Goal: Complete application form: Complete application form

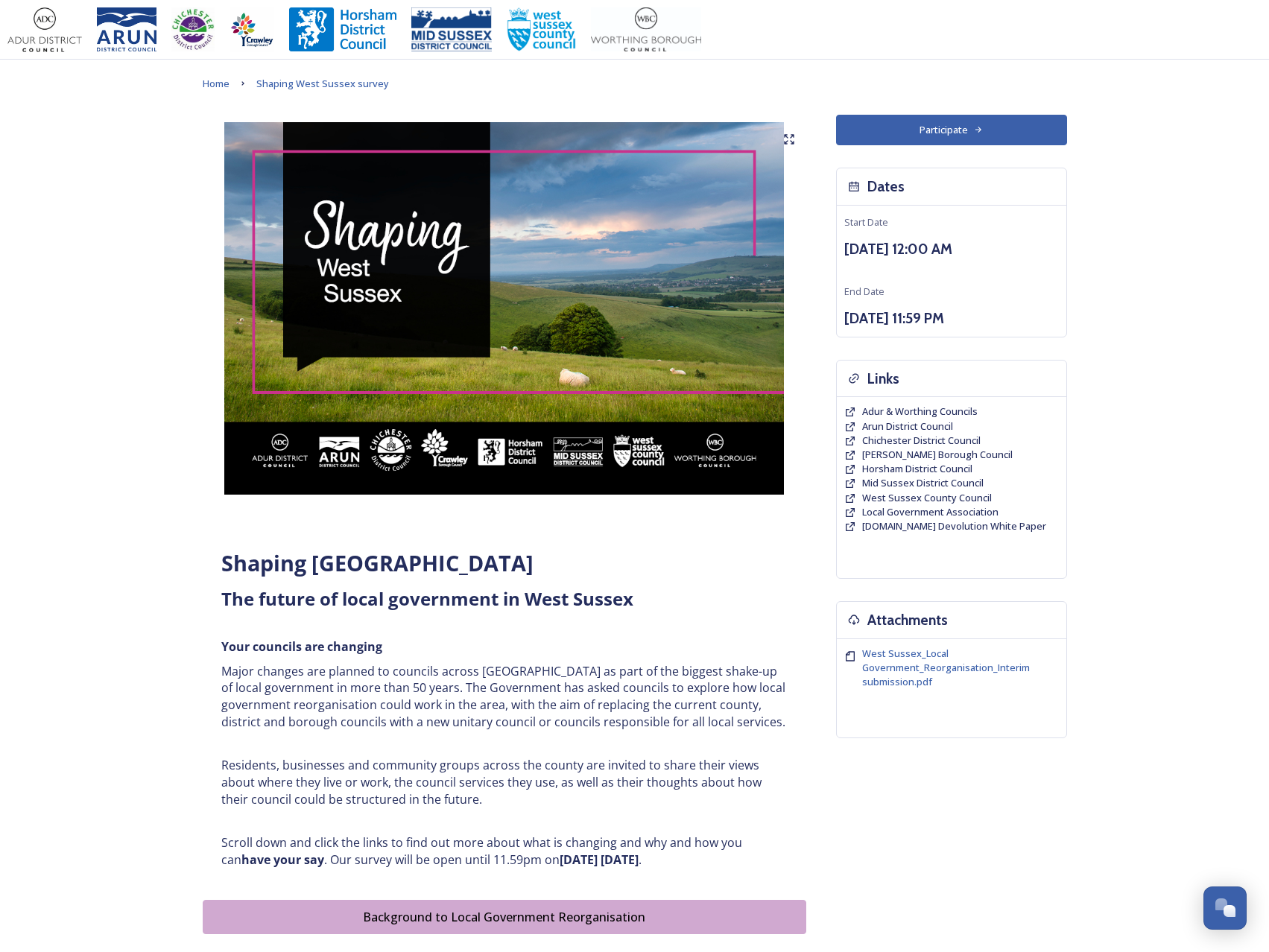
click at [918, 132] on button "Participate" at bounding box center [952, 129] width 231 height 30
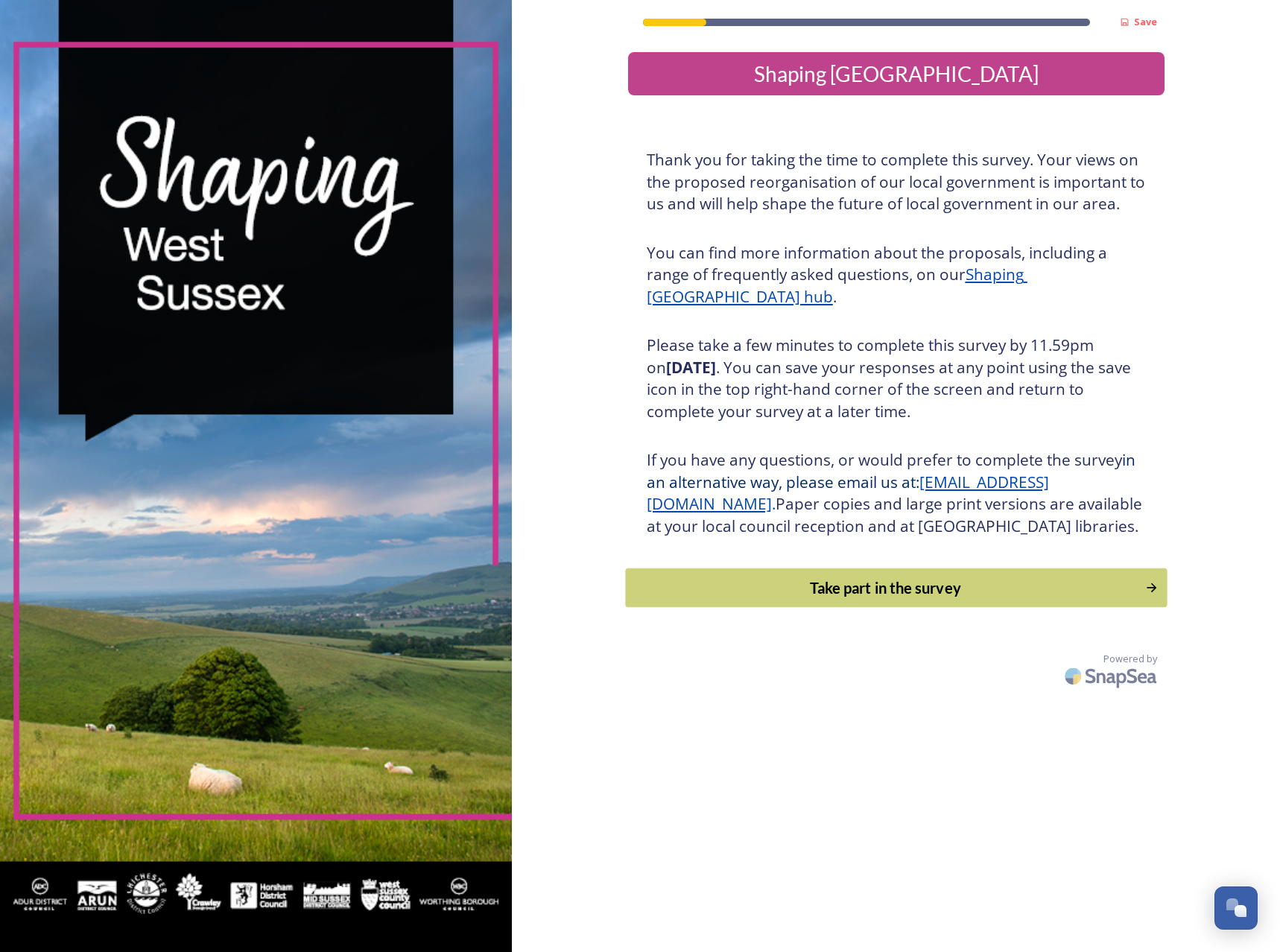
click at [833, 599] on div "Take part in the survey" at bounding box center [885, 587] width 504 height 22
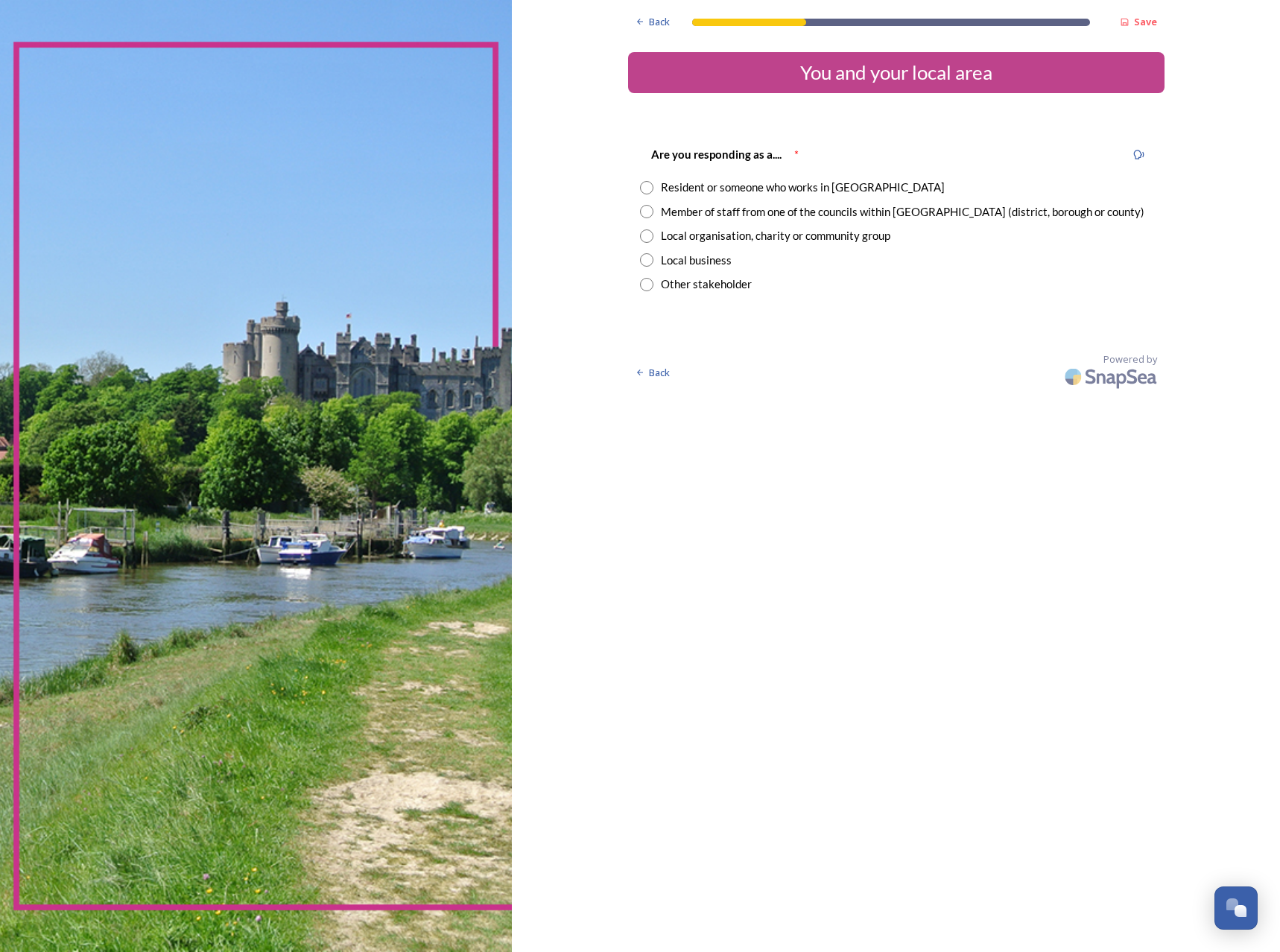
click at [720, 215] on div "Member of staff from one of the councils within West Sussex (district, borough …" at bounding box center [903, 212] width 484 height 17
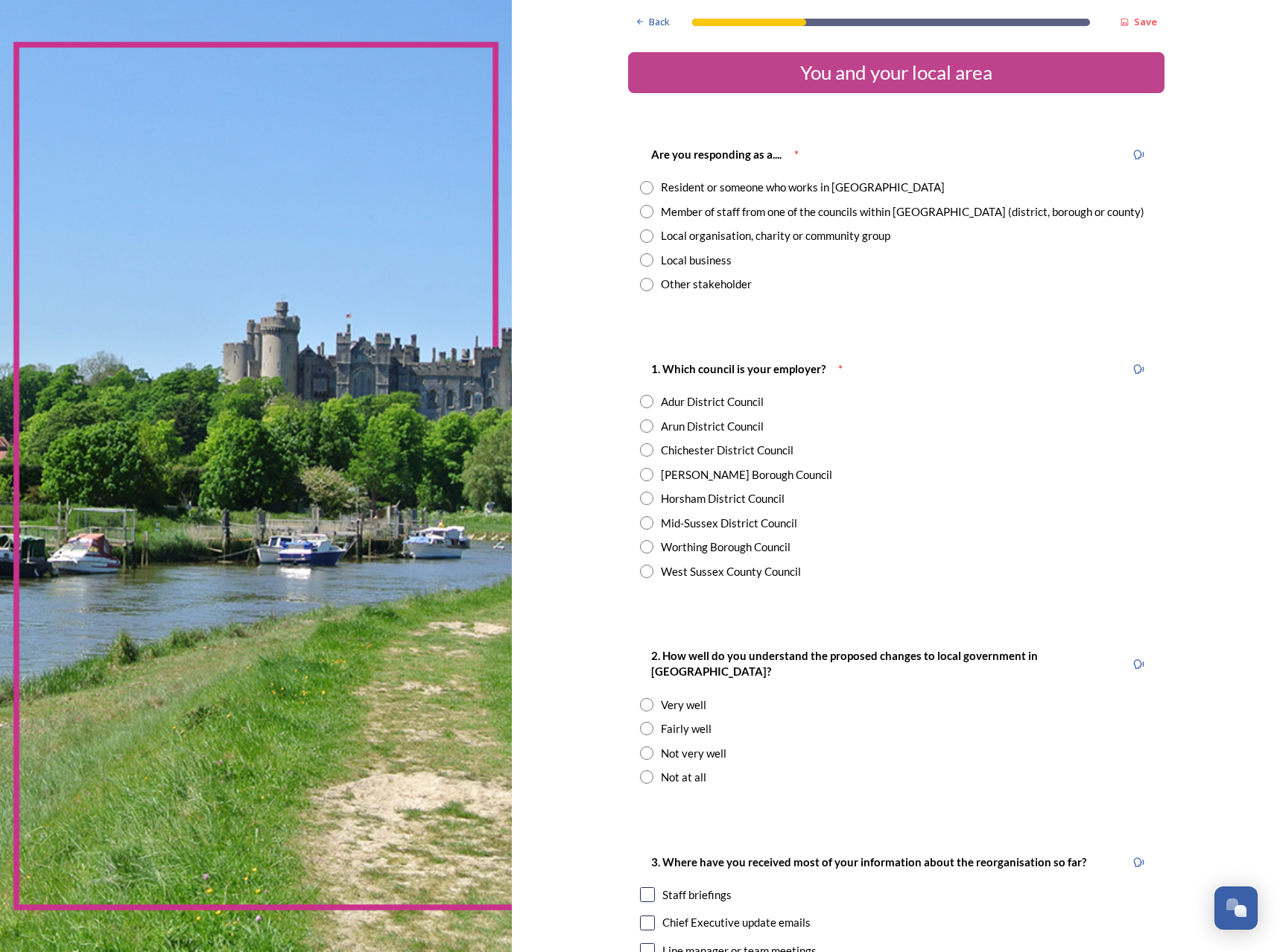
radio input "true"
click at [726, 487] on div "1. Which council is your employer? * Adur District Council Arun District Counci…" at bounding box center [896, 470] width 537 height 249
click at [725, 498] on div "Horsham District Council" at bounding box center [723, 498] width 124 height 17
radio input "true"
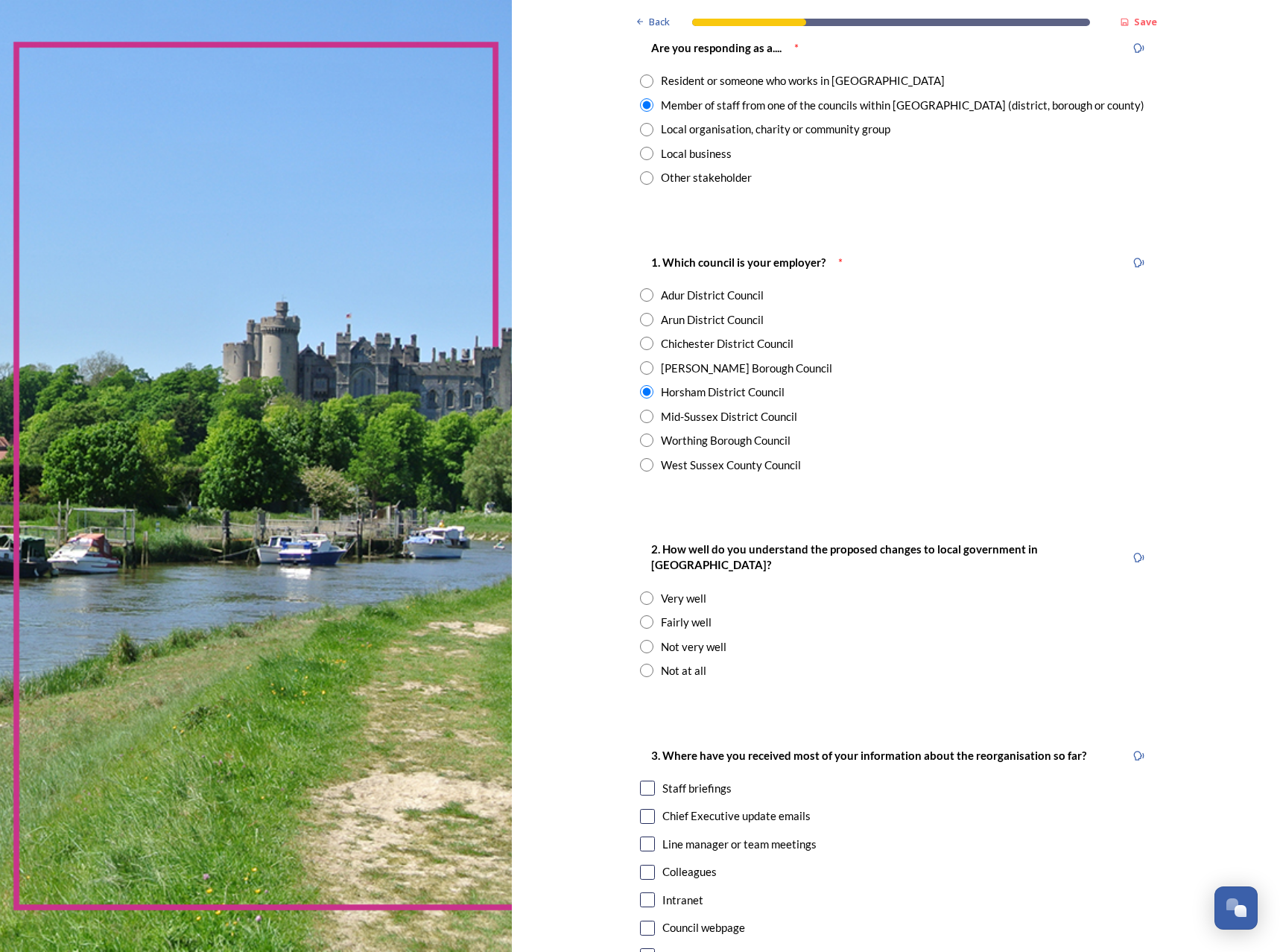
scroll to position [149, 0]
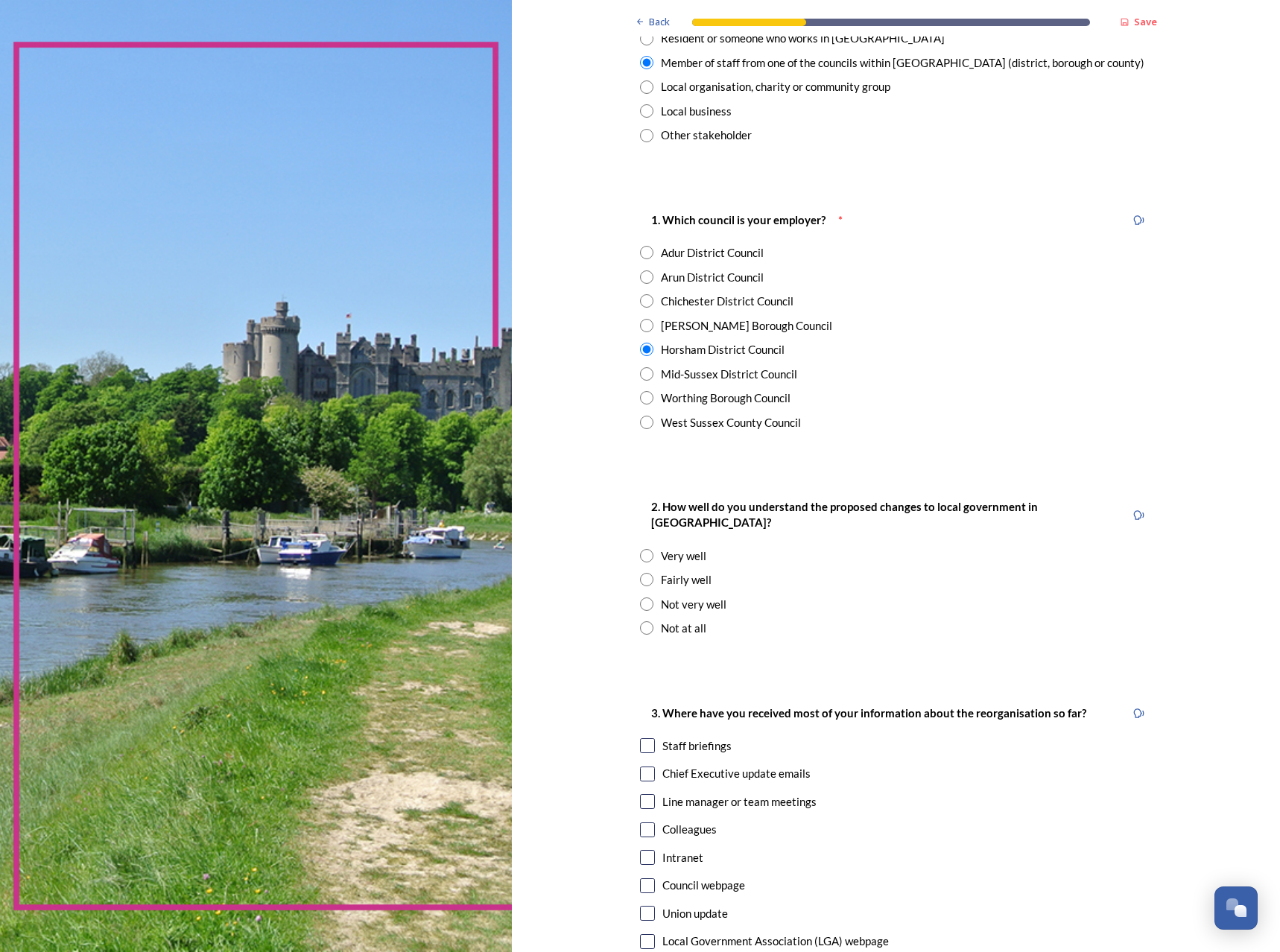
click at [681, 571] on div "Fairly well" at bounding box center [686, 580] width 50 height 17
radio input "true"
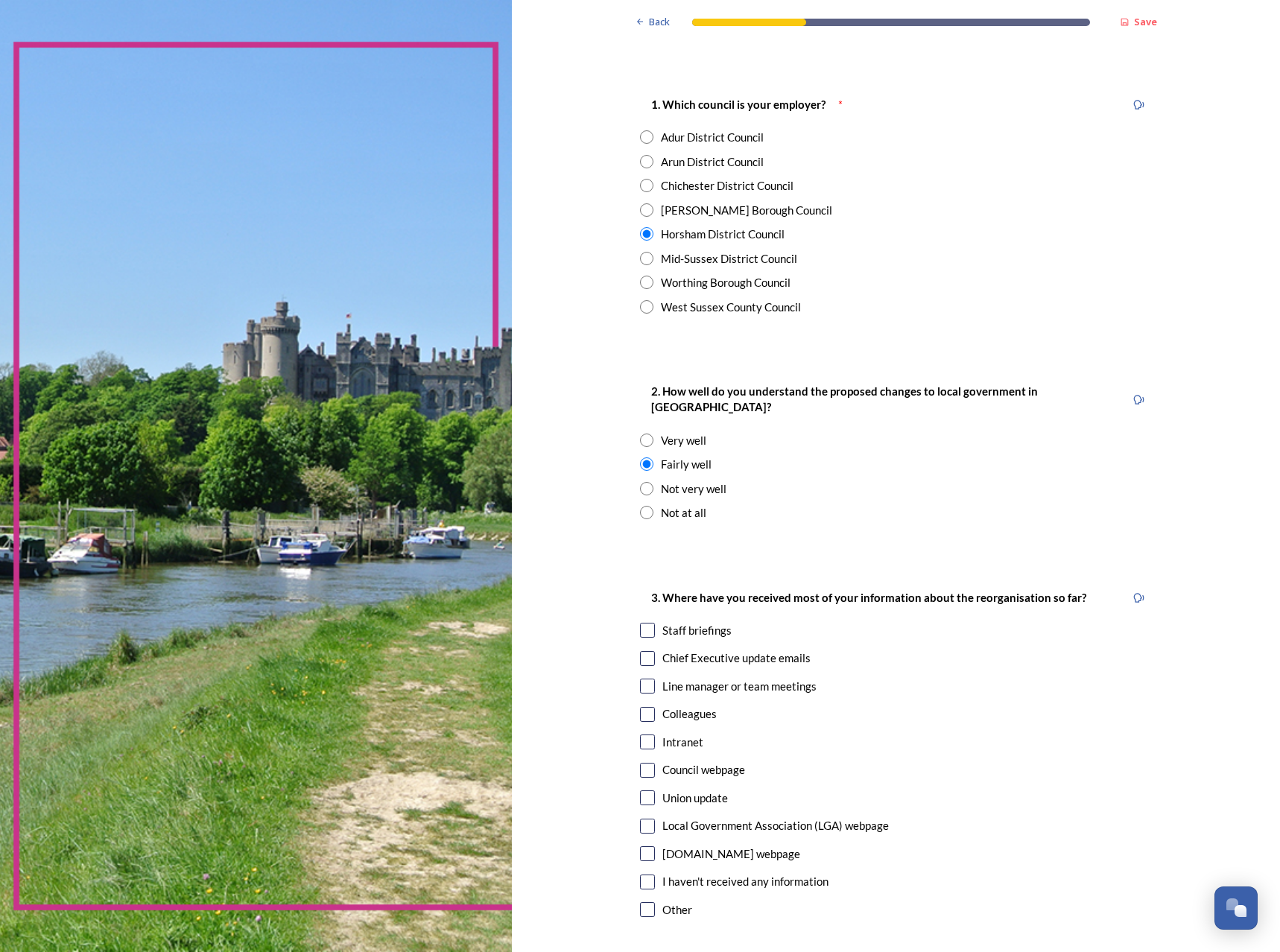
scroll to position [372, 0]
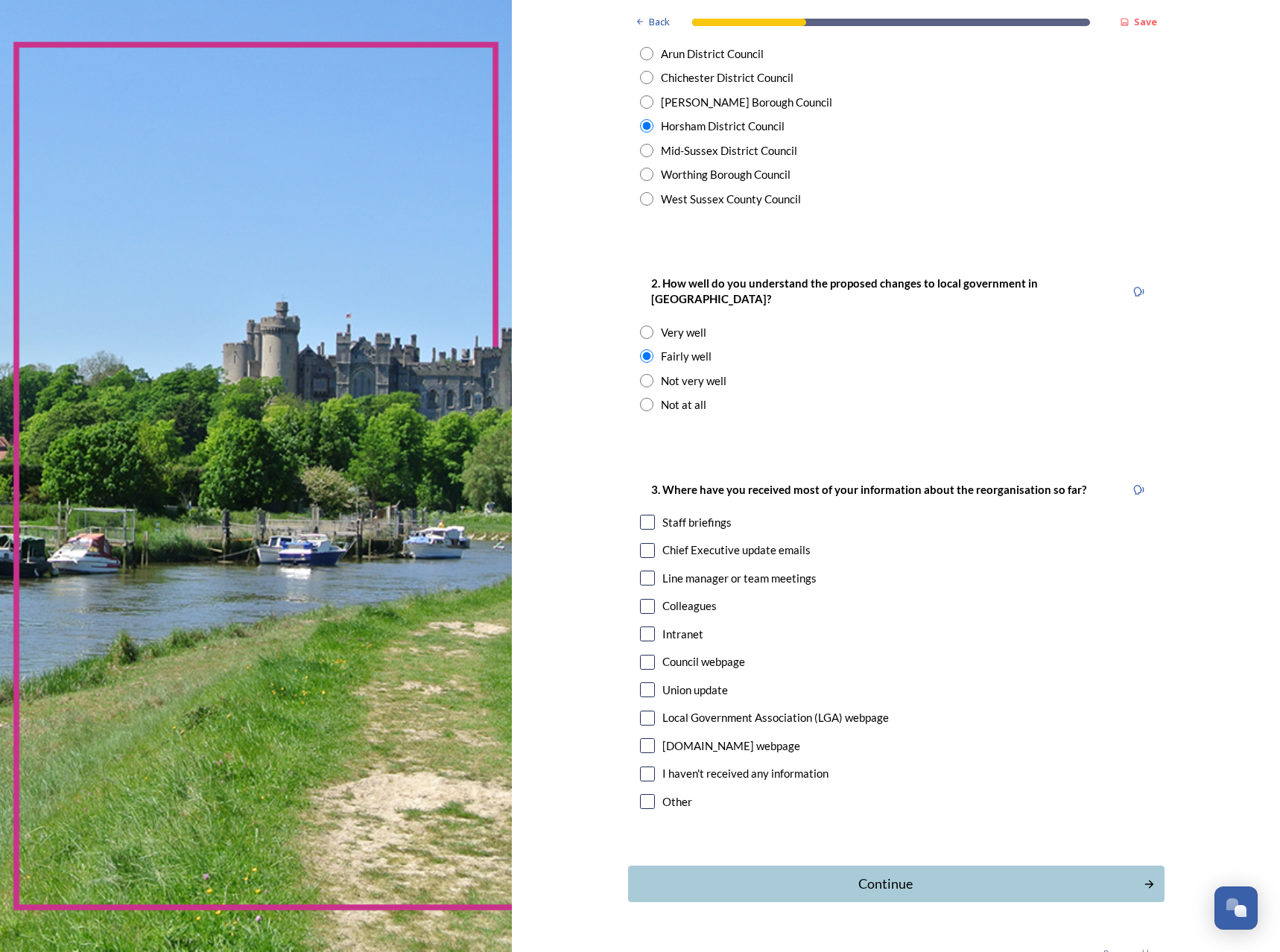
click at [699, 514] on div "Staff briefings" at bounding box center [697, 522] width 69 height 17
checkbox input "true"
click at [682, 542] on div "Chief Executive update emails" at bounding box center [737, 550] width 149 height 17
checkbox input "true"
click at [640, 570] on input "checkbox" at bounding box center [647, 577] width 15 height 15
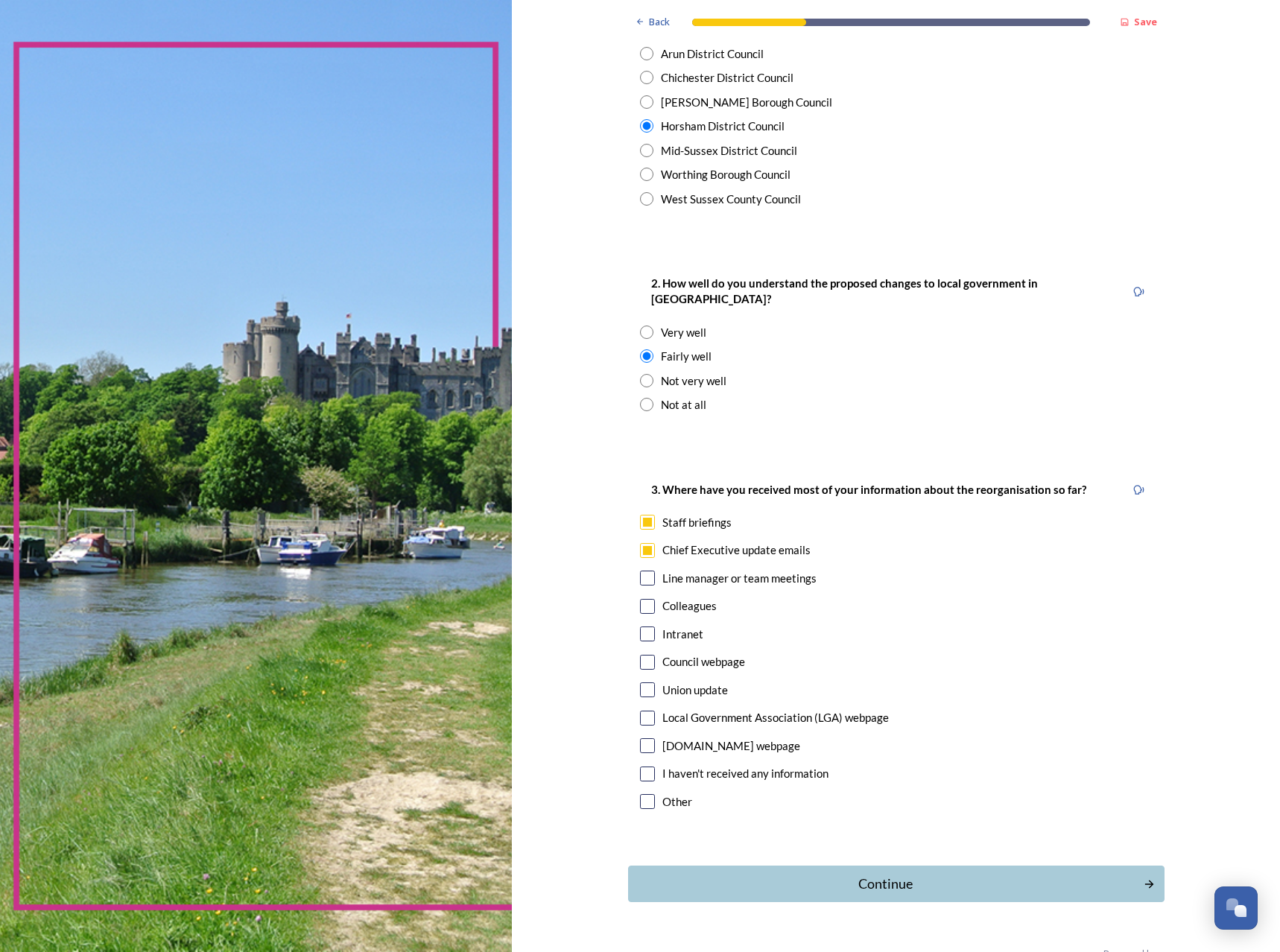
checkbox input "true"
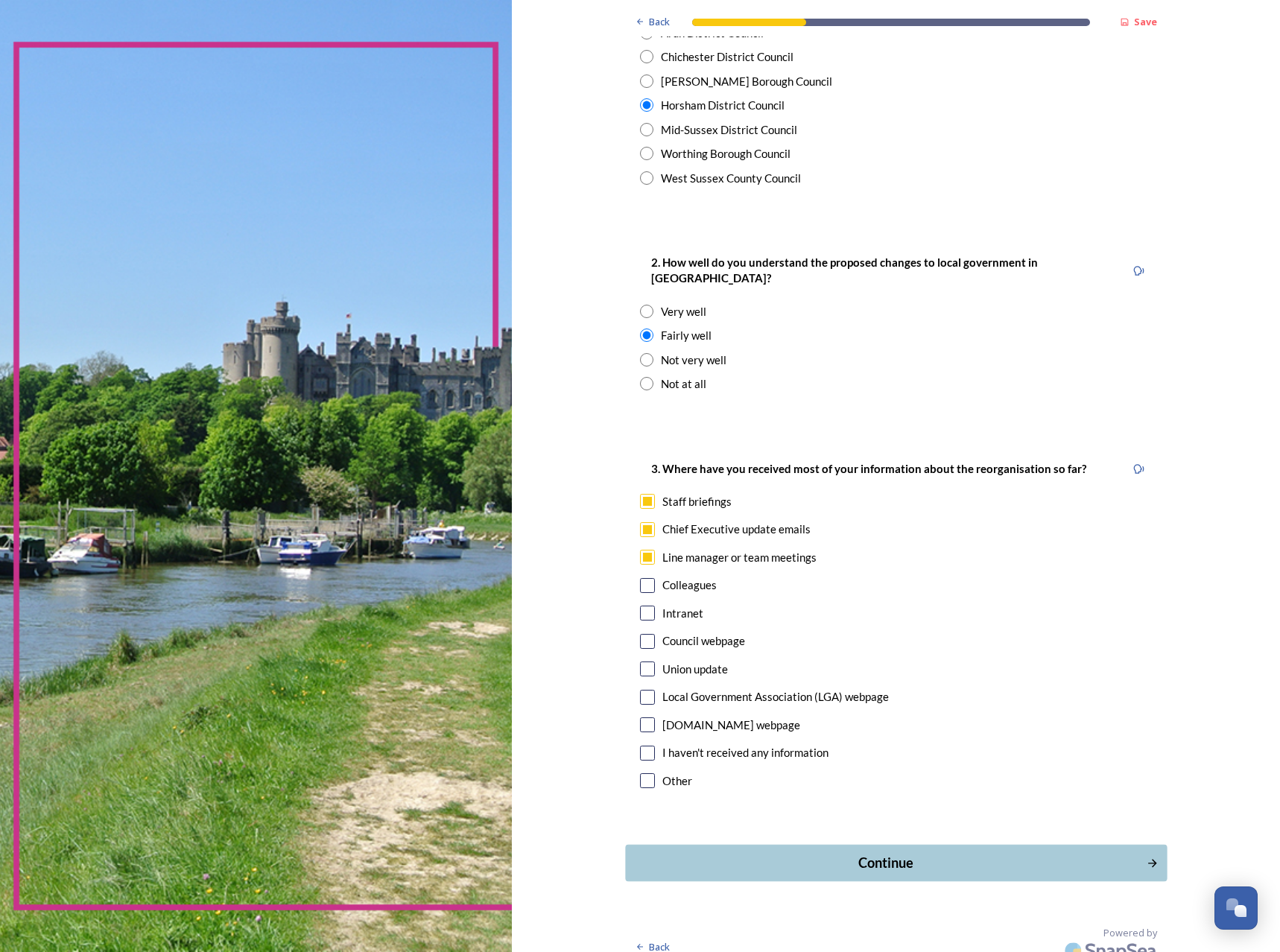
click at [828, 853] on div "Continue" at bounding box center [885, 863] width 504 height 20
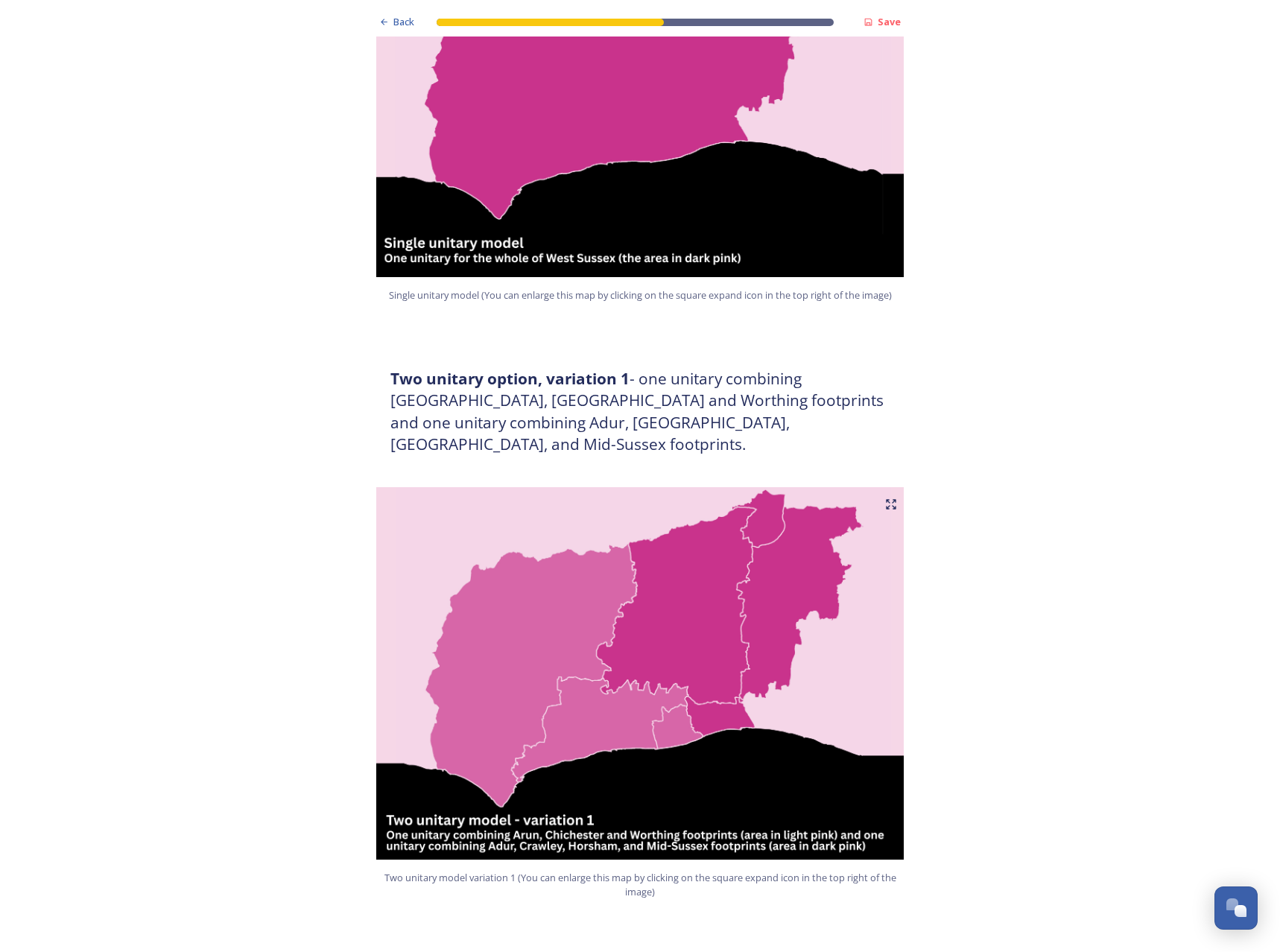
scroll to position [596, 0]
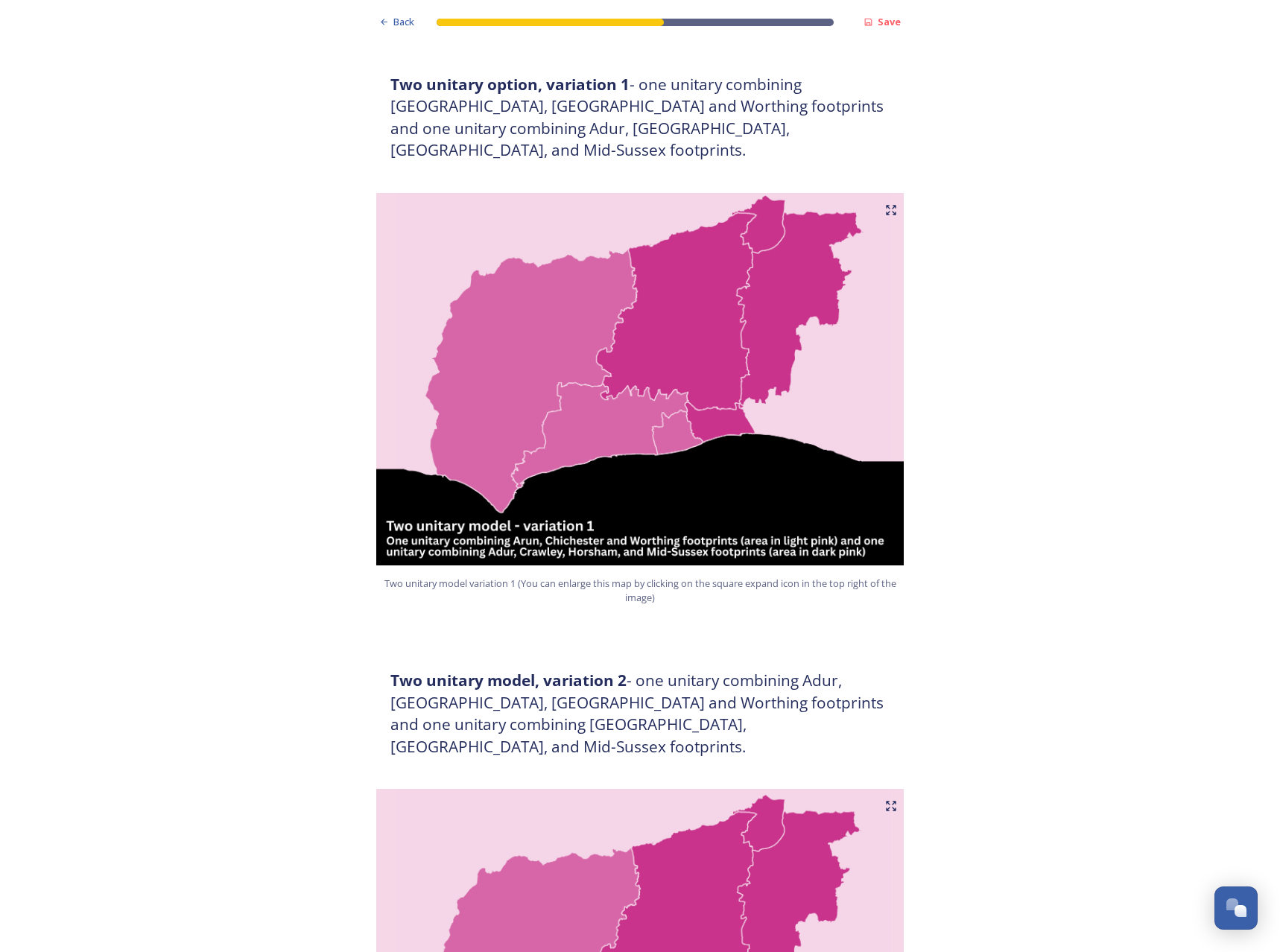
click at [727, 489] on img at bounding box center [640, 378] width 537 height 372
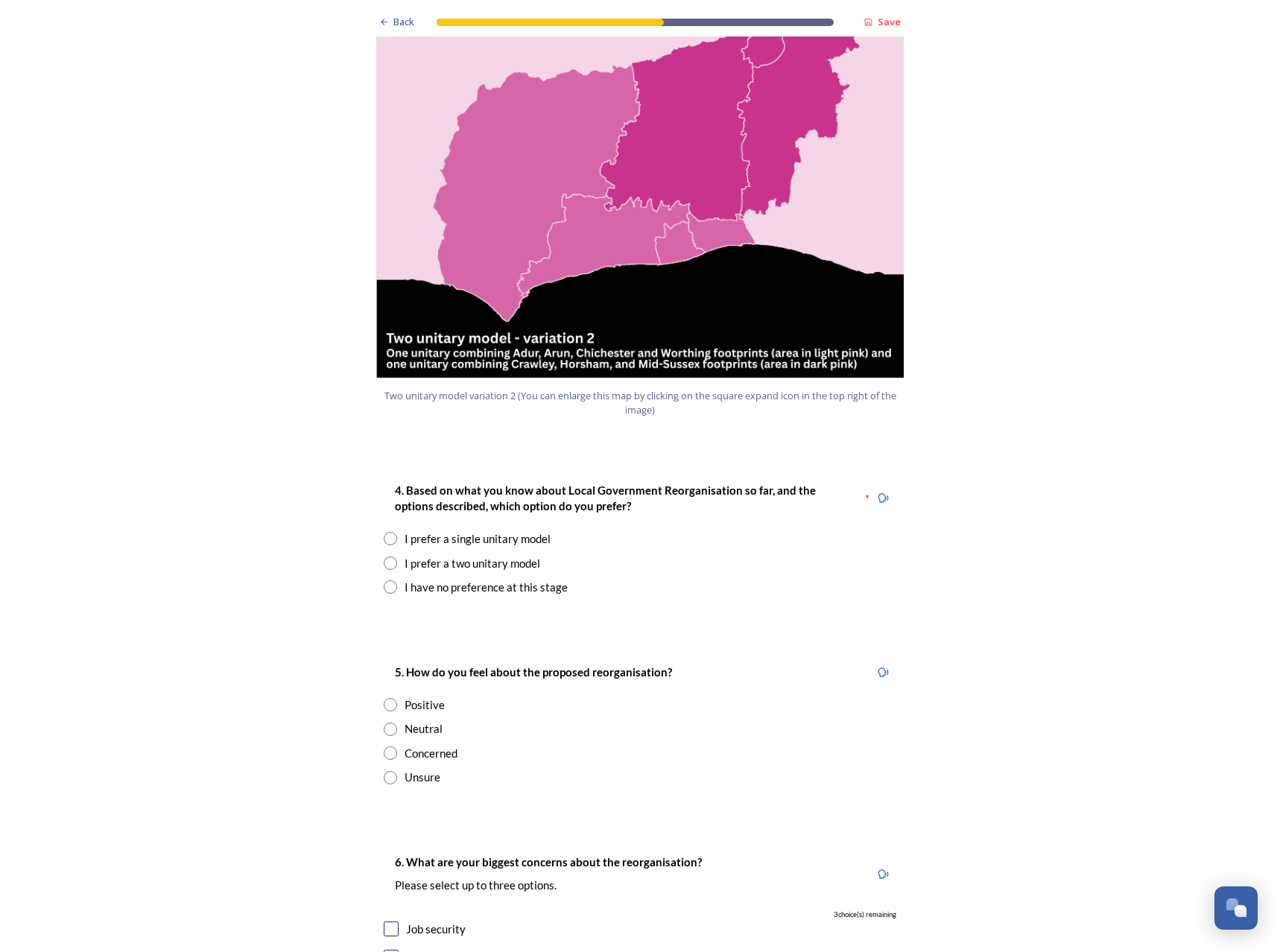
scroll to position [1639, 0]
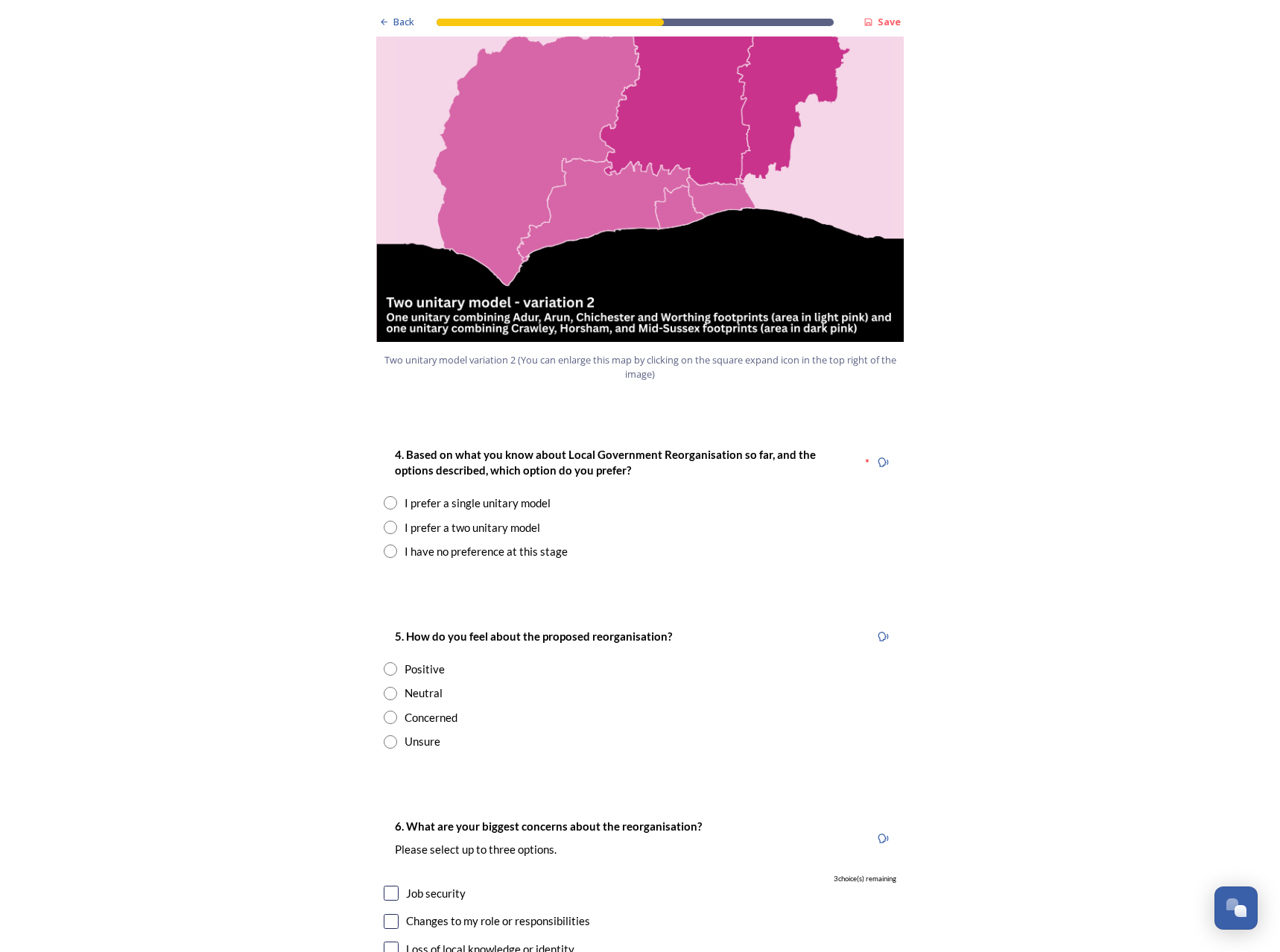
click at [500, 519] on div "I prefer a two unitary model" at bounding box center [472, 528] width 136 height 17
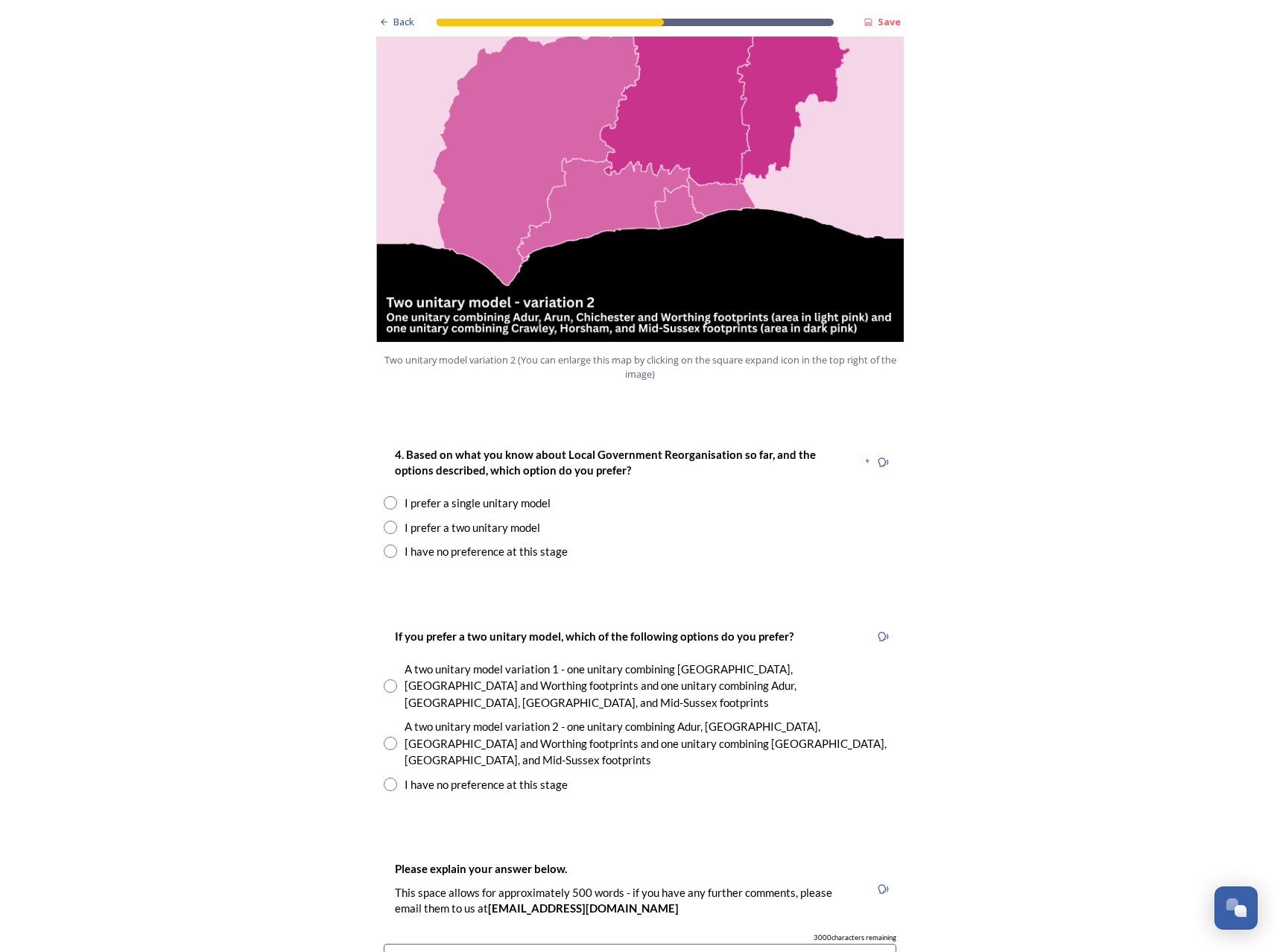
radio input "true"
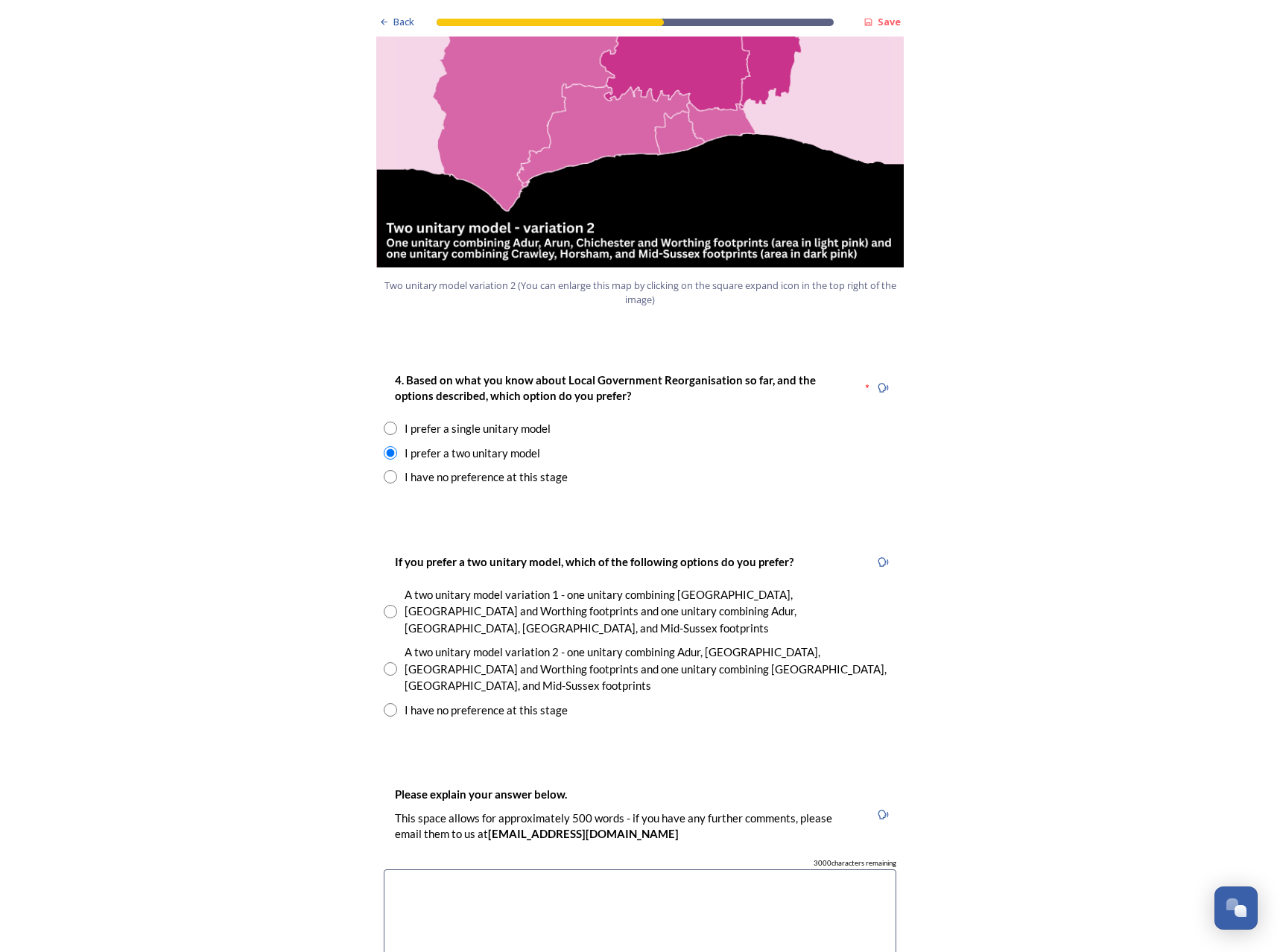
click at [489, 702] on div "I have no preference at this stage" at bounding box center [486, 711] width 163 height 17
radio input "true"
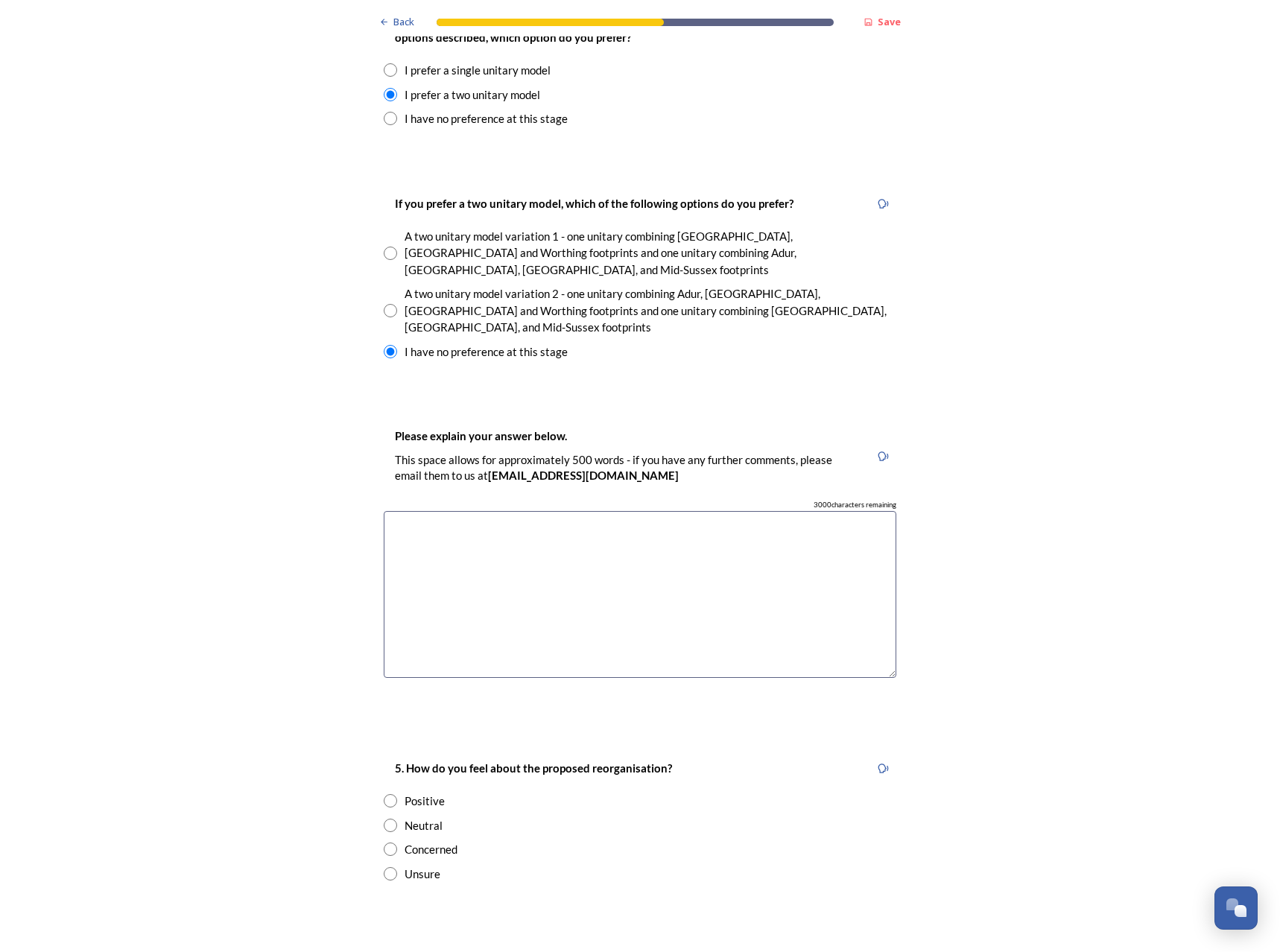
scroll to position [2234, 0]
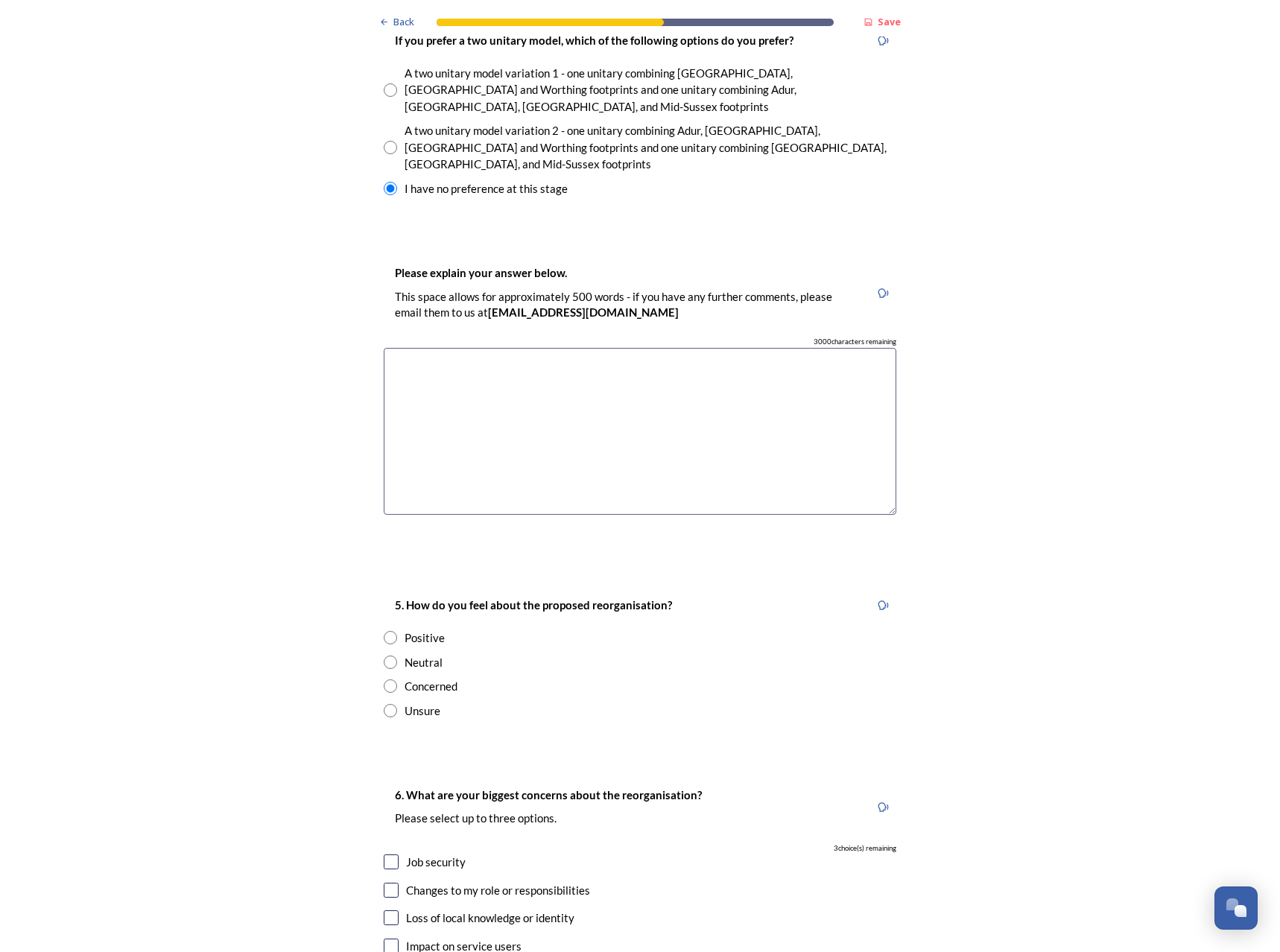
click at [420, 654] on div "Neutral" at bounding box center [424, 663] width 38 height 17
radio input "true"
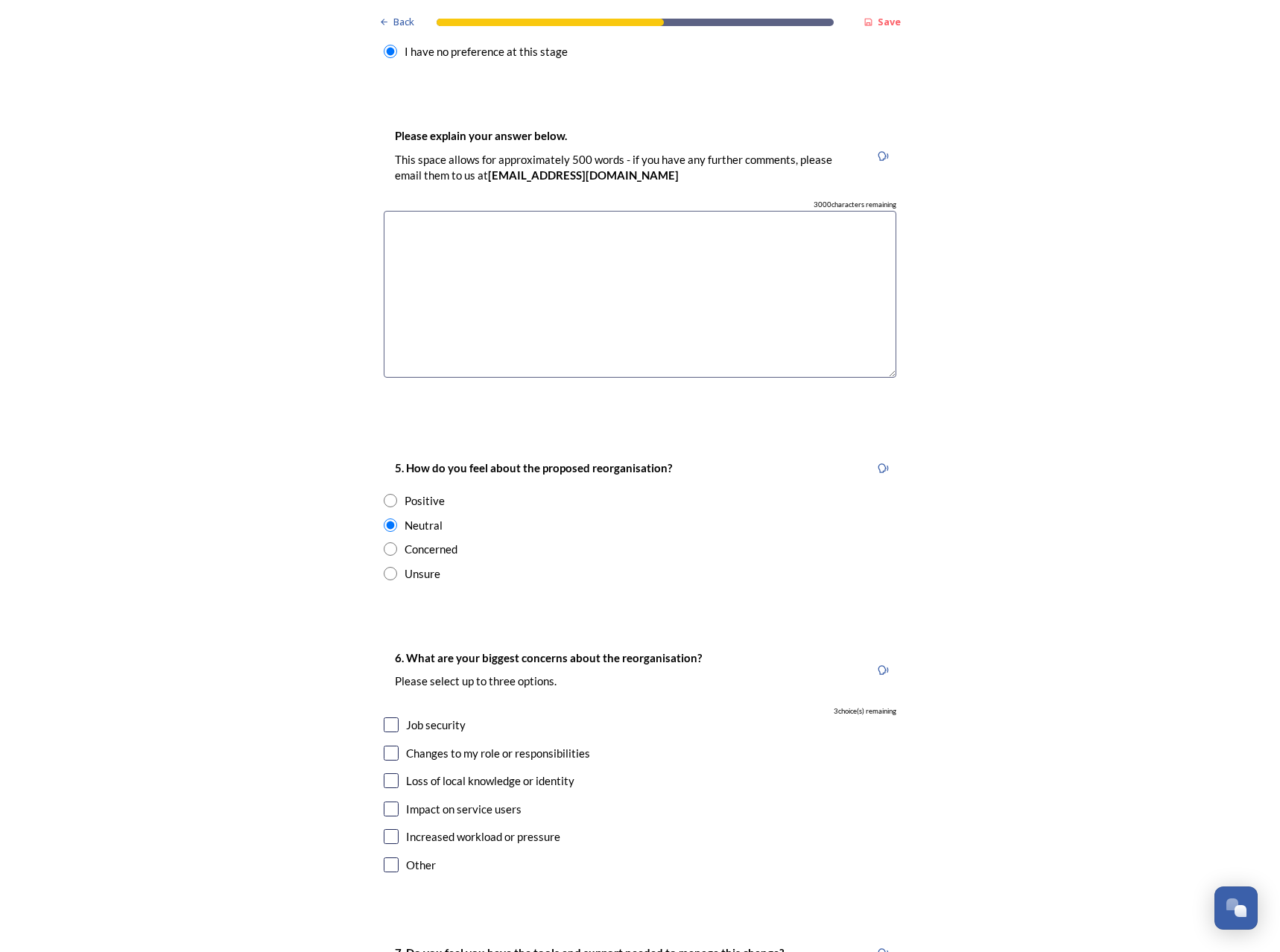
scroll to position [2383, 0]
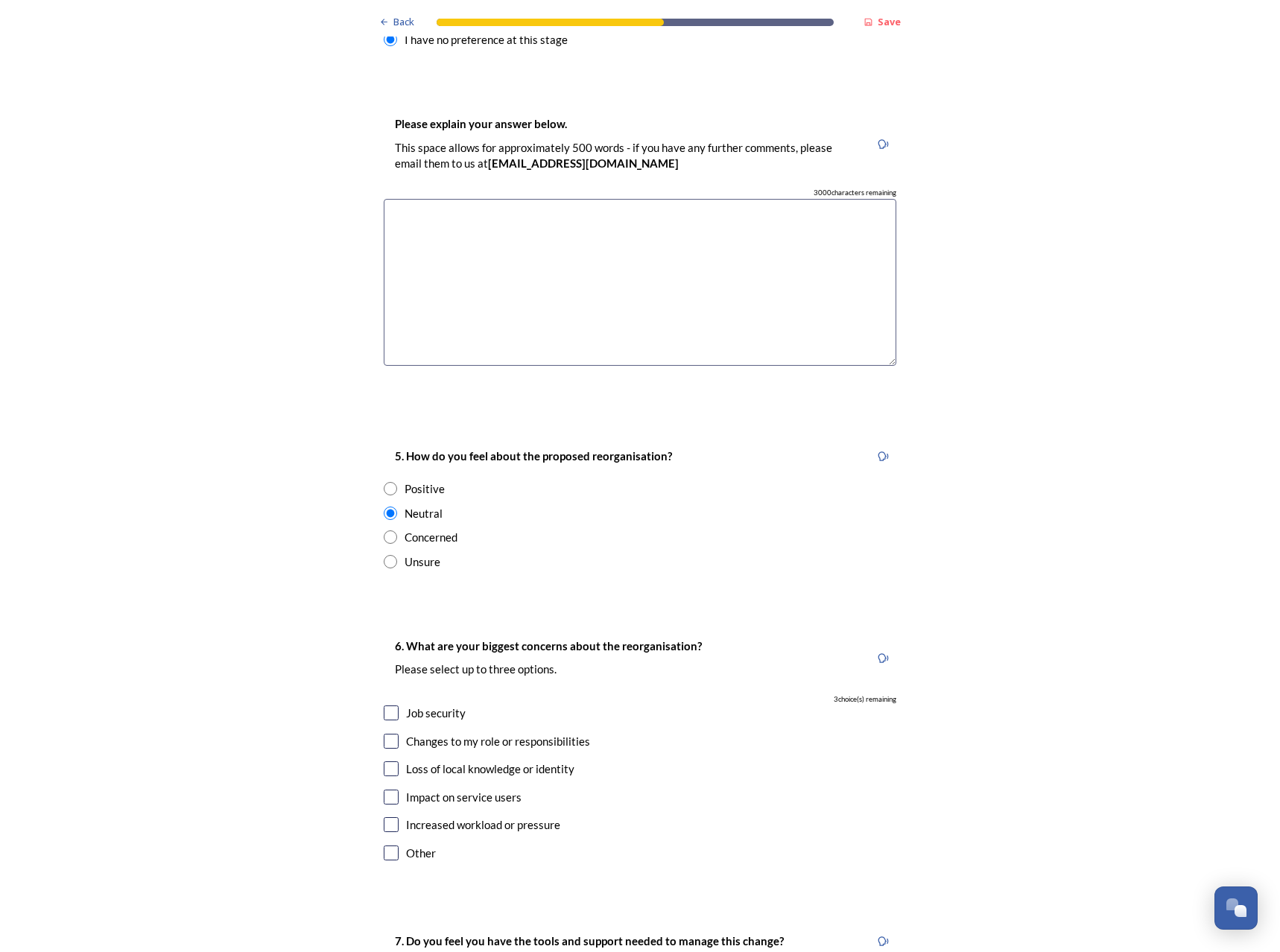
click at [439, 704] on div "Job security" at bounding box center [435, 713] width 60 height 17
checkbox input "true"
click at [406, 761] on div "Loss of local knowledge or identity" at bounding box center [489, 769] width 168 height 17
checkbox input "true"
click at [389, 705] on input "checkbox" at bounding box center [391, 712] width 15 height 15
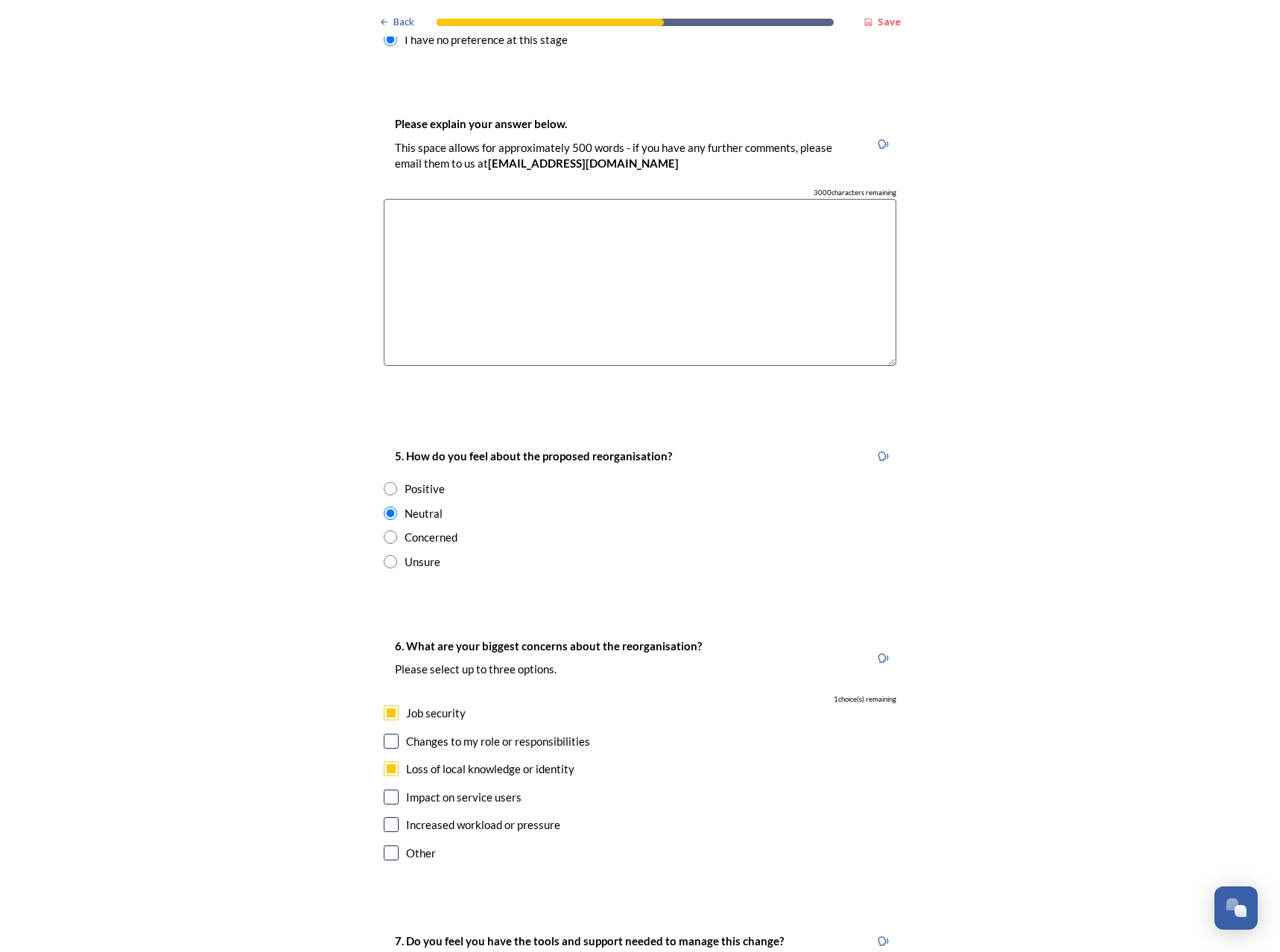
checkbox input "false"
click at [400, 761] on div "Loss of local knowledge or identity" at bounding box center [640, 769] width 513 height 17
checkbox input "false"
click at [390, 789] on input "checkbox" at bounding box center [391, 796] width 15 height 15
checkbox input "true"
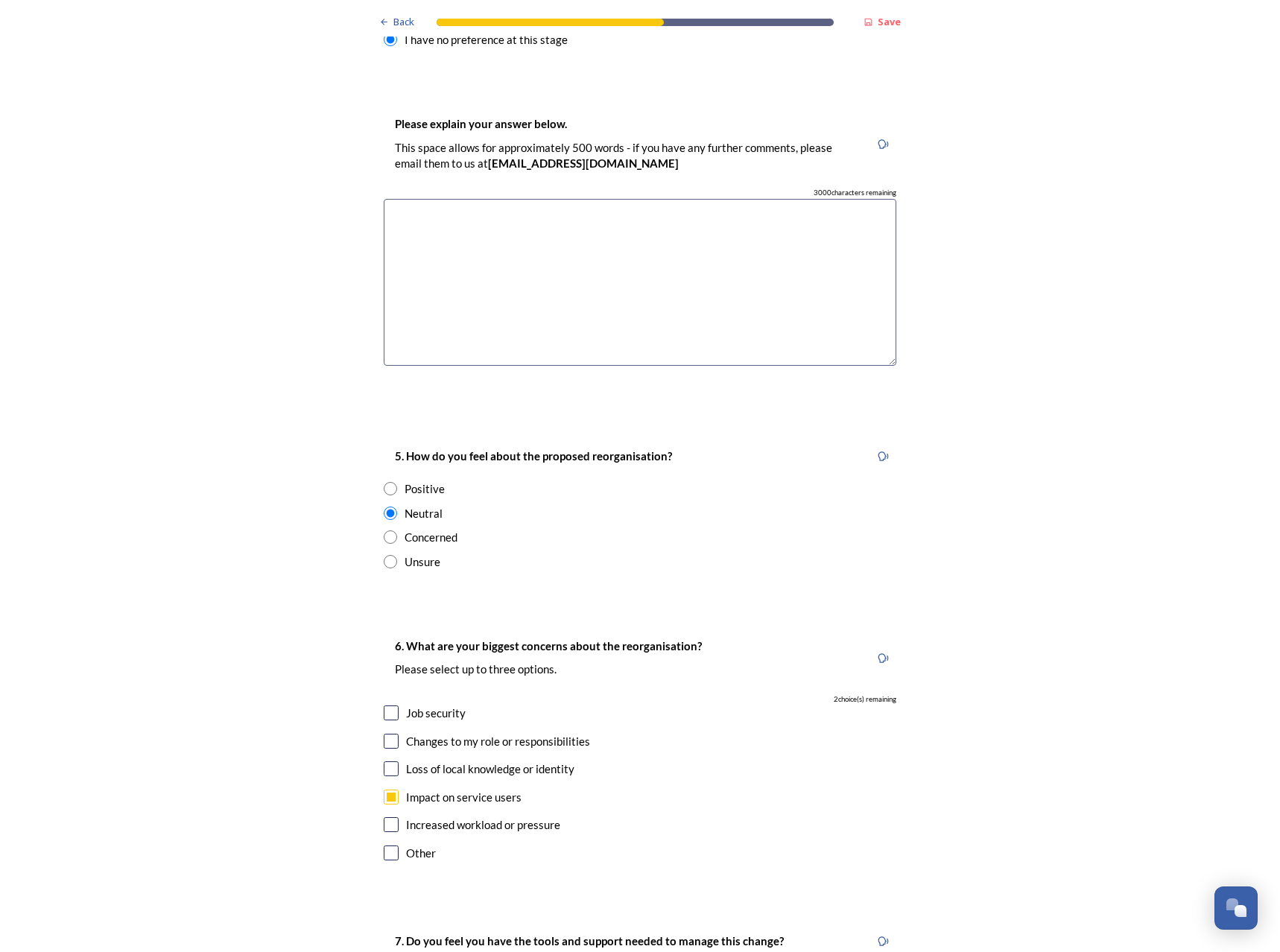
click at [390, 761] on div "Loss of local knowledge or identity" at bounding box center [640, 769] width 513 height 17
checkbox input "true"
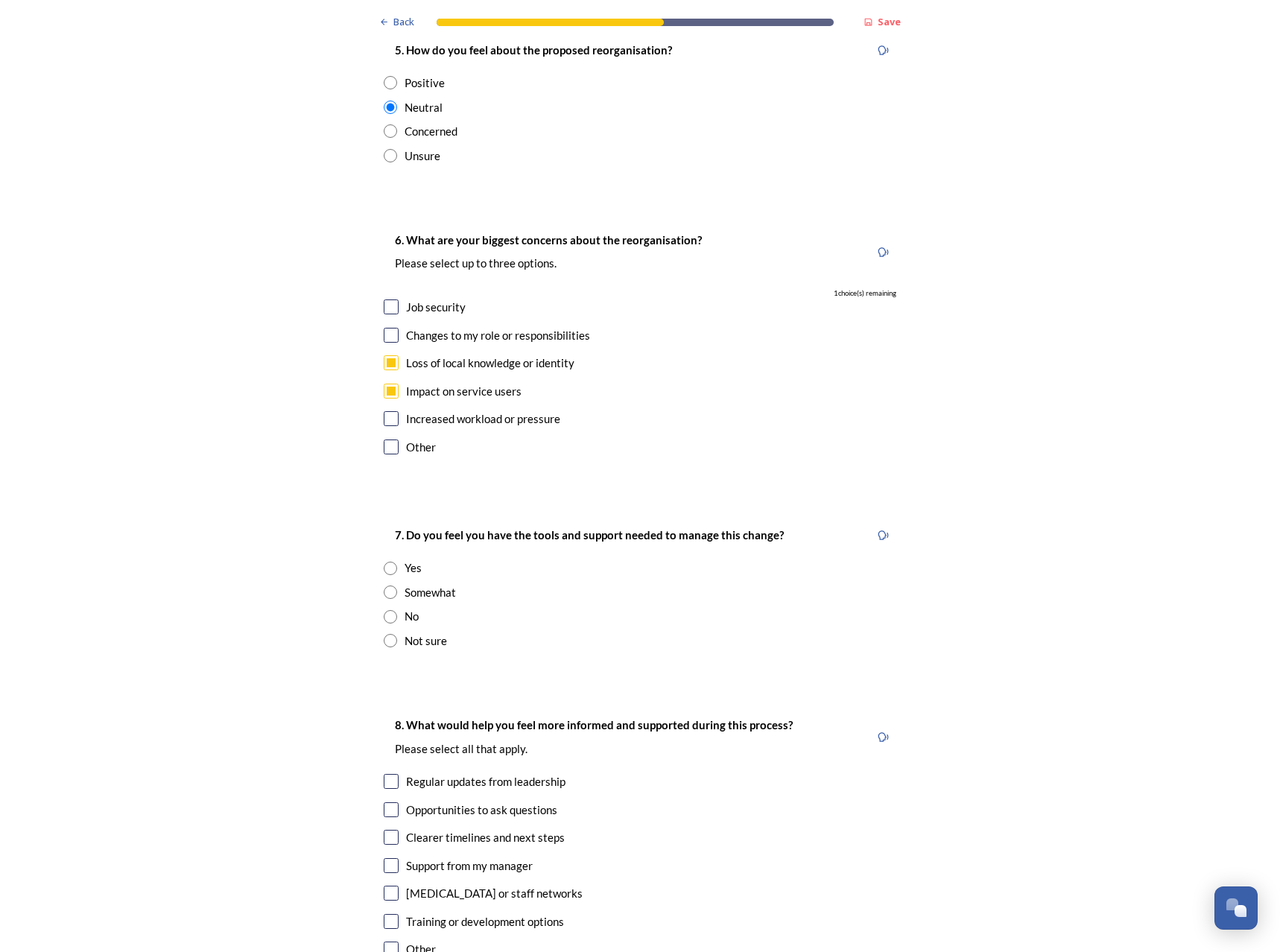
scroll to position [2830, 0]
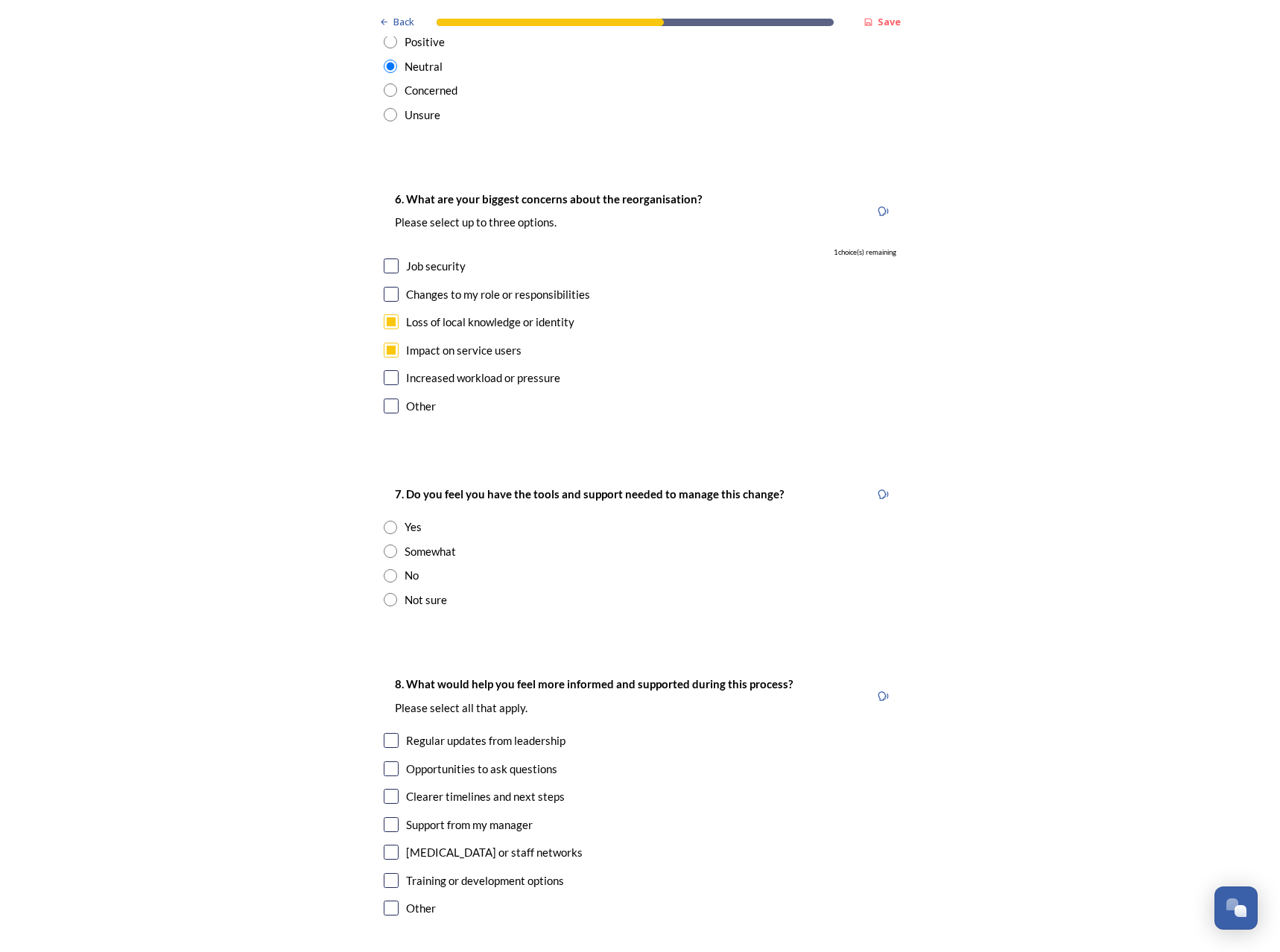
click at [396, 567] on div "No" at bounding box center [640, 575] width 513 height 17
radio input "true"
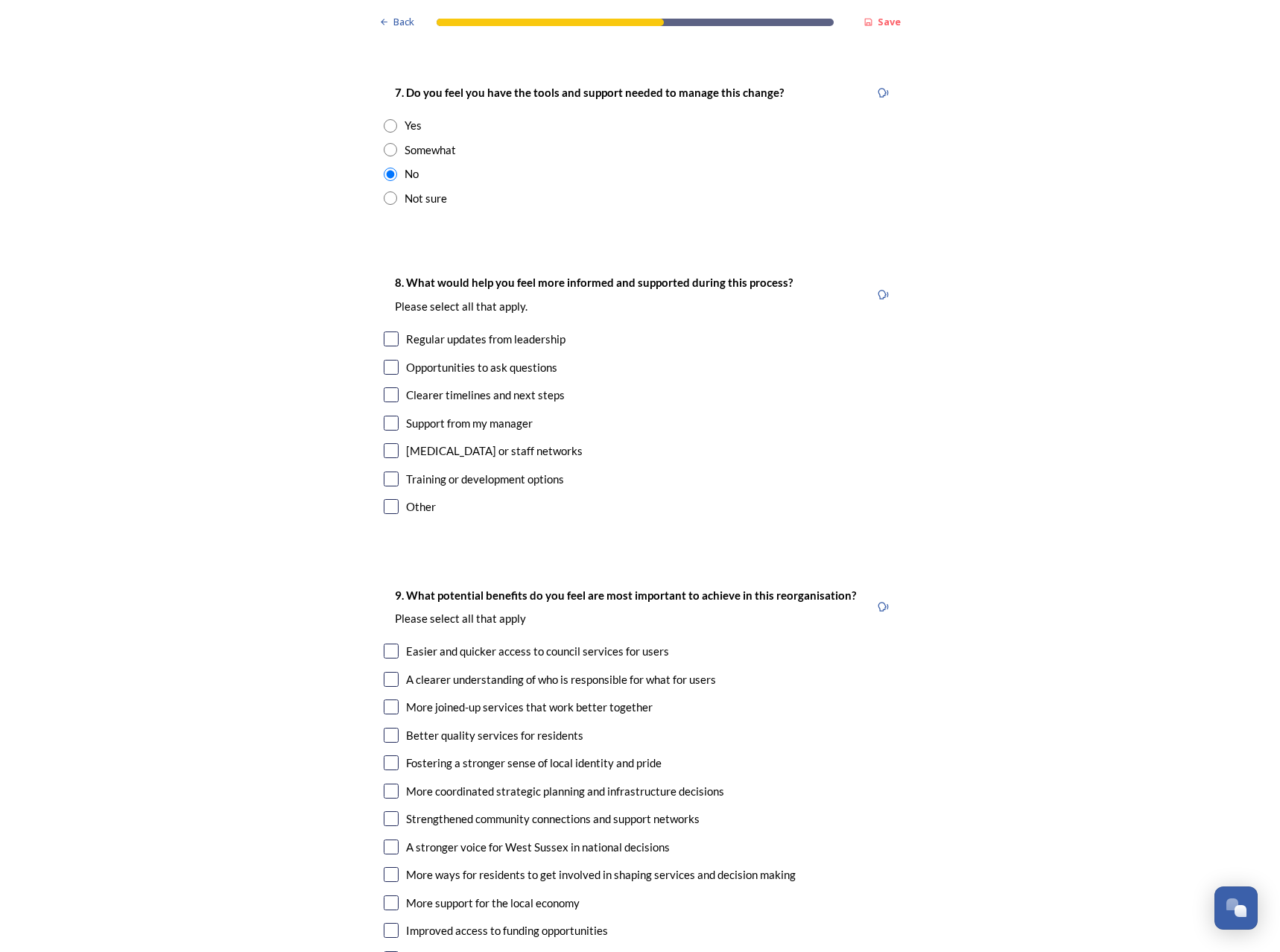
scroll to position [3230, 0]
click at [392, 389] on input "checkbox" at bounding box center [391, 396] width 15 height 15
checkbox input "true"
click at [388, 334] on input "checkbox" at bounding box center [391, 341] width 15 height 15
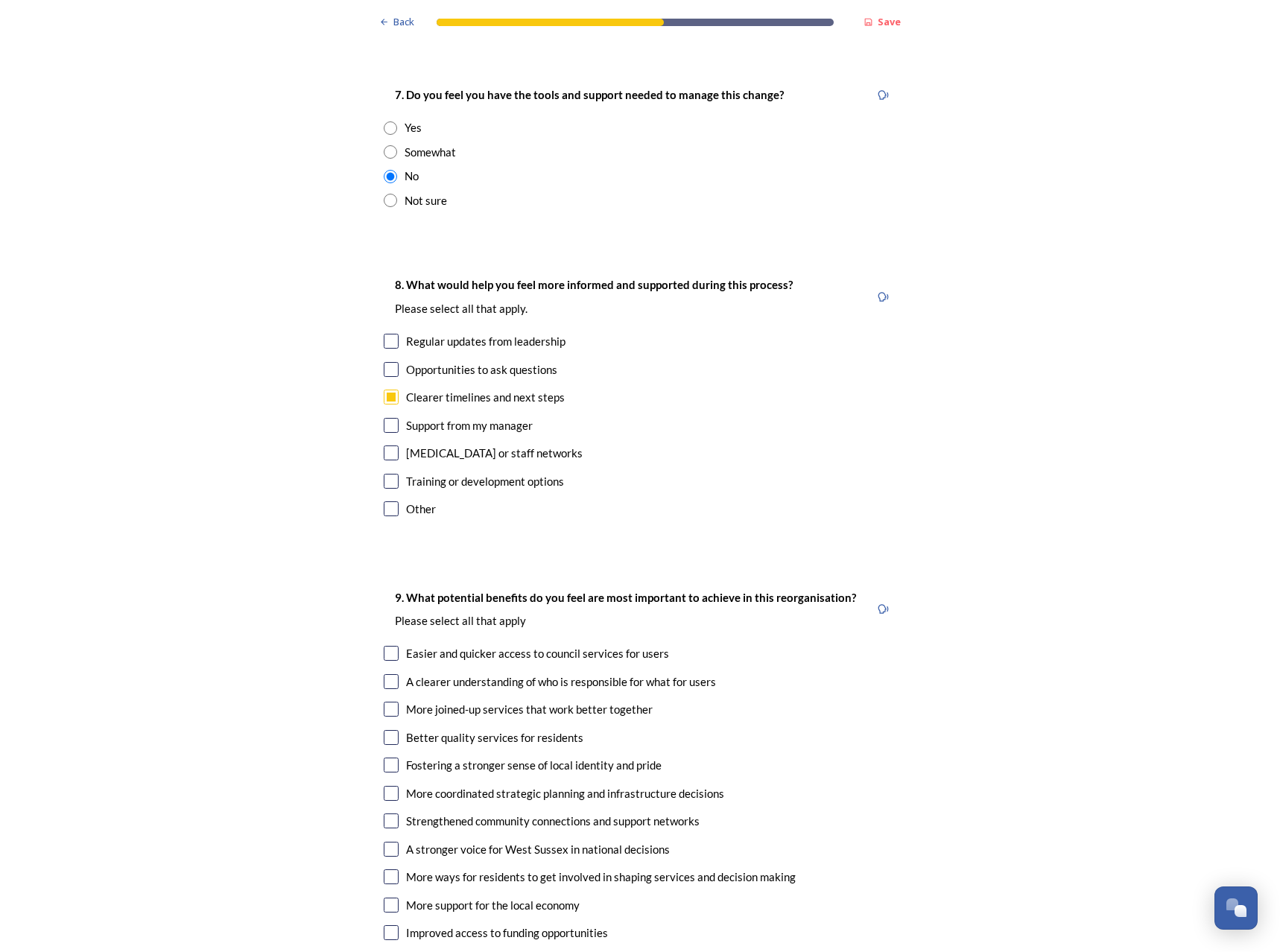
checkbox input "true"
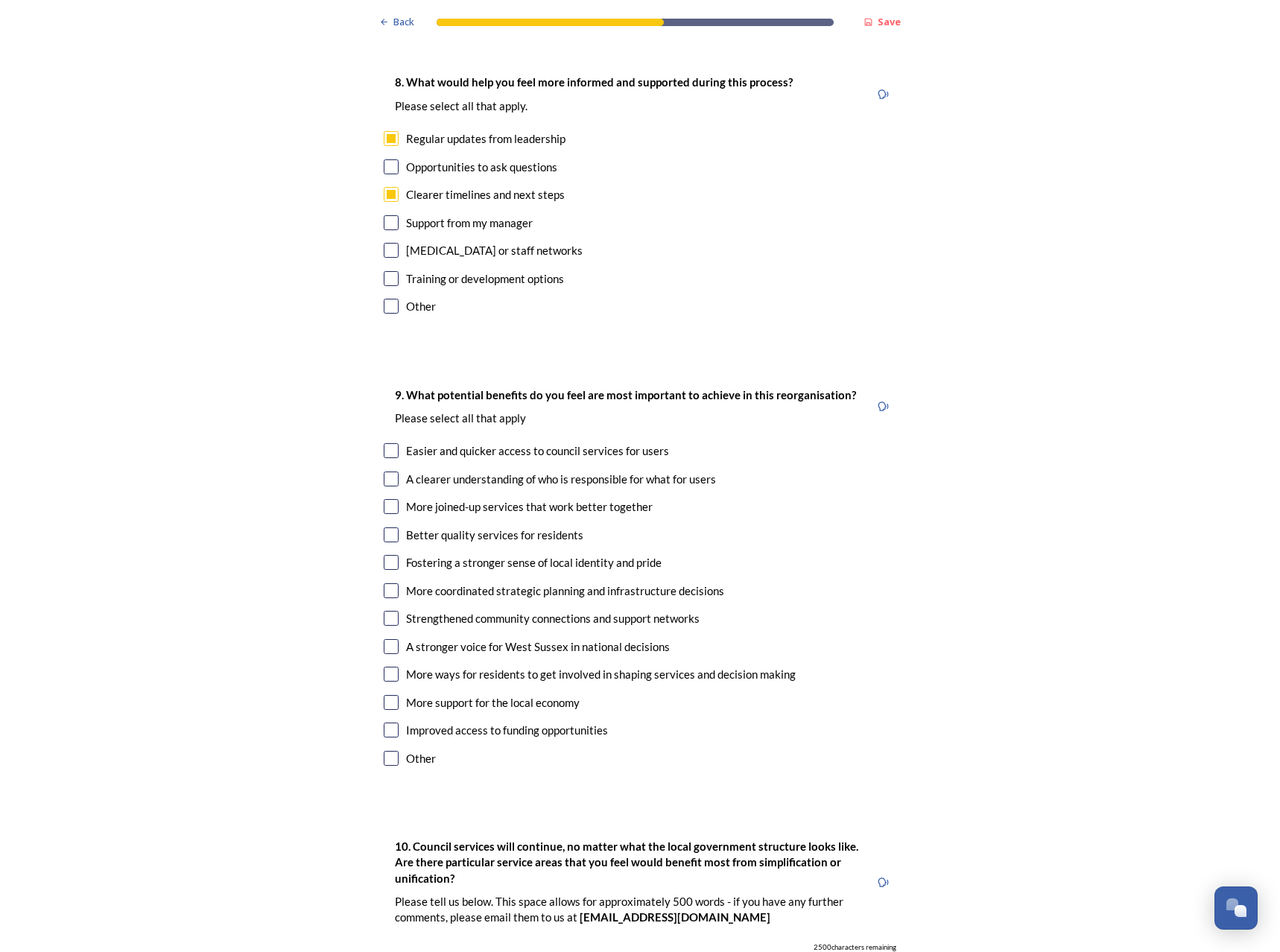
scroll to position [3453, 0]
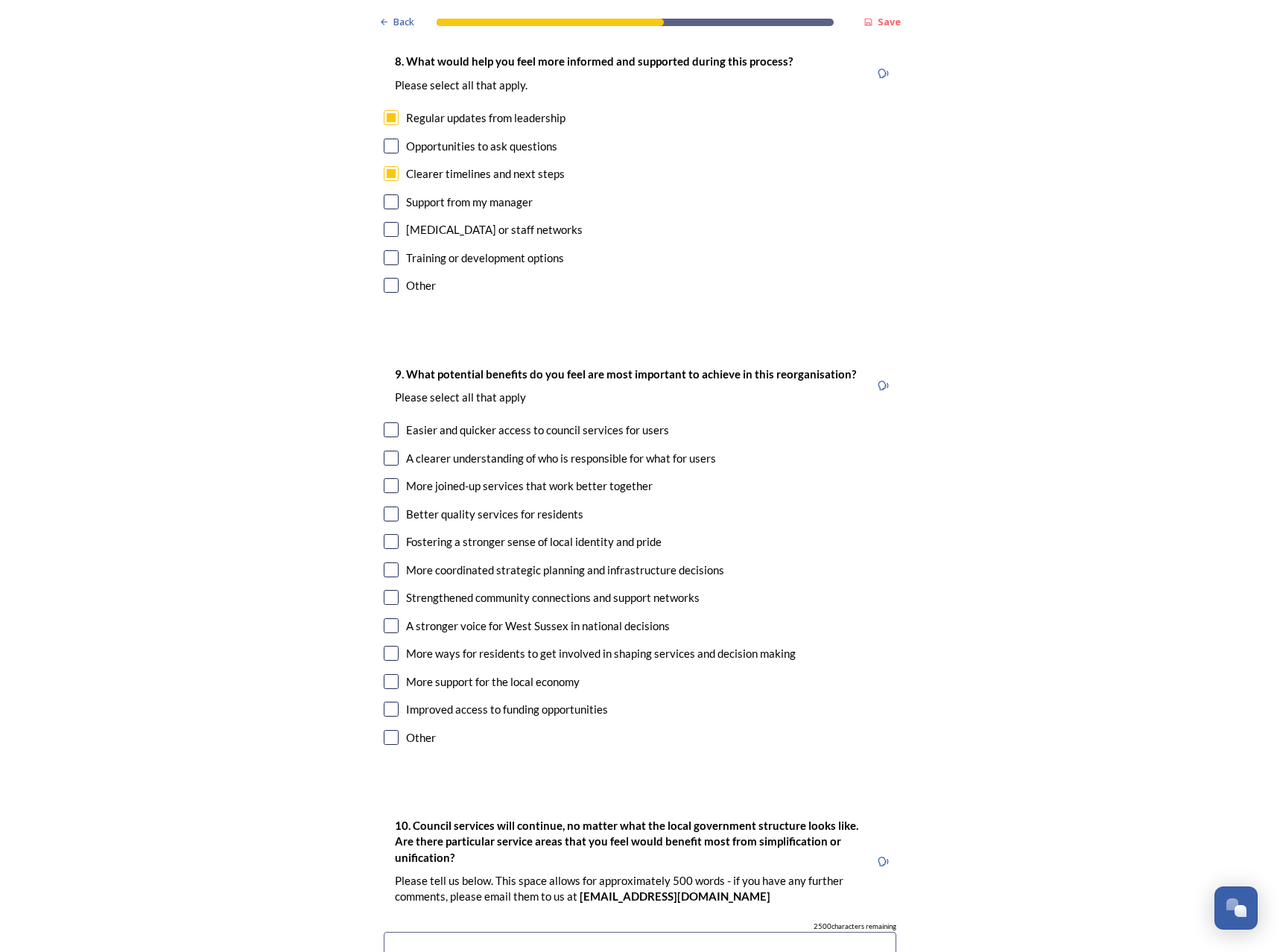
click at [394, 422] on div "Easier and quicker access to council services for users" at bounding box center [640, 430] width 513 height 17
checkbox input "true"
click at [394, 505] on div "Better quality services for residents" at bounding box center [640, 514] width 513 height 17
click at [388, 506] on input "checkbox" at bounding box center [391, 513] width 15 height 15
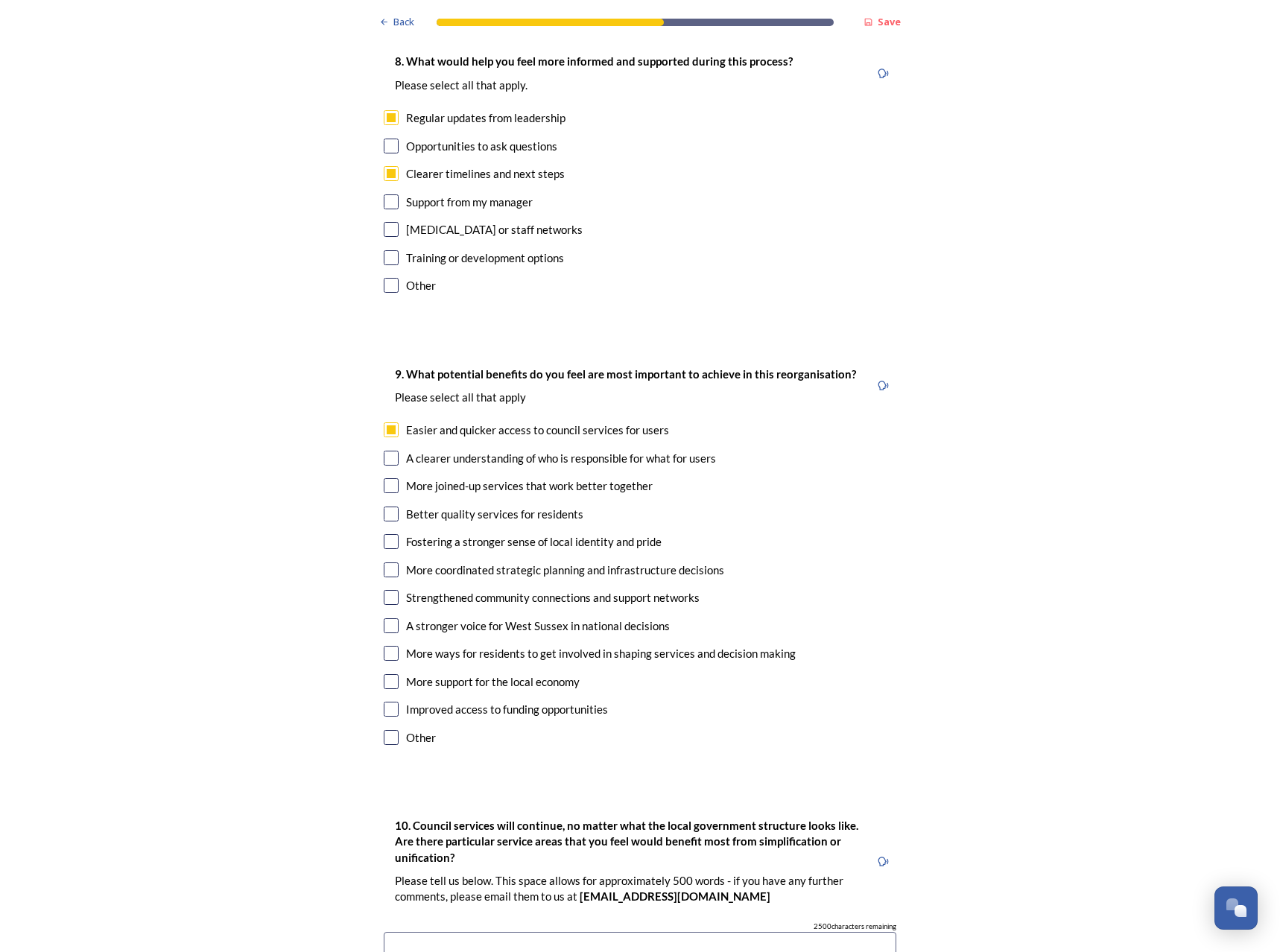
checkbox input "true"
click at [390, 563] on input "checkbox" at bounding box center [391, 570] width 15 height 15
checkbox input "true"
click at [392, 618] on input "checkbox" at bounding box center [391, 625] width 15 height 15
checkbox input "true"
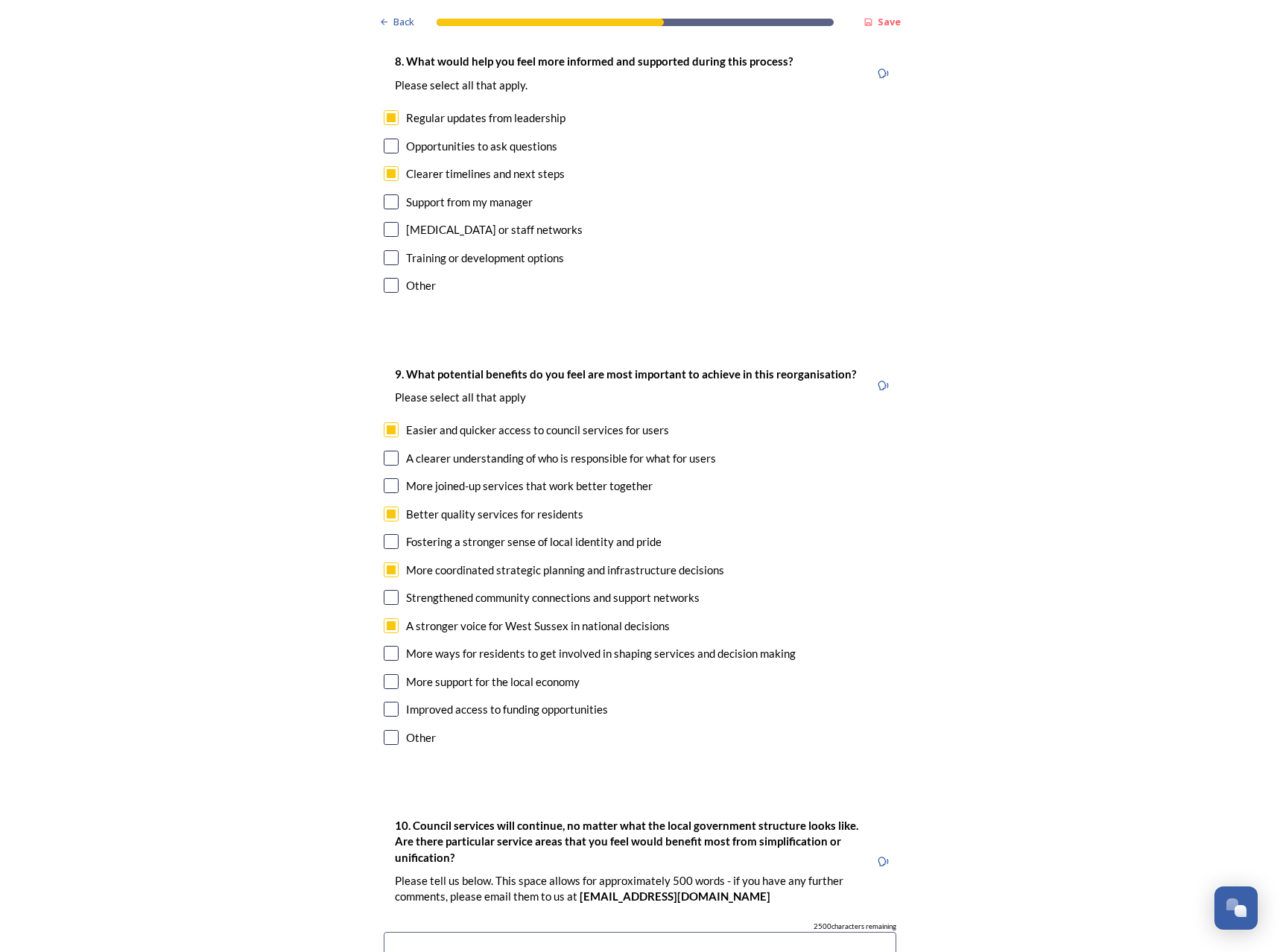
click at [377, 604] on div "9. What potential benefits do you feel are most important to achieve in this re…" at bounding box center [640, 557] width 537 height 415
click at [384, 674] on input "checkbox" at bounding box center [391, 681] width 15 height 15
checkbox input "true"
click at [384, 585] on div "9. What potential benefits do you feel are most important to achieve in this re…" at bounding box center [640, 557] width 537 height 415
click at [386, 646] on input "checkbox" at bounding box center [391, 652] width 15 height 15
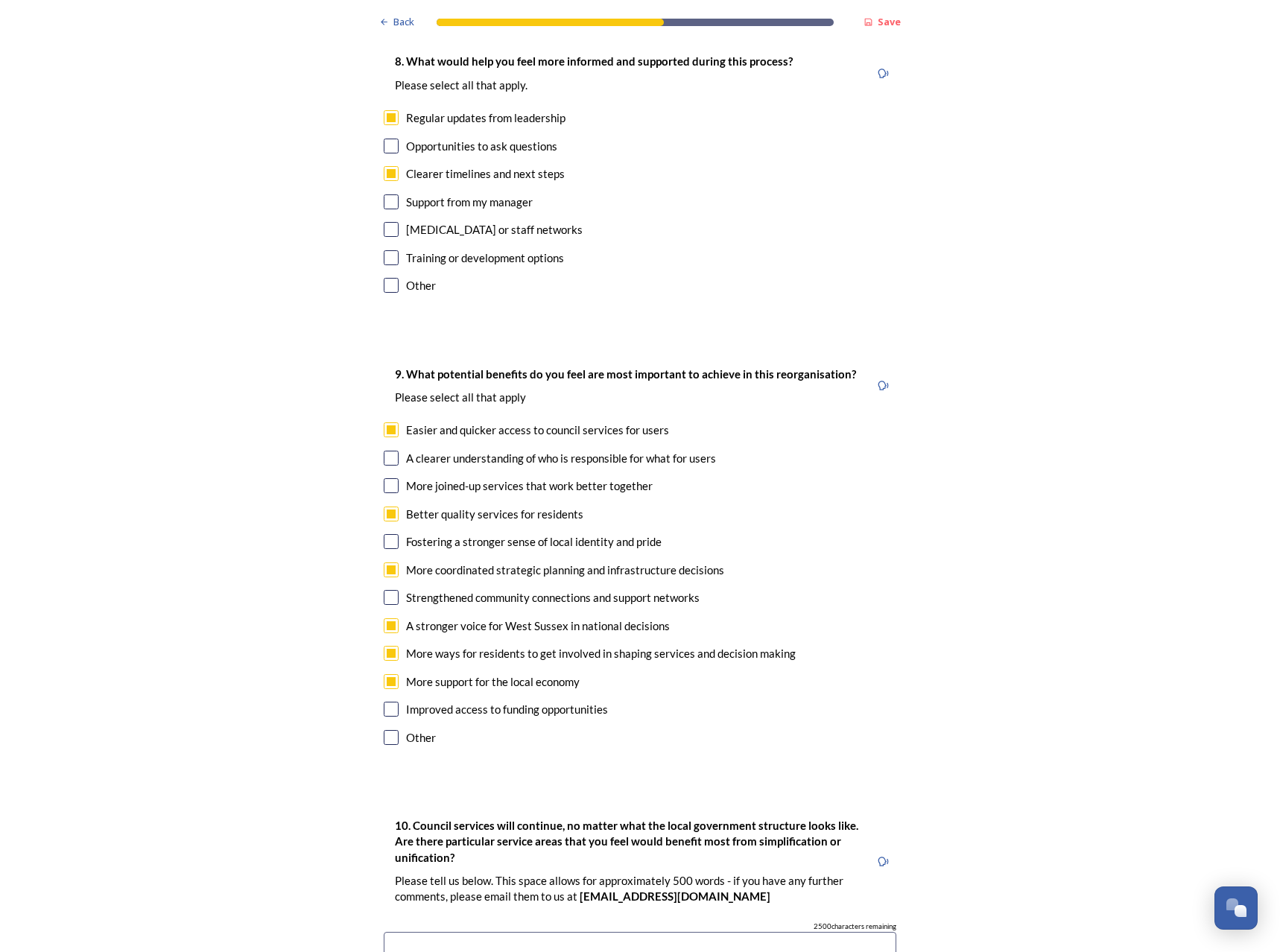
click at [386, 646] on input "checkbox" at bounding box center [391, 652] width 15 height 15
checkbox input "false"
click at [387, 702] on input "checkbox" at bounding box center [391, 709] width 15 height 15
checkbox input "true"
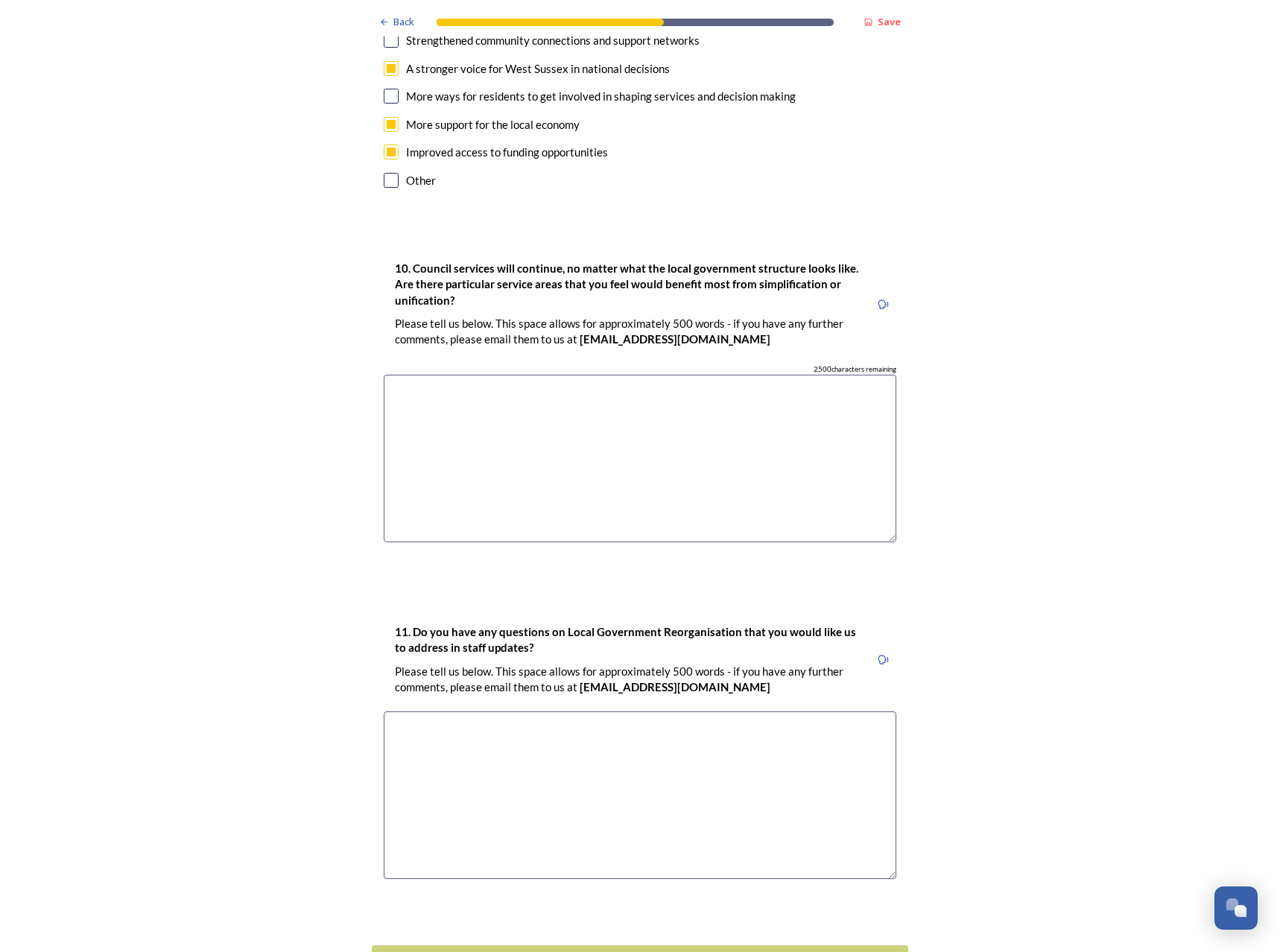
scroll to position [4049, 0]
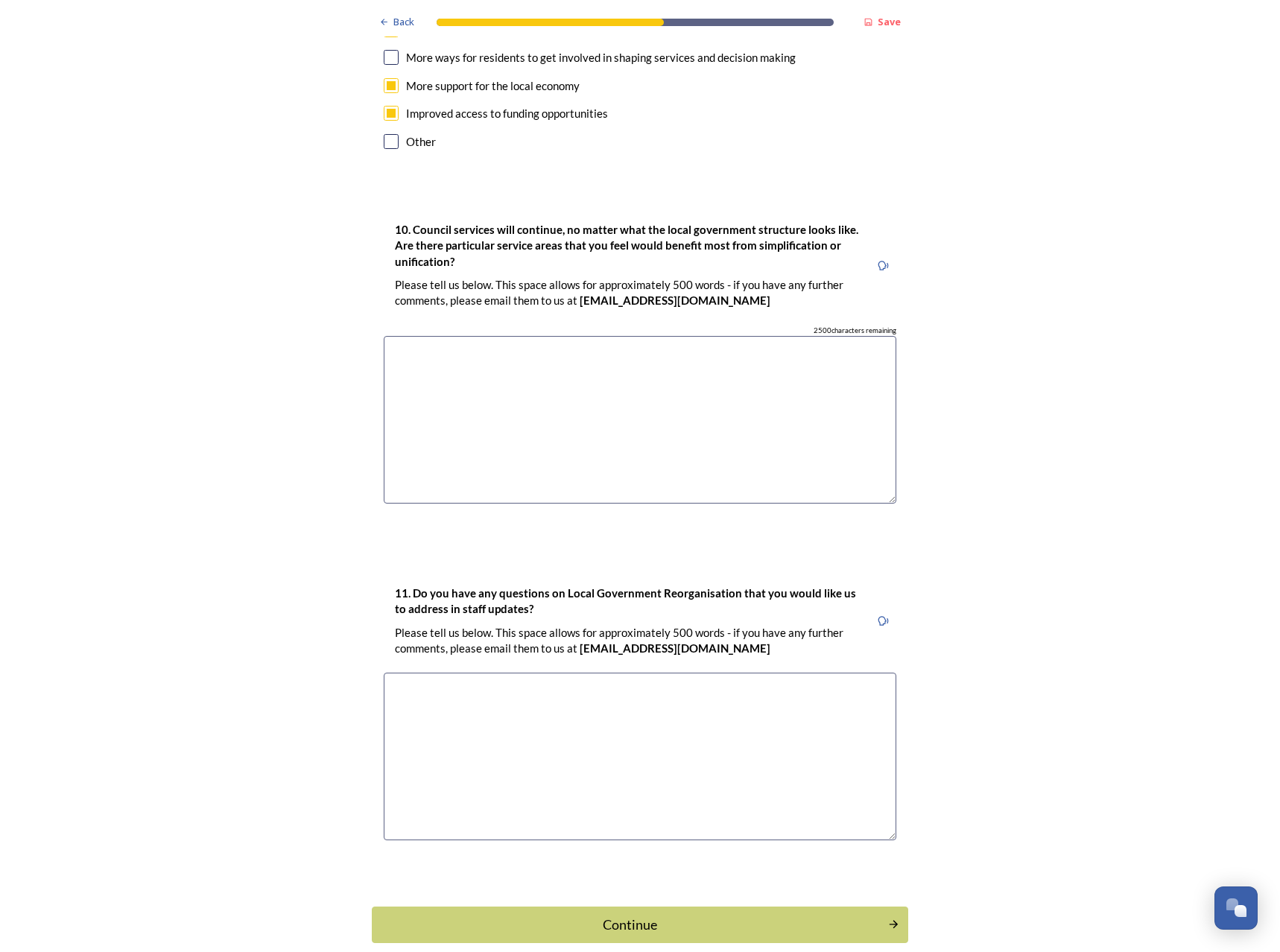
click at [661, 914] on div "Continue" at bounding box center [630, 924] width 504 height 20
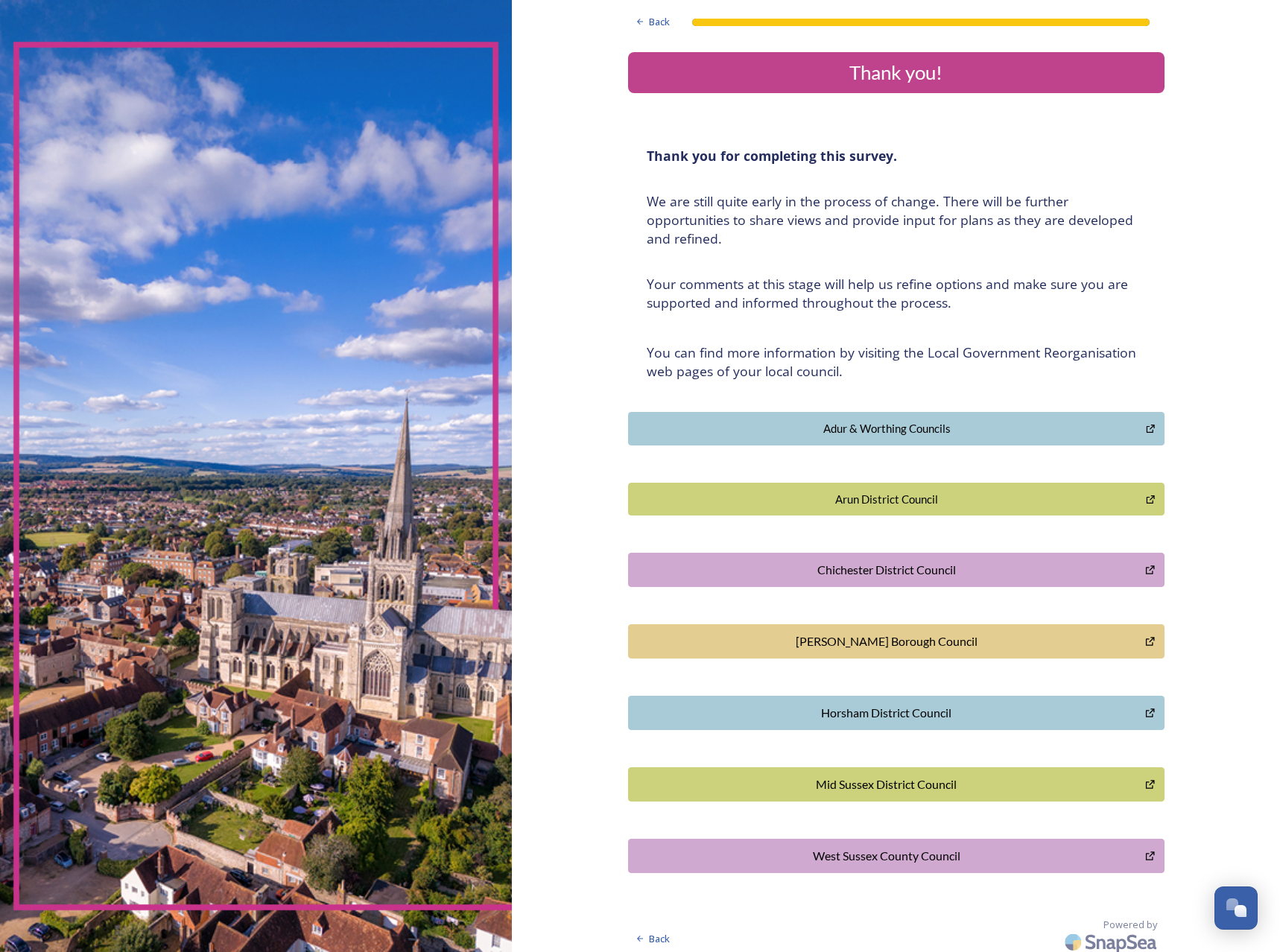
scroll to position [8, 0]
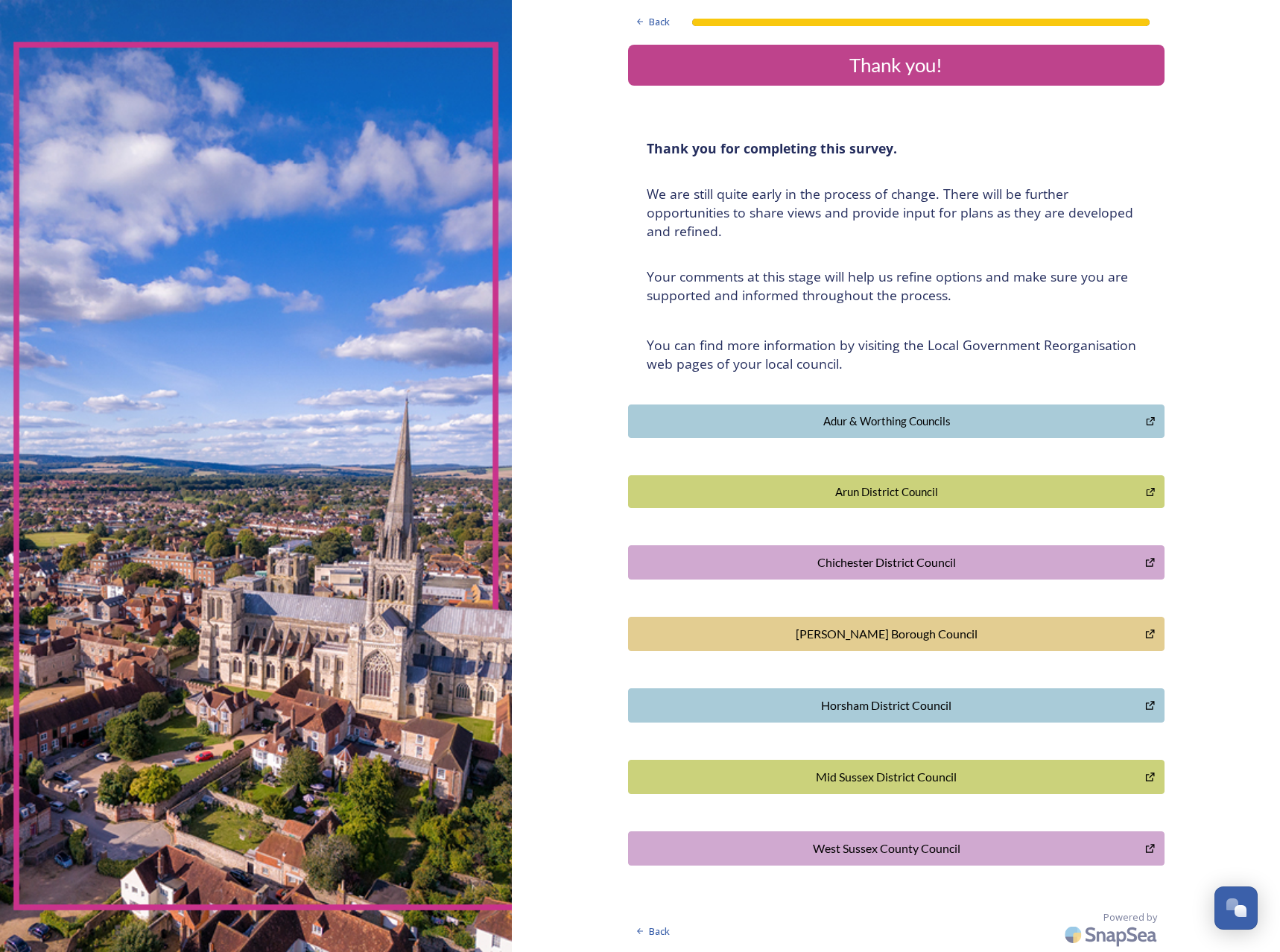
click at [822, 700] on div "Horsham District Council" at bounding box center [887, 705] width 502 height 18
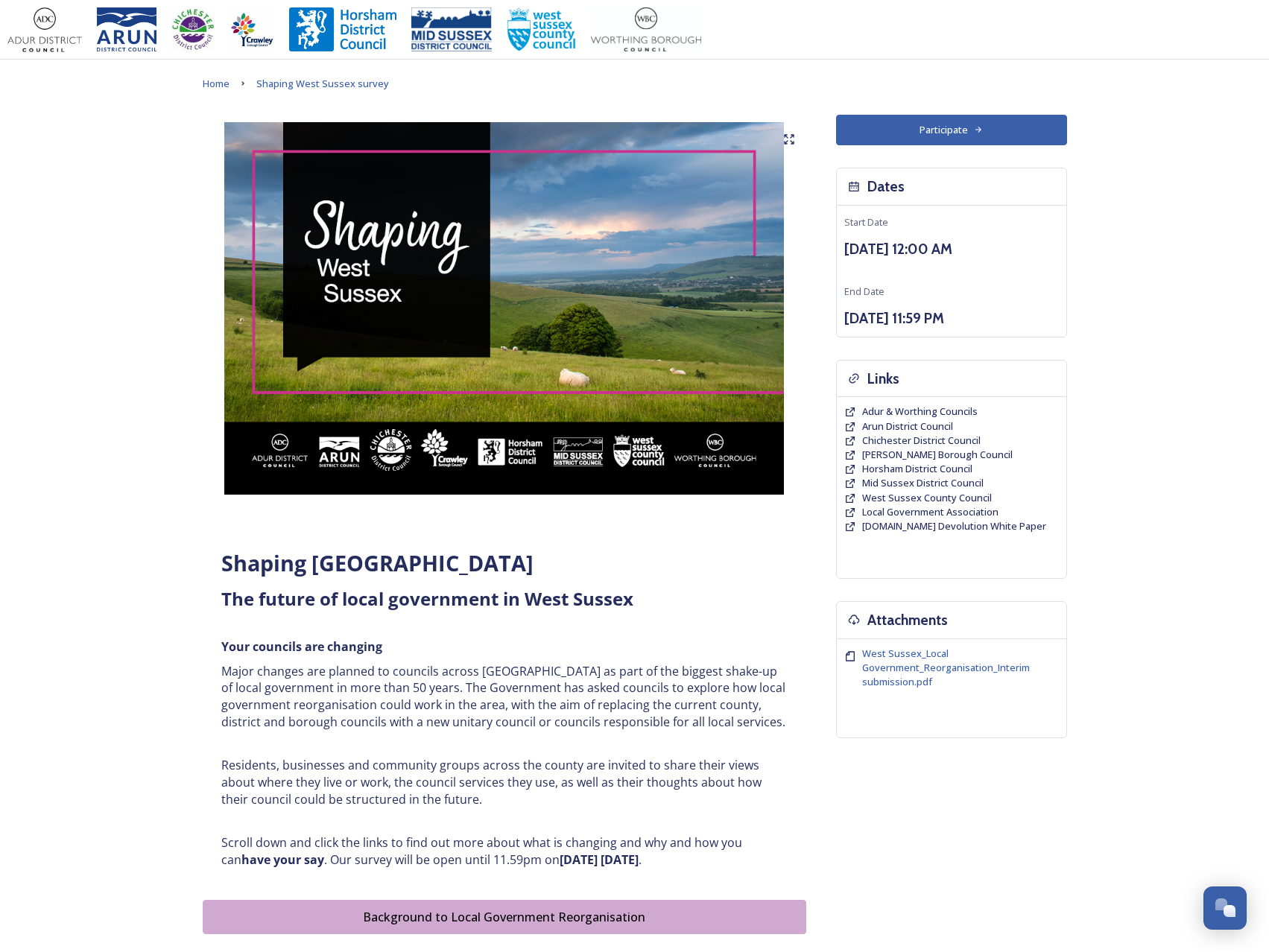
click at [930, 132] on button "Participate" at bounding box center [952, 129] width 231 height 30
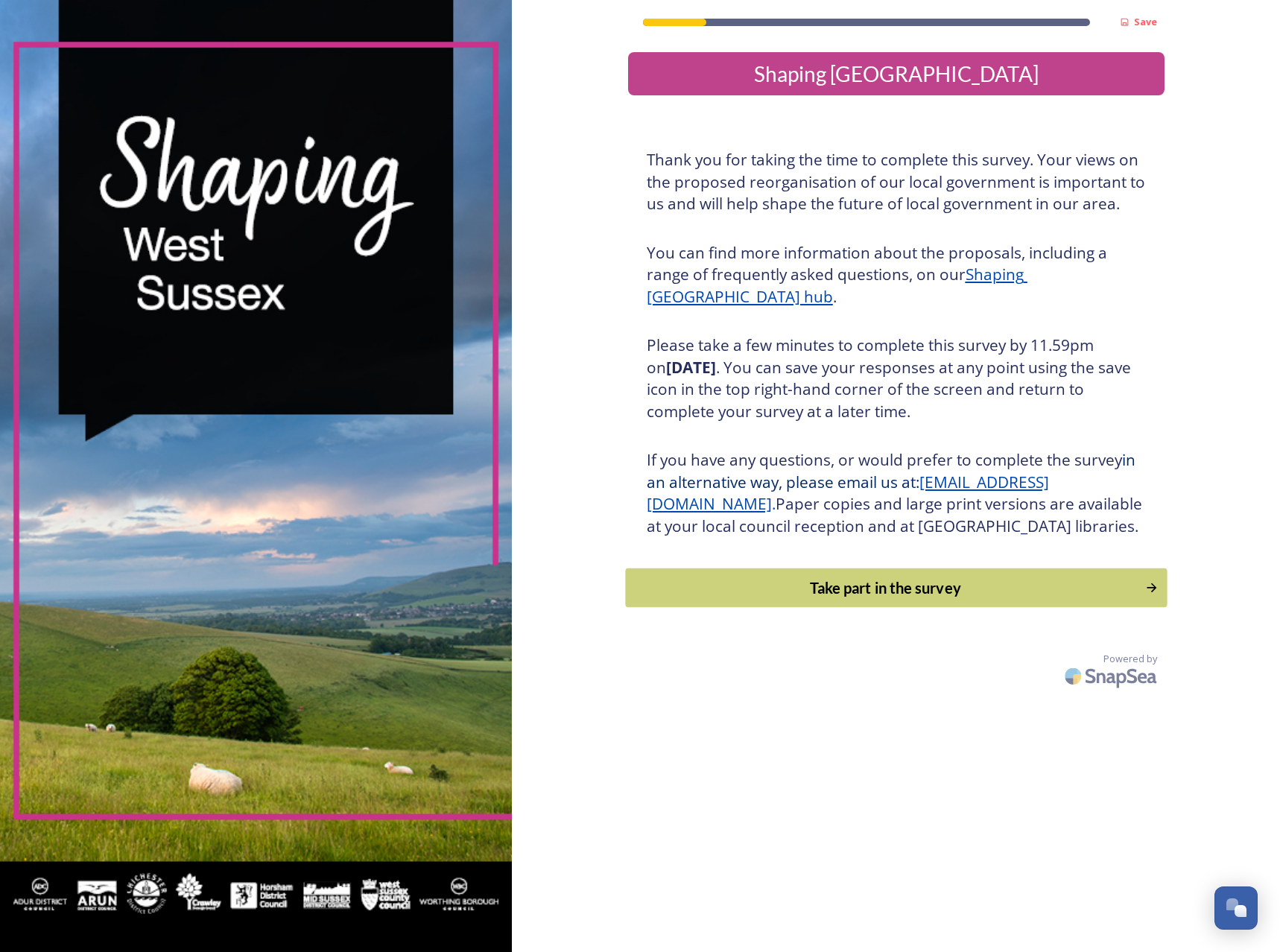
click at [938, 608] on button "Take part in the survey" at bounding box center [896, 587] width 542 height 39
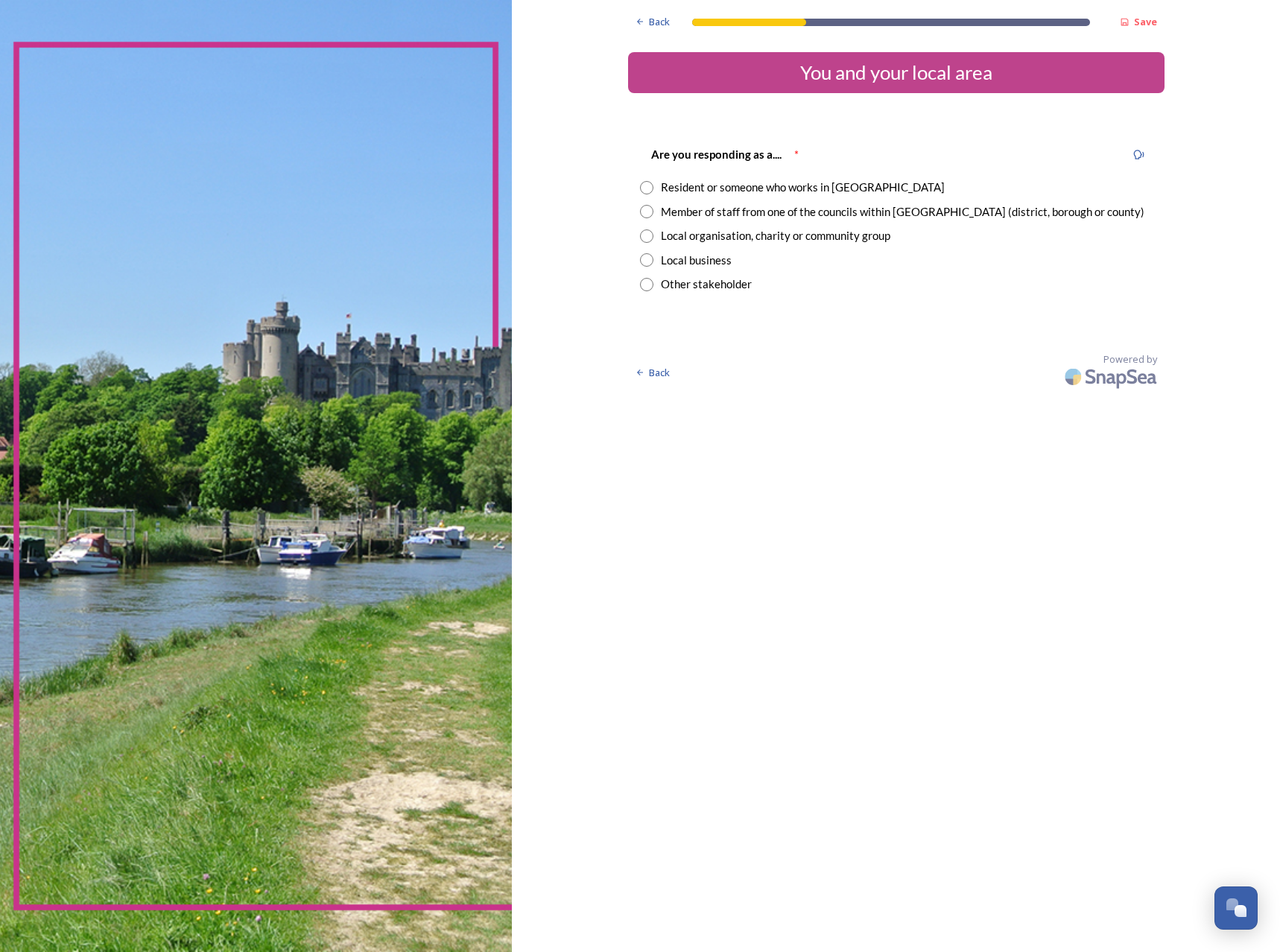
click at [723, 196] on div "Are you responding as a.... * Resident or someone who works in West Sussex Memb…" at bounding box center [896, 218] width 537 height 177
click at [725, 187] on div "Resident or someone who works in West Sussex" at bounding box center [803, 187] width 284 height 17
radio input "true"
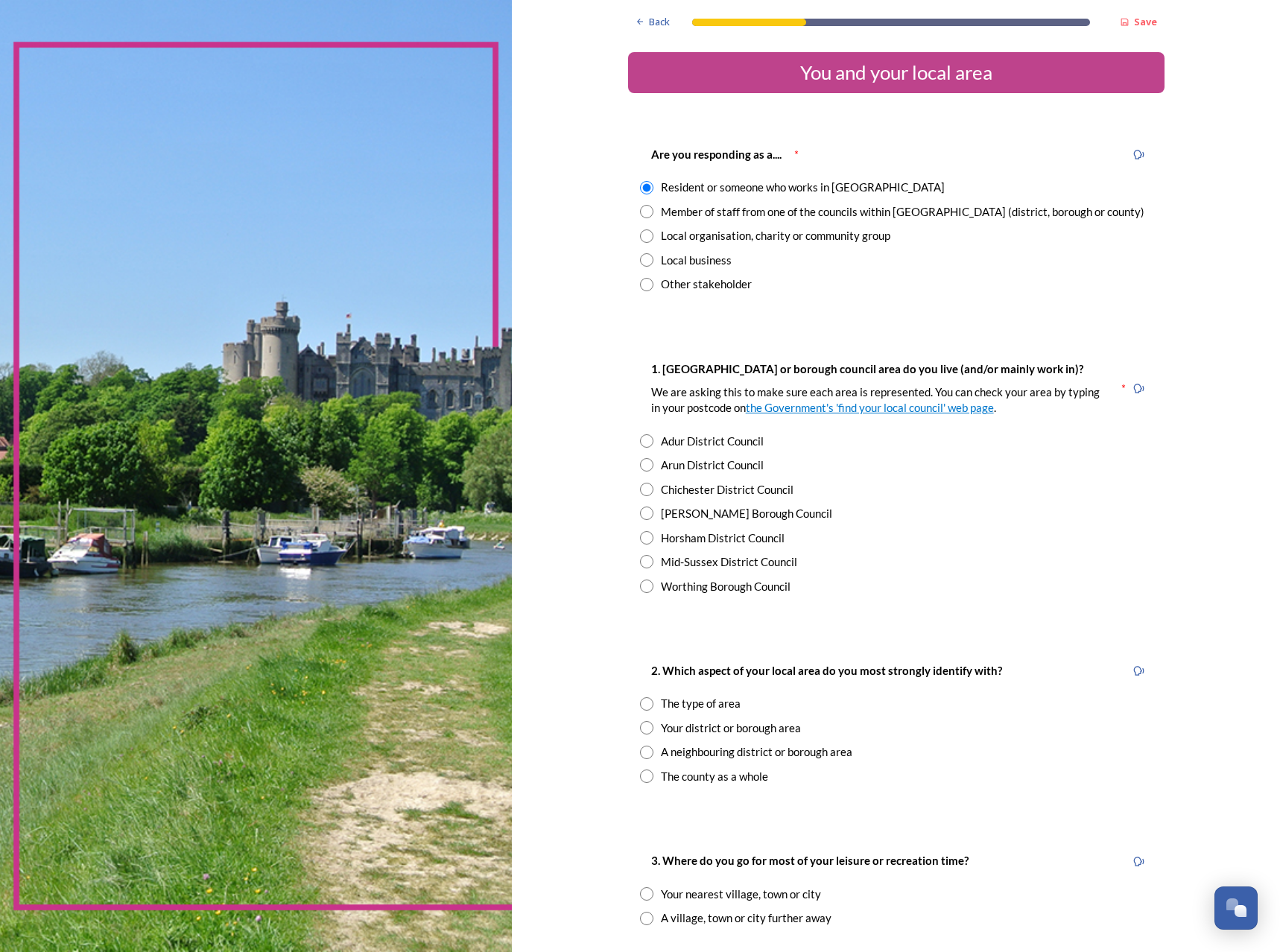
click at [678, 517] on div "[PERSON_NAME] Borough Council" at bounding box center [746, 513] width 171 height 17
click at [677, 528] on div "1. Which district or borough council area do you live (and/or mainly work in)? …" at bounding box center [896, 478] width 537 height 265
click at [676, 537] on div "Horsham District Council" at bounding box center [723, 538] width 124 height 17
radio input "false"
radio input "true"
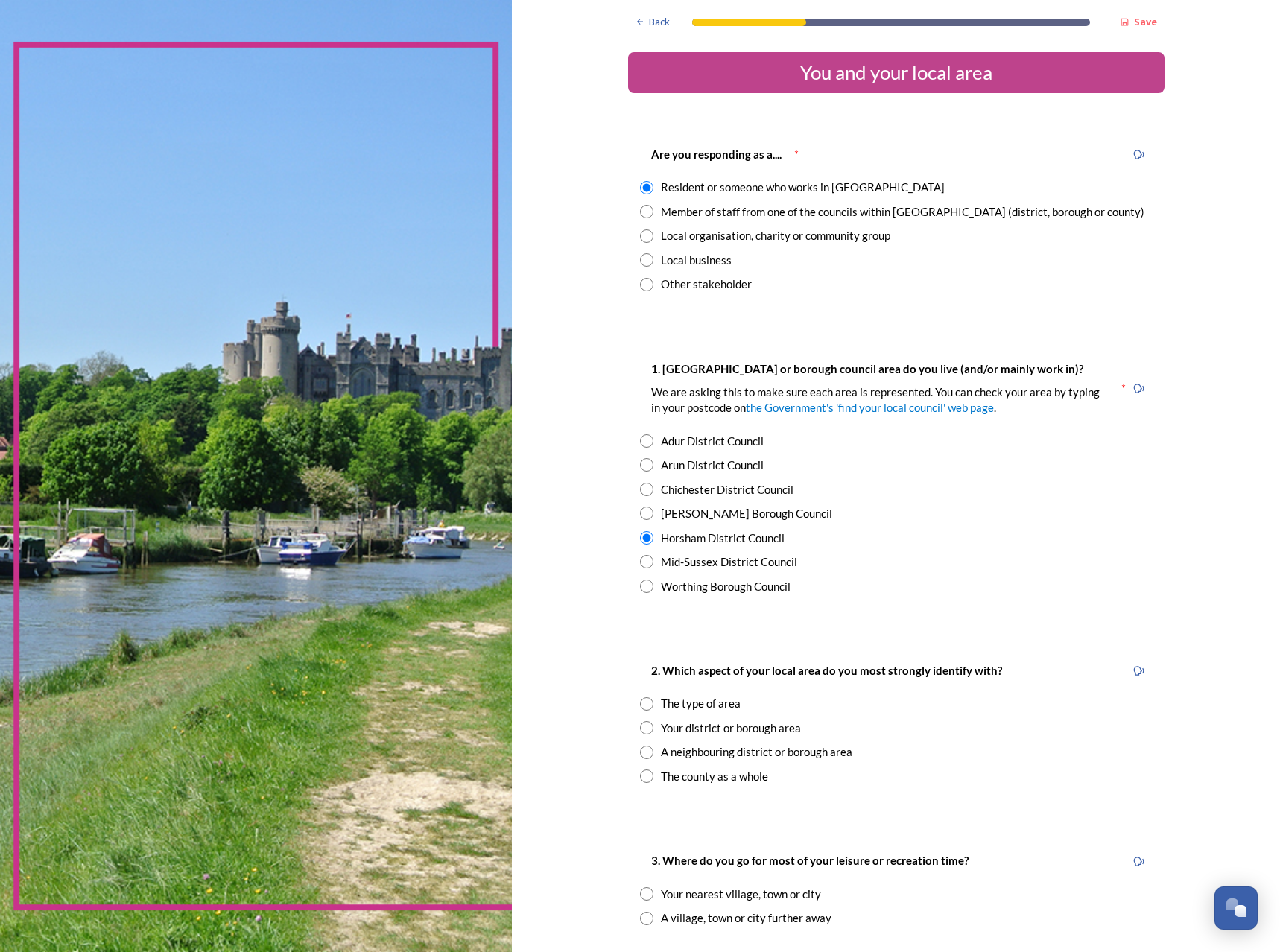
click at [647, 516] on input "radio" at bounding box center [647, 512] width 13 height 13
radio input "true"
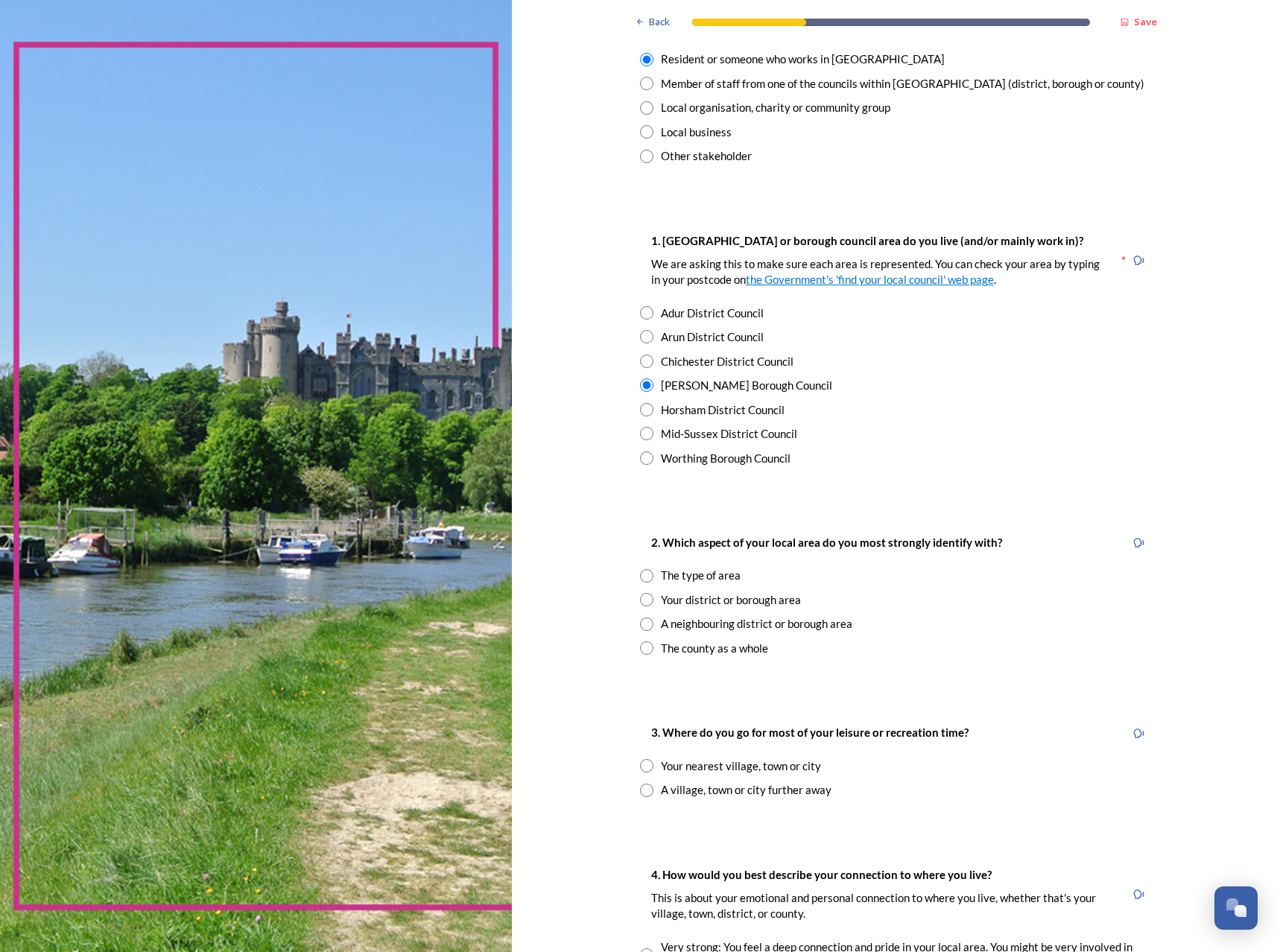
scroll to position [149, 0]
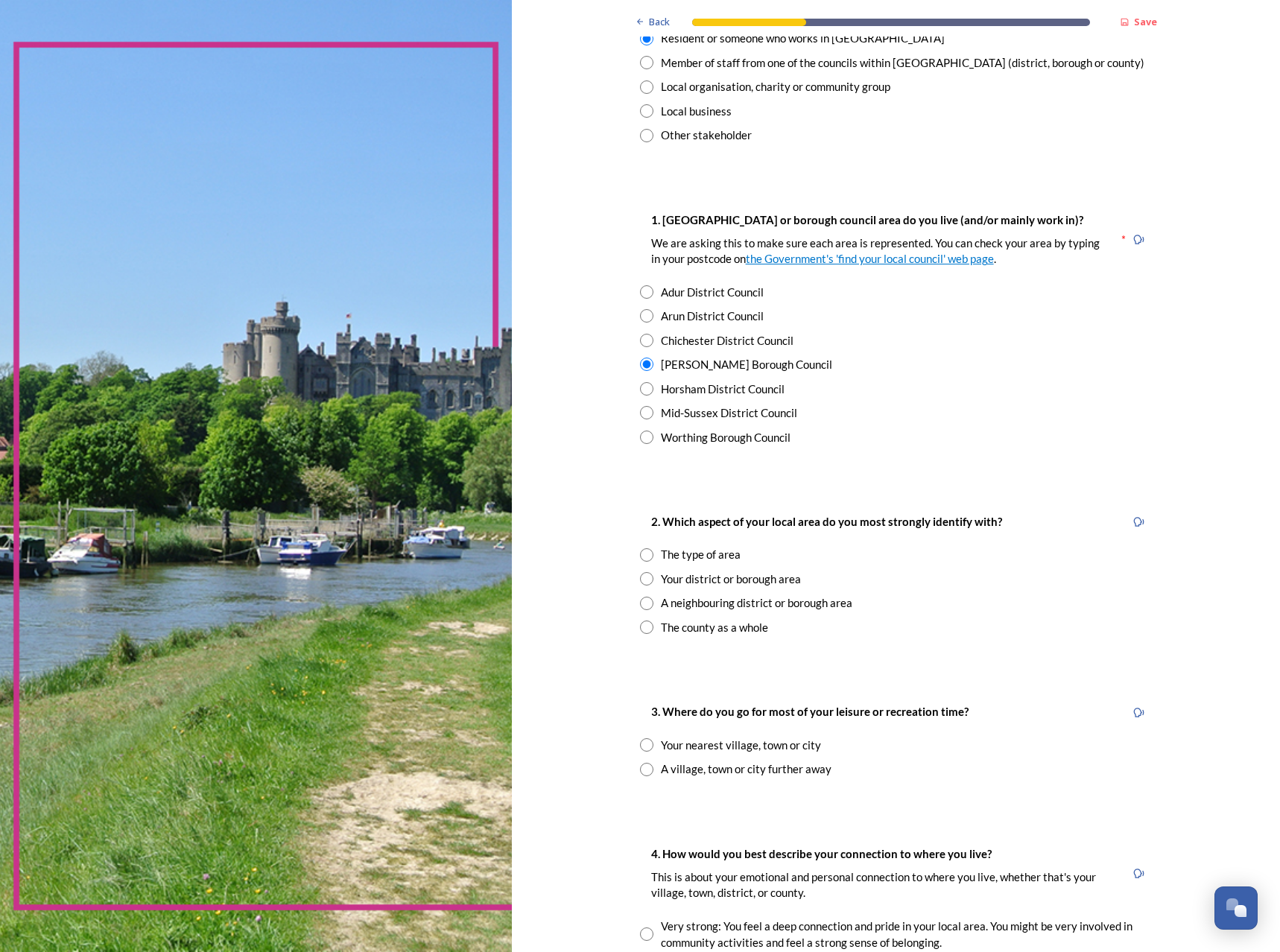
click at [633, 593] on div "2. Which aspect of your local area do you most strongly identify with? The type…" at bounding box center [896, 574] width 537 height 152
click at [640, 601] on input "radio" at bounding box center [647, 603] width 13 height 13
radio input "true"
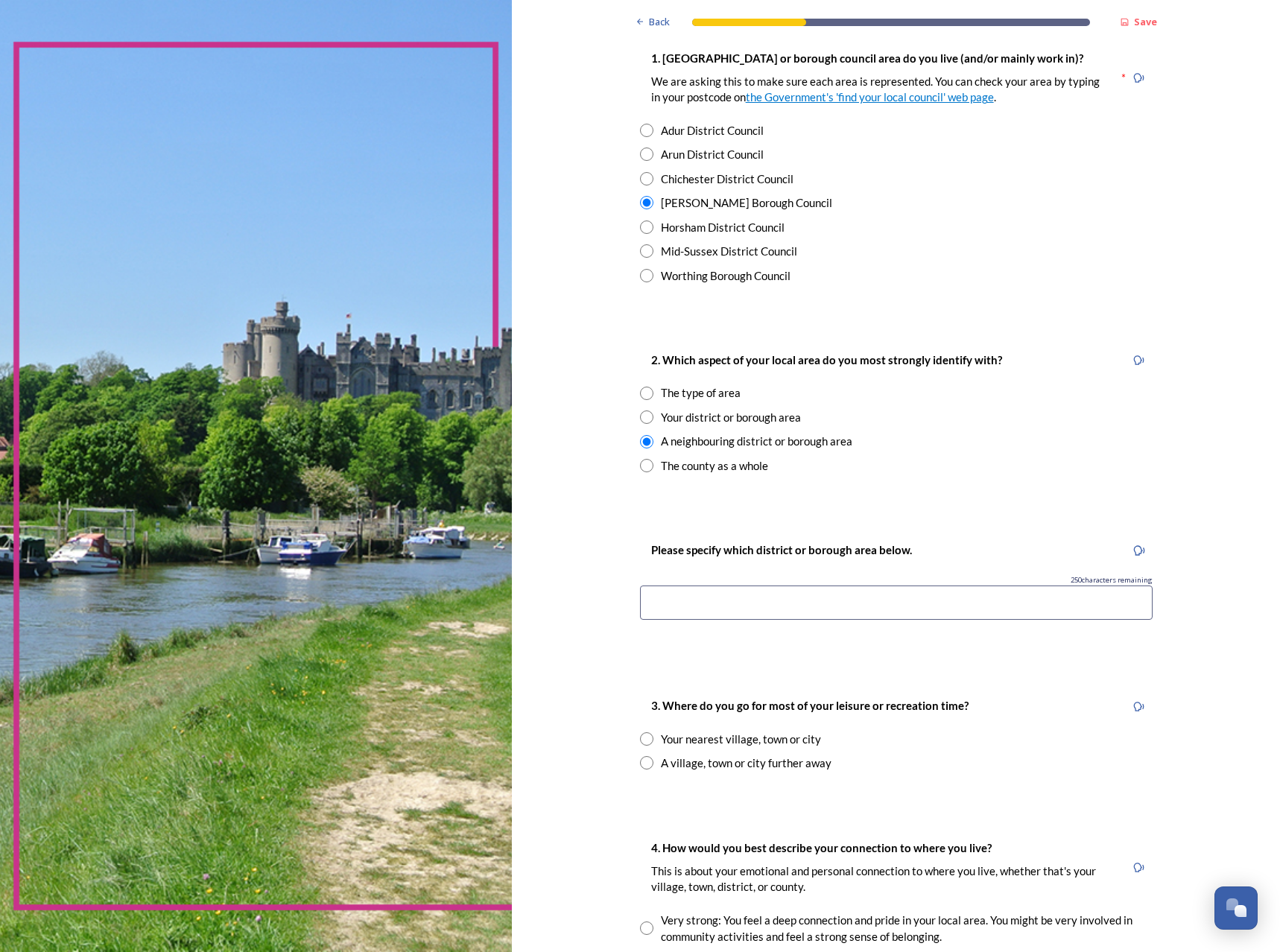
scroll to position [372, 0]
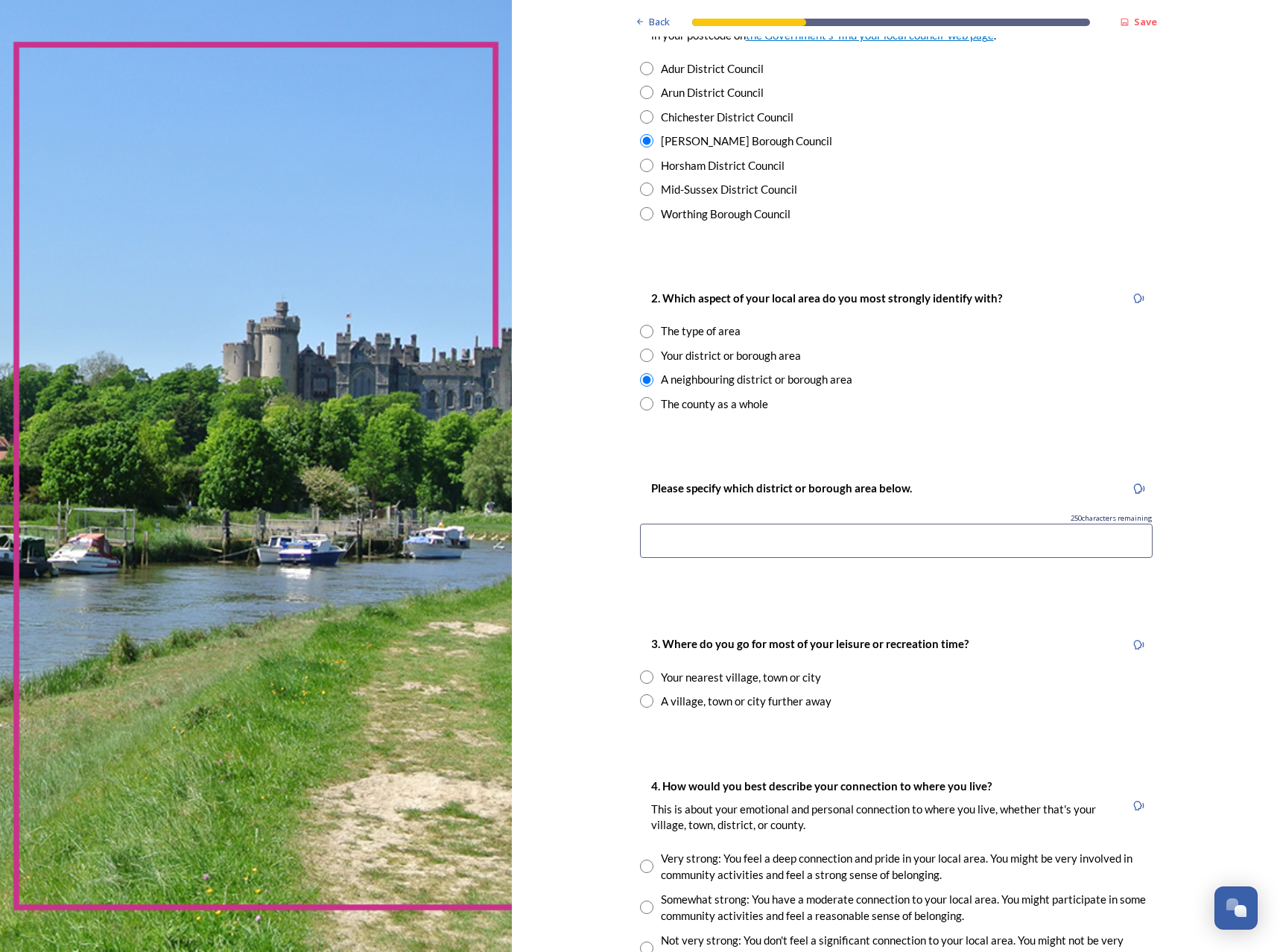
click at [722, 546] on input at bounding box center [897, 541] width 513 height 34
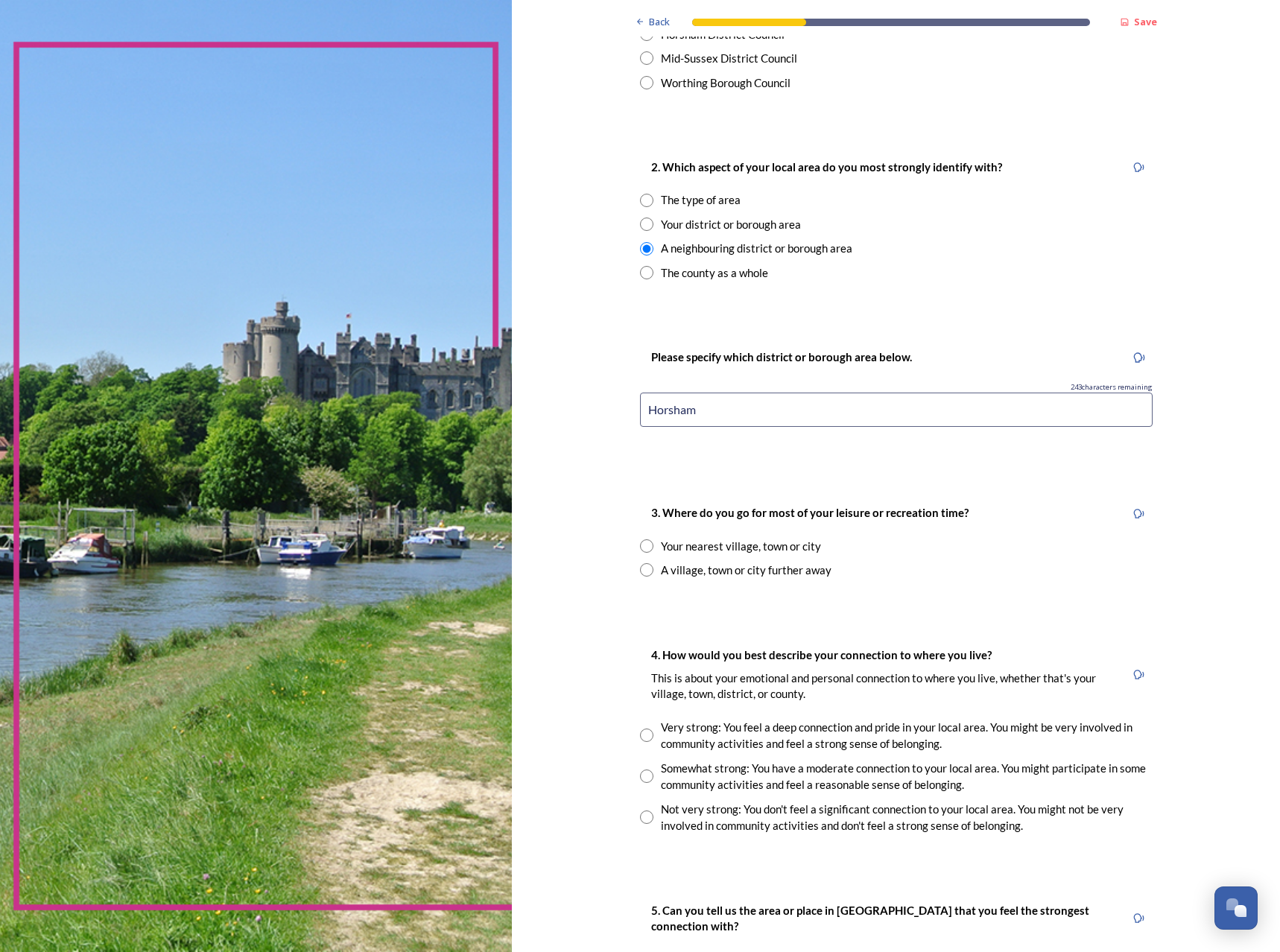
scroll to position [522, 0]
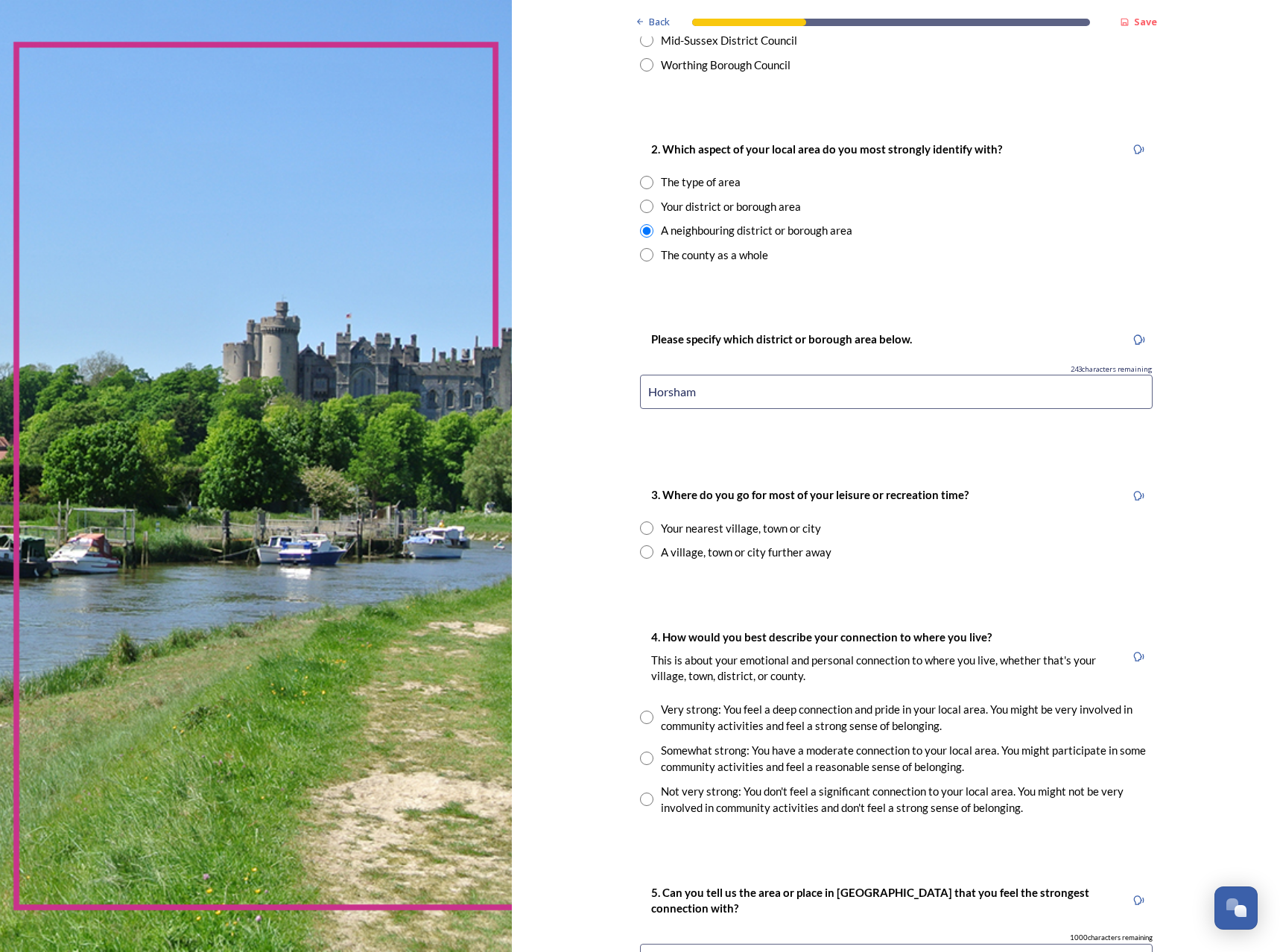
type input "Horsham"
click at [650, 554] on div "A village, town or city further away" at bounding box center [897, 552] width 513 height 17
radio input "true"
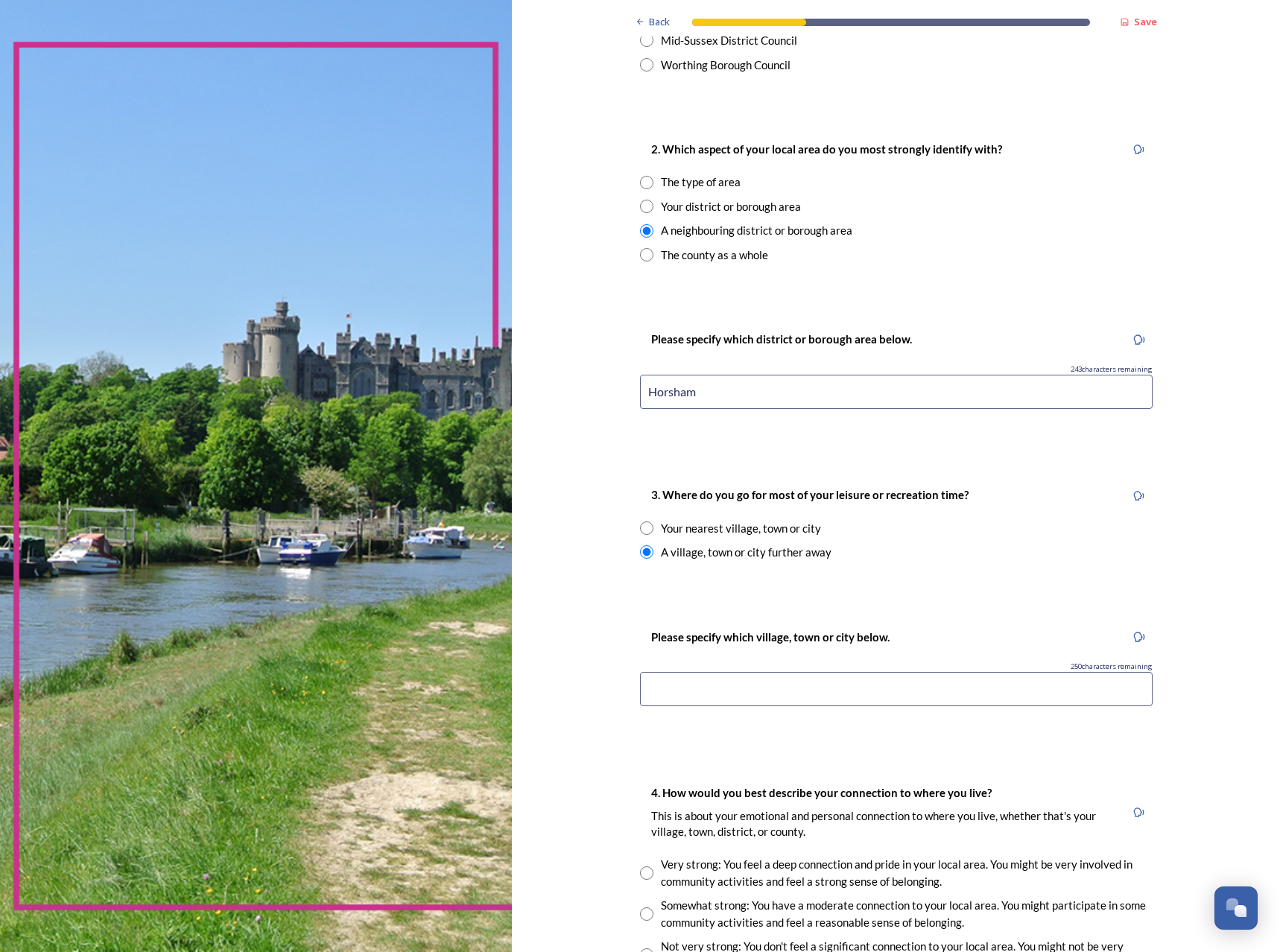
scroll to position [596, 0]
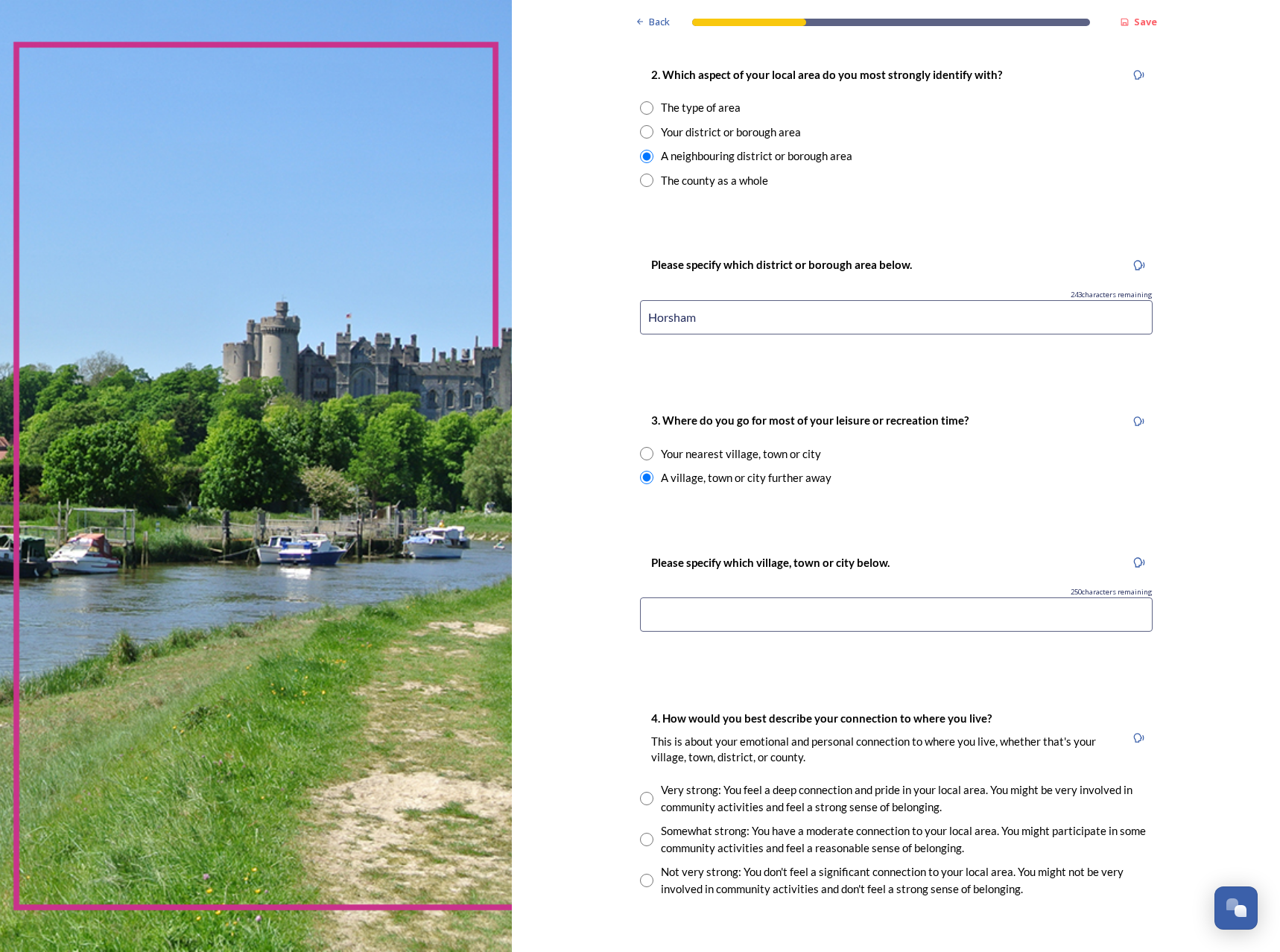
click at [774, 616] on input at bounding box center [897, 615] width 513 height 34
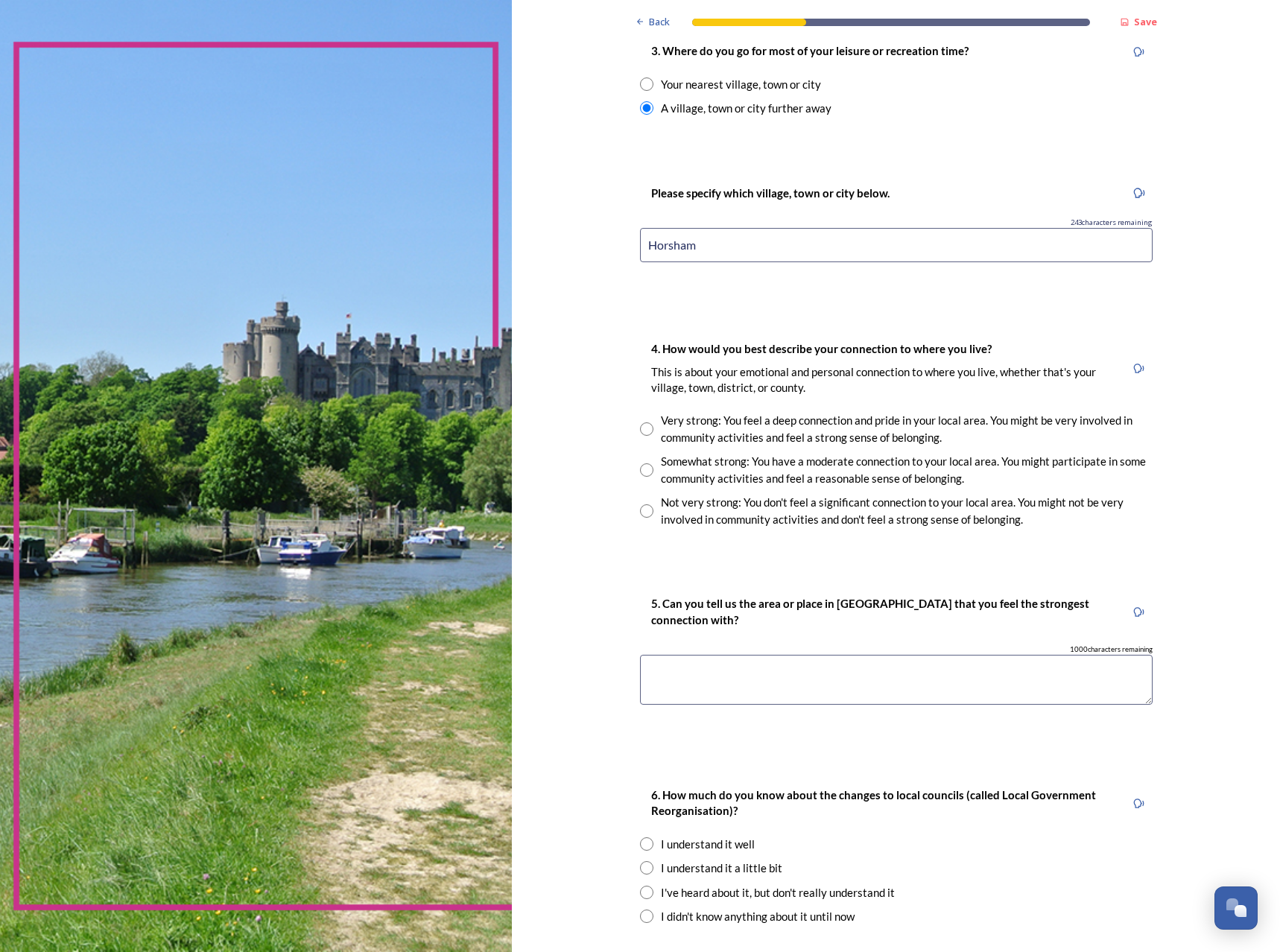
scroll to position [1043, 0]
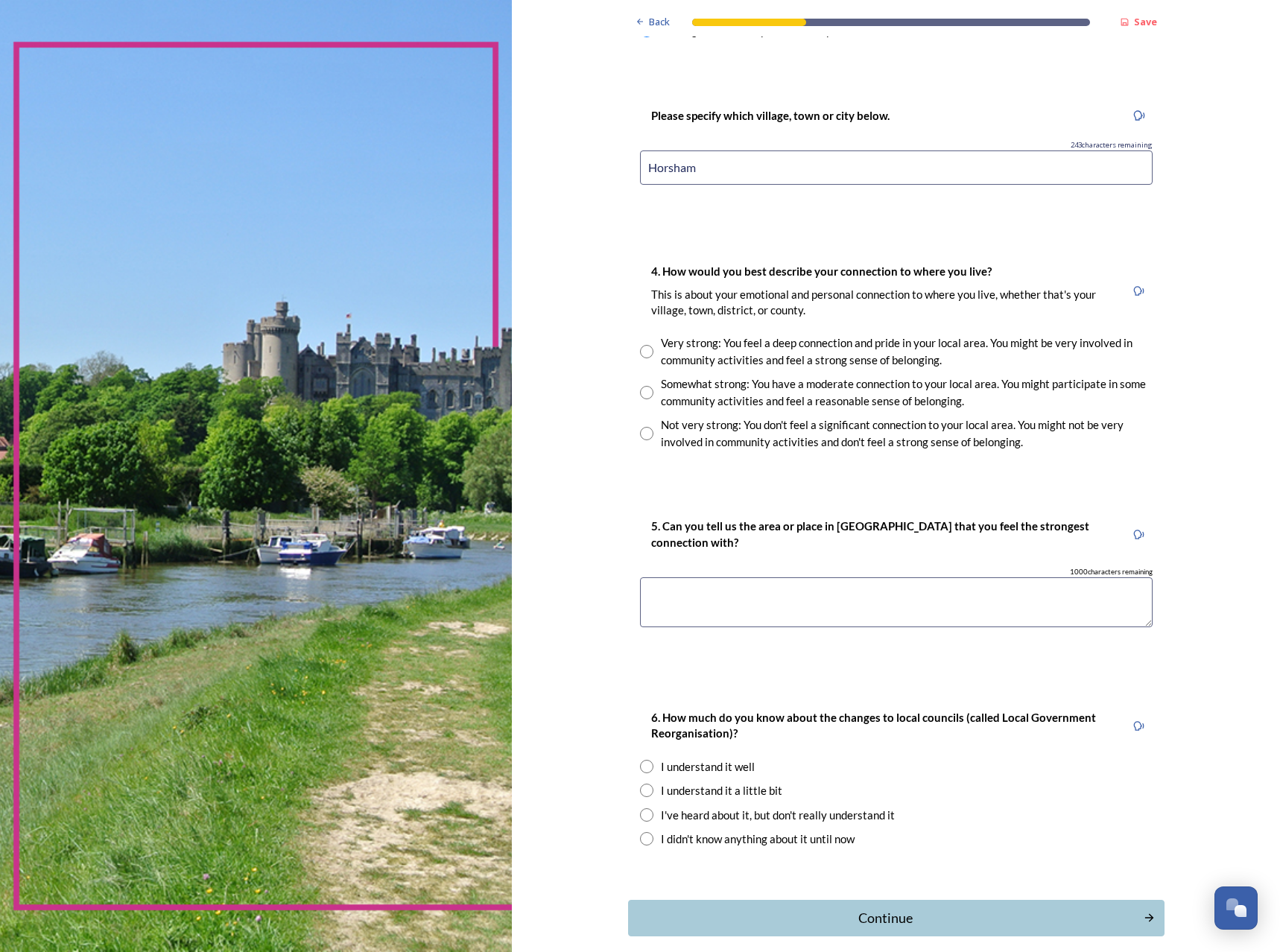
type input "Horsham"
click at [696, 431] on div "Not very strong: You don't feel a significant connection to your local area. Yo…" at bounding box center [907, 433] width 492 height 33
radio input "true"
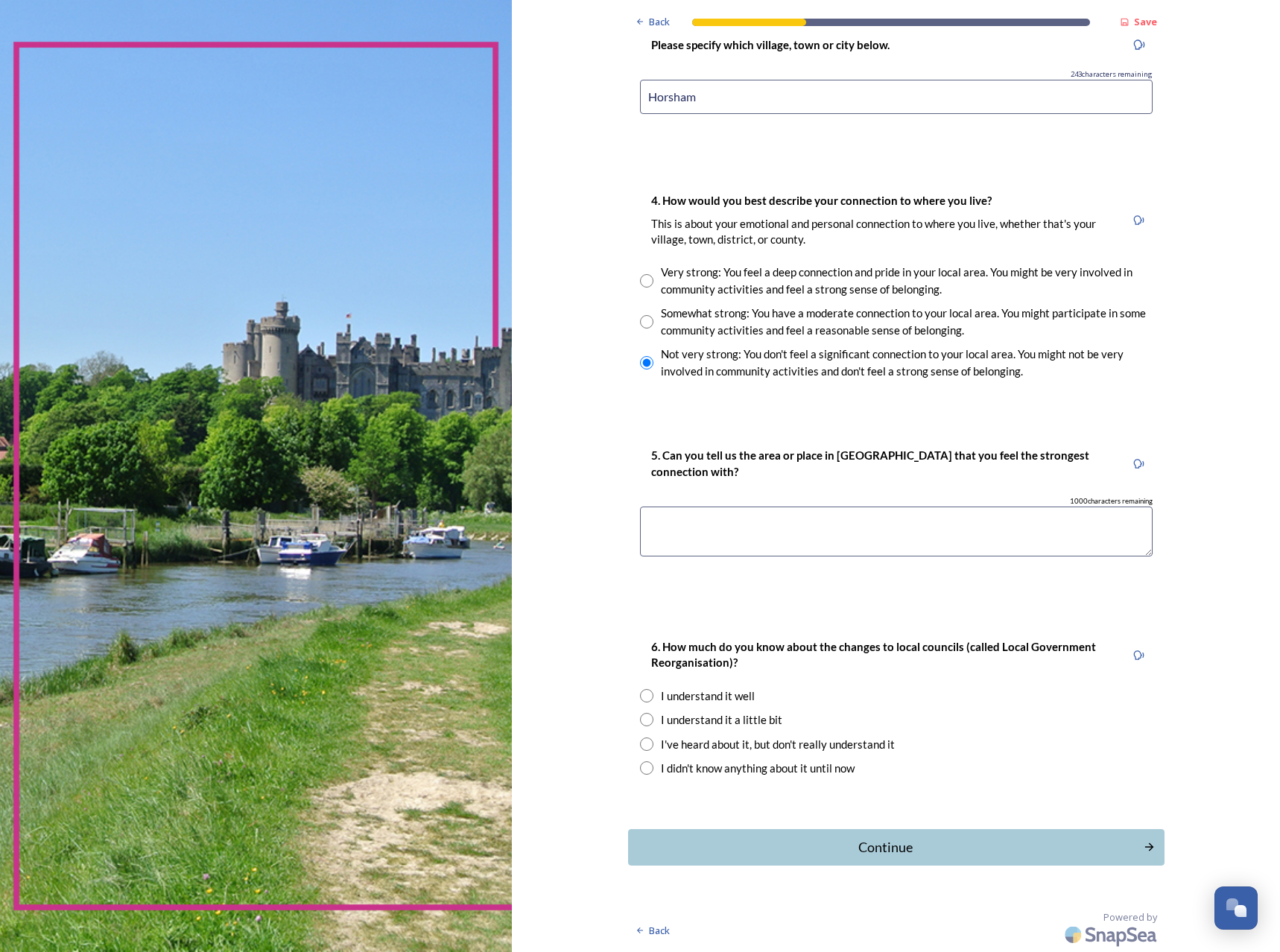
click at [875, 524] on textarea at bounding box center [897, 531] width 513 height 50
type textarea "h"
type textarea "Horsham - its a much nicer area with better community events"
click at [698, 690] on div "I understand it well" at bounding box center [708, 696] width 94 height 17
radio input "true"
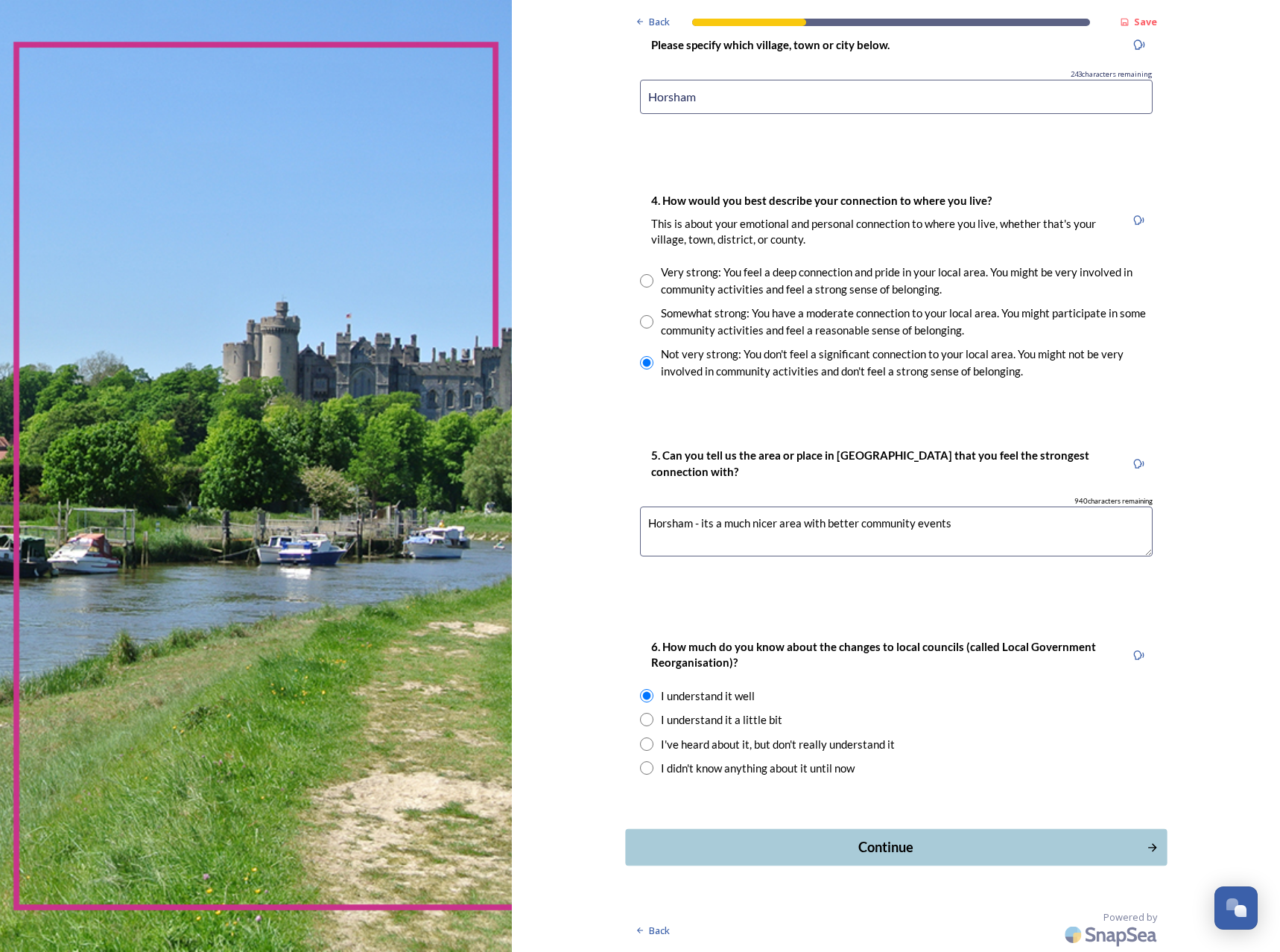
click at [897, 830] on button "Continue" at bounding box center [896, 846] width 542 height 36
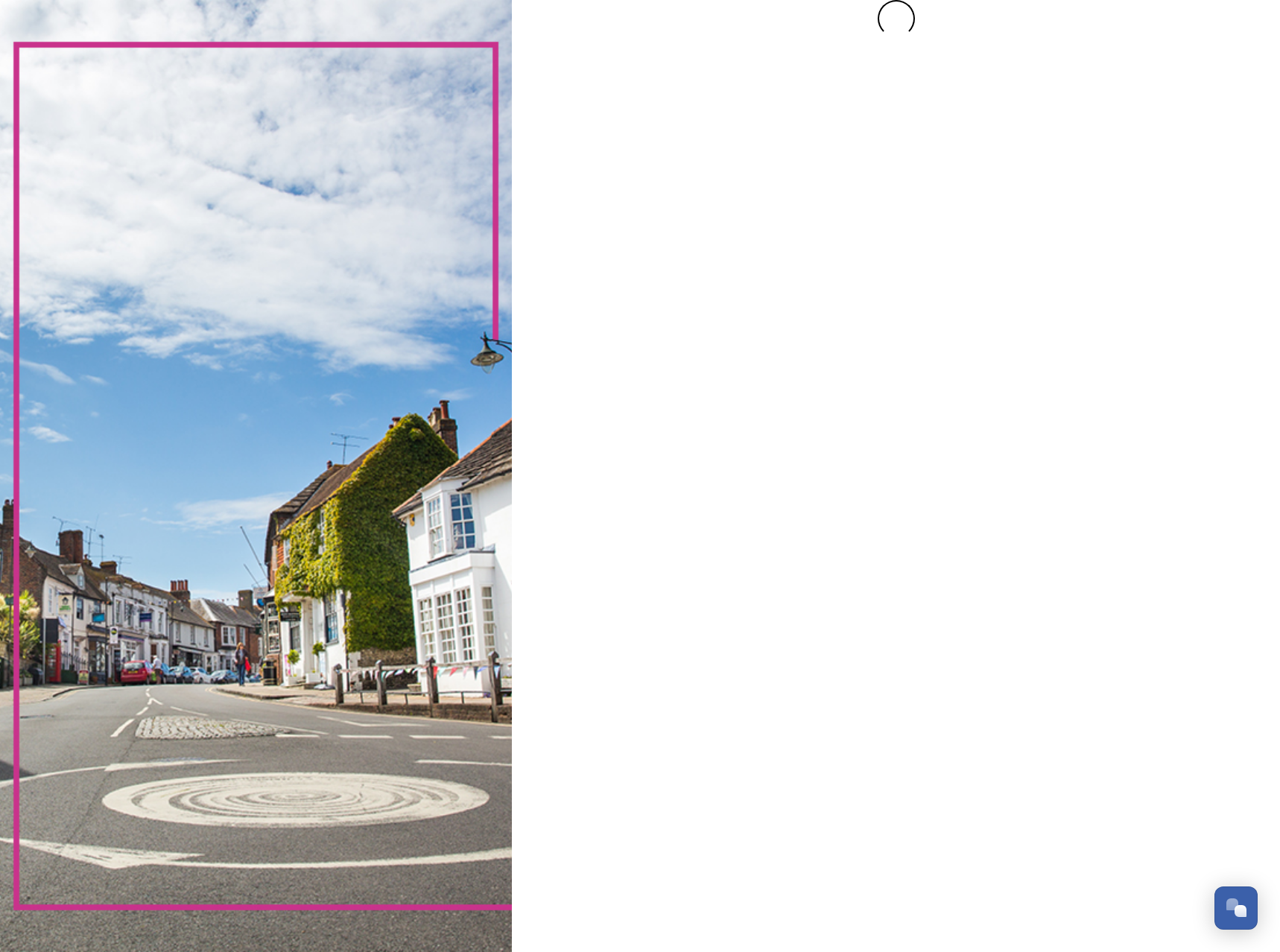
scroll to position [0, 0]
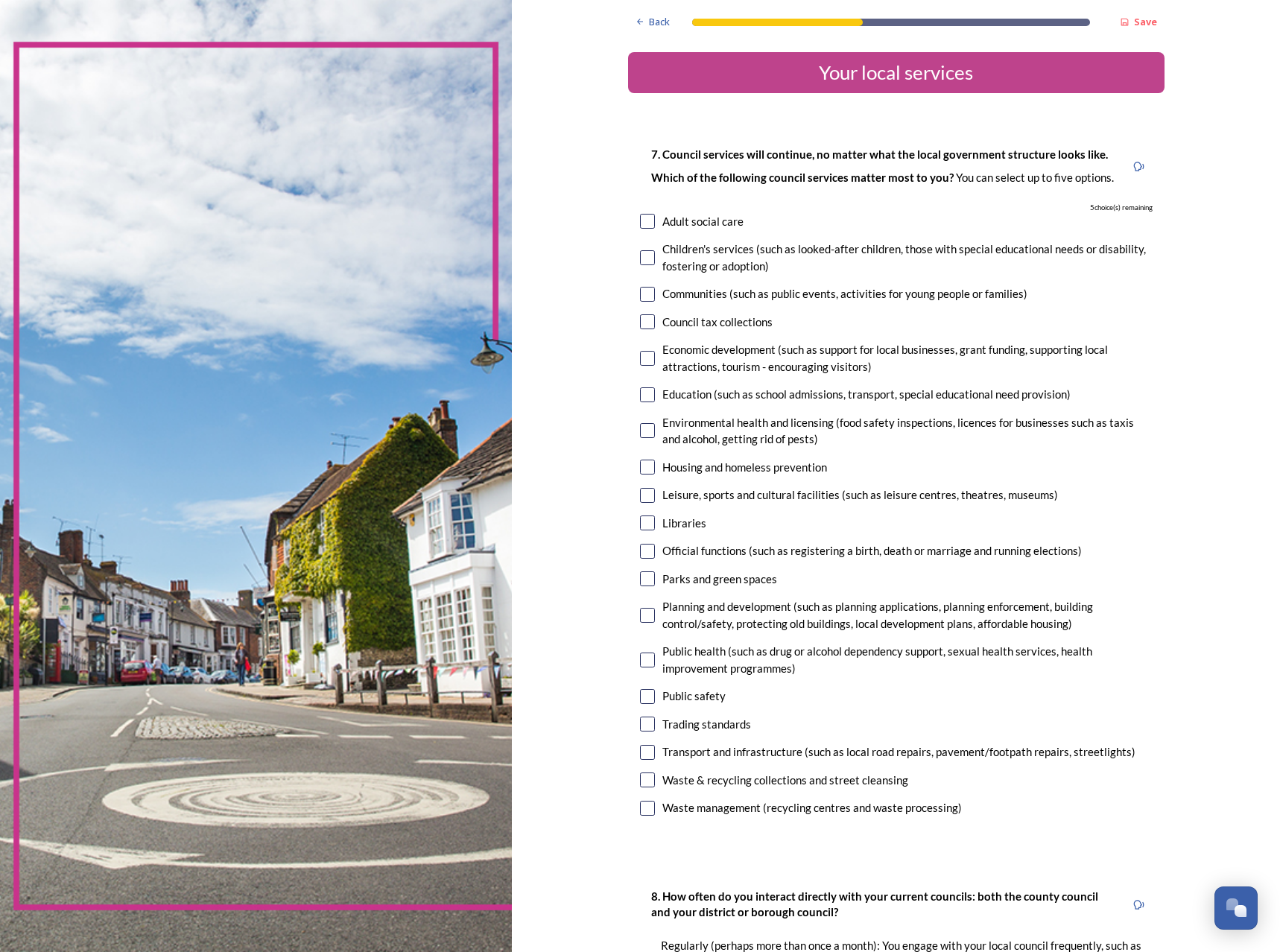
click at [722, 265] on div "Children's services (such as looked-after children, those with special educatio…" at bounding box center [908, 257] width 490 height 33
click at [640, 262] on input "checkbox" at bounding box center [647, 257] width 15 height 15
checkbox input "false"
click at [628, 400] on div "7. Council services will continue, no matter what the local government structur…" at bounding box center [896, 482] width 537 height 704
click at [640, 400] on input "checkbox" at bounding box center [647, 394] width 15 height 15
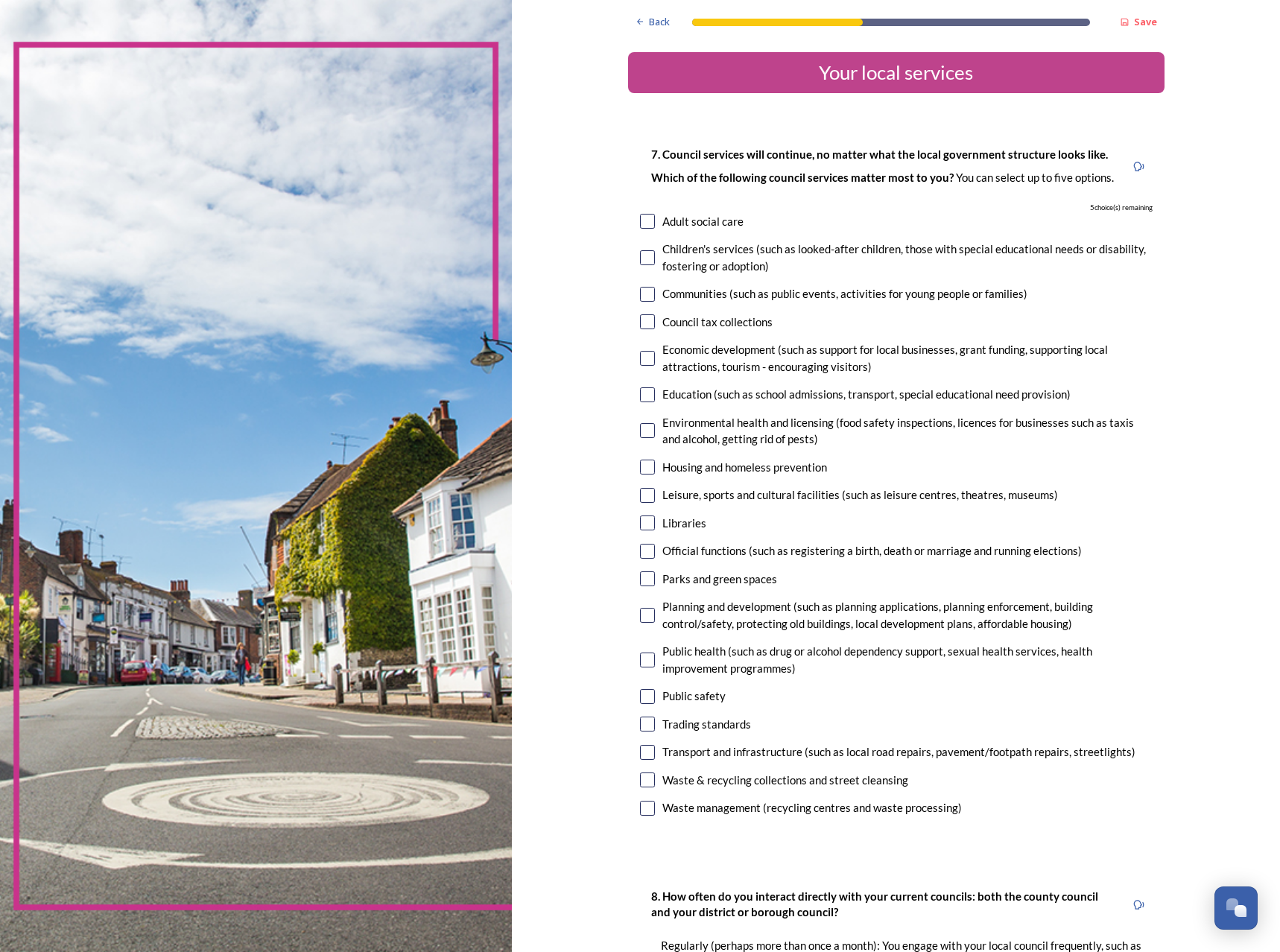
checkbox input "true"
click at [647, 521] on input "checkbox" at bounding box center [647, 522] width 15 height 15
click at [640, 515] on div "Libraries" at bounding box center [897, 523] width 513 height 17
click at [640, 520] on input "checkbox" at bounding box center [647, 522] width 15 height 15
checkbox input "true"
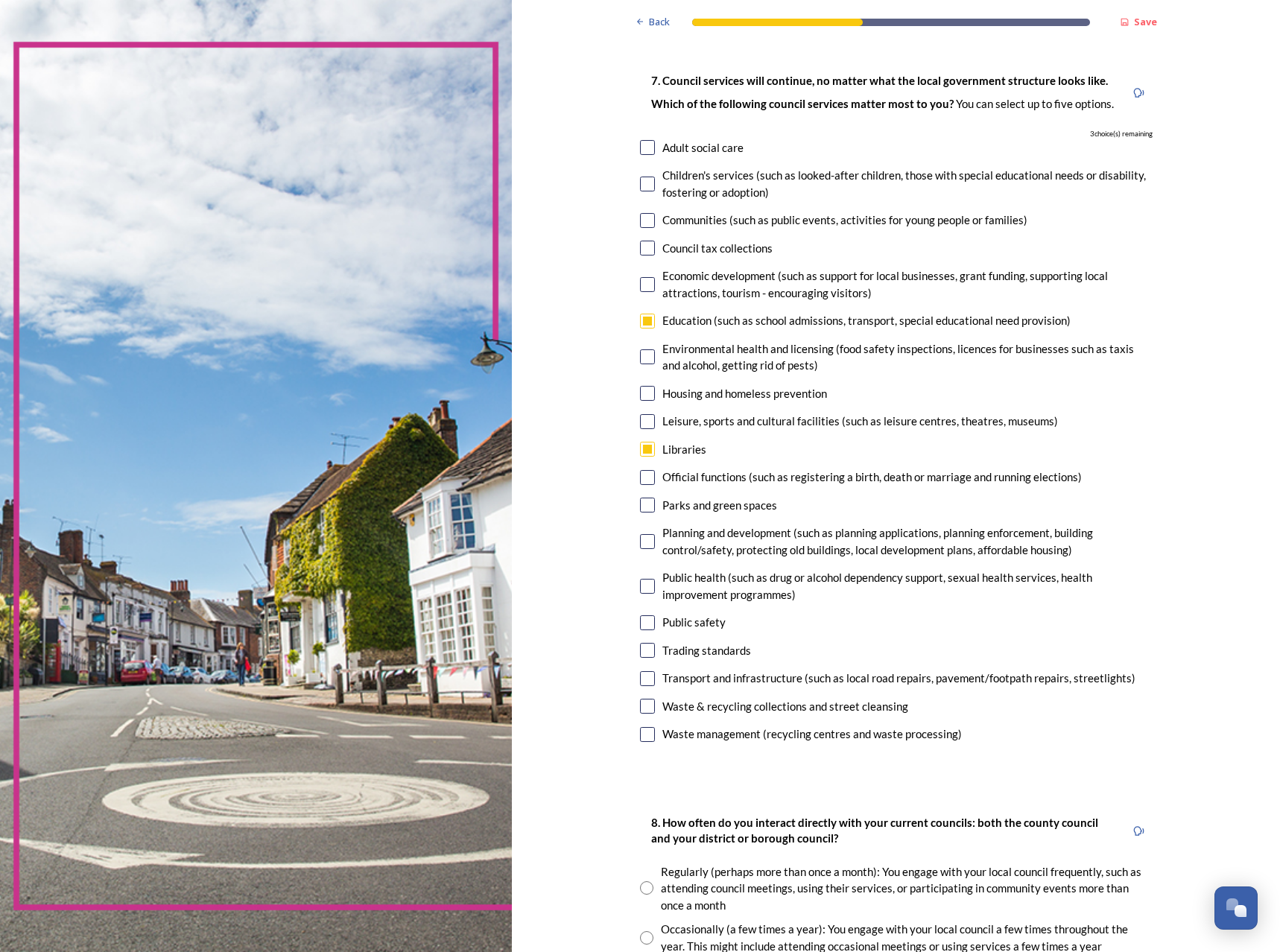
scroll to position [74, 0]
click at [643, 509] on input "checkbox" at bounding box center [647, 504] width 15 height 15
checkbox input "true"
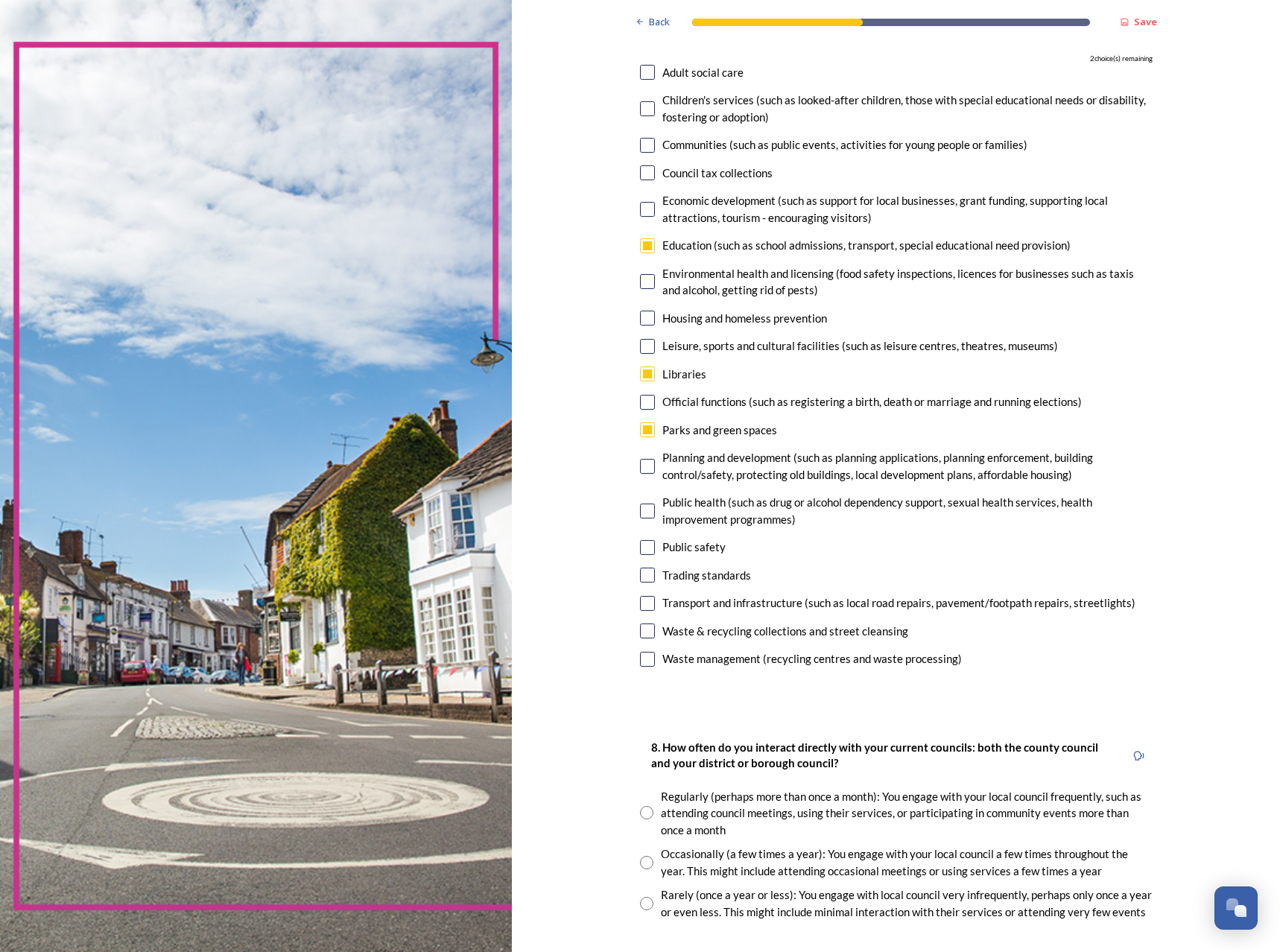
click at [654, 628] on div "Waste & recycling collections and street cleansing" at bounding box center [897, 632] width 513 height 17
checkbox input "true"
click at [653, 656] on div "Waste management (recycling centres and waste processing)" at bounding box center [897, 659] width 513 height 17
checkbox input "true"
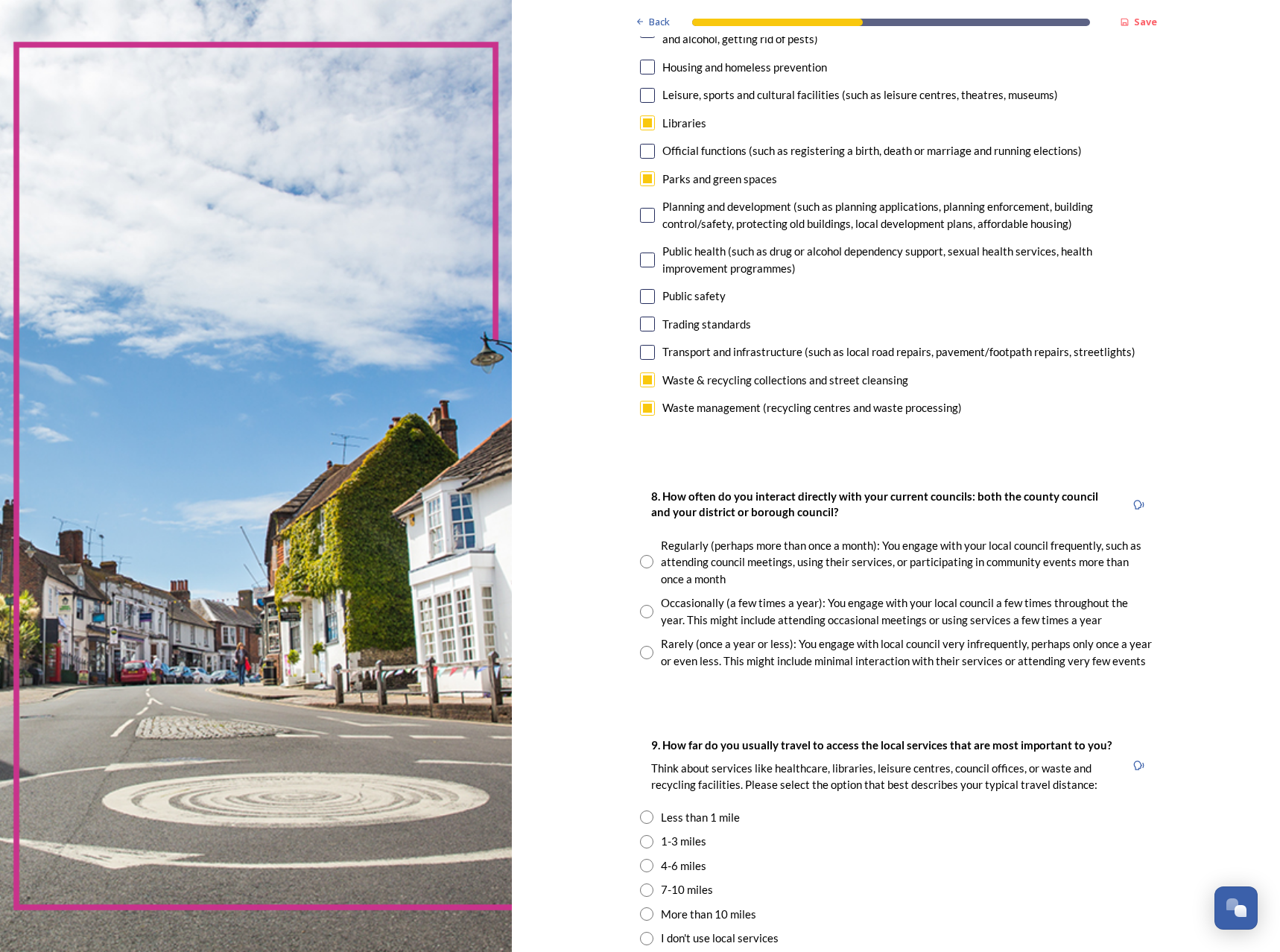
scroll to position [447, 0]
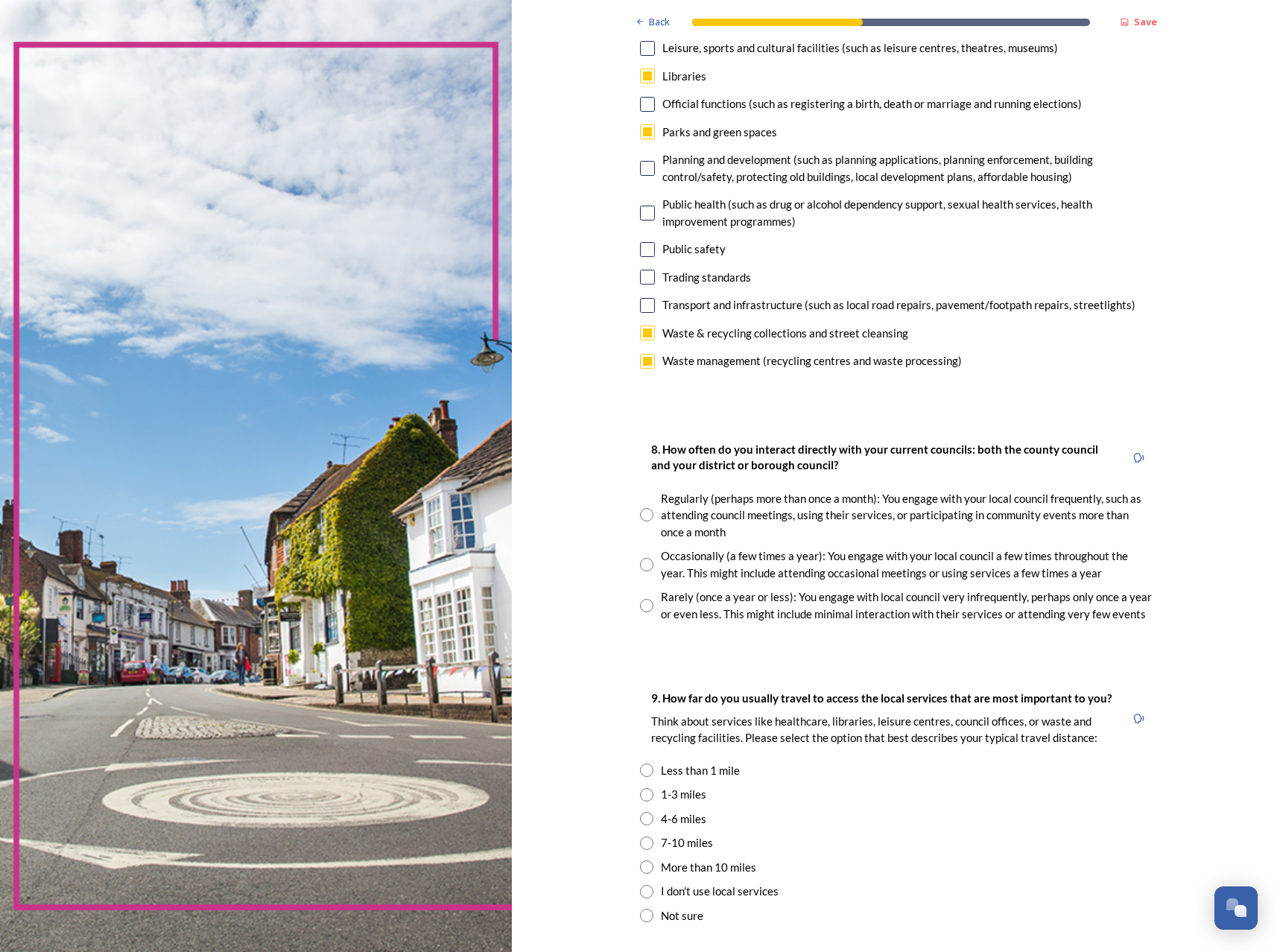
click at [700, 563] on div "Occasionally (a few times a year): You engage with your local council a few tim…" at bounding box center [907, 563] width 492 height 33
radio input "true"
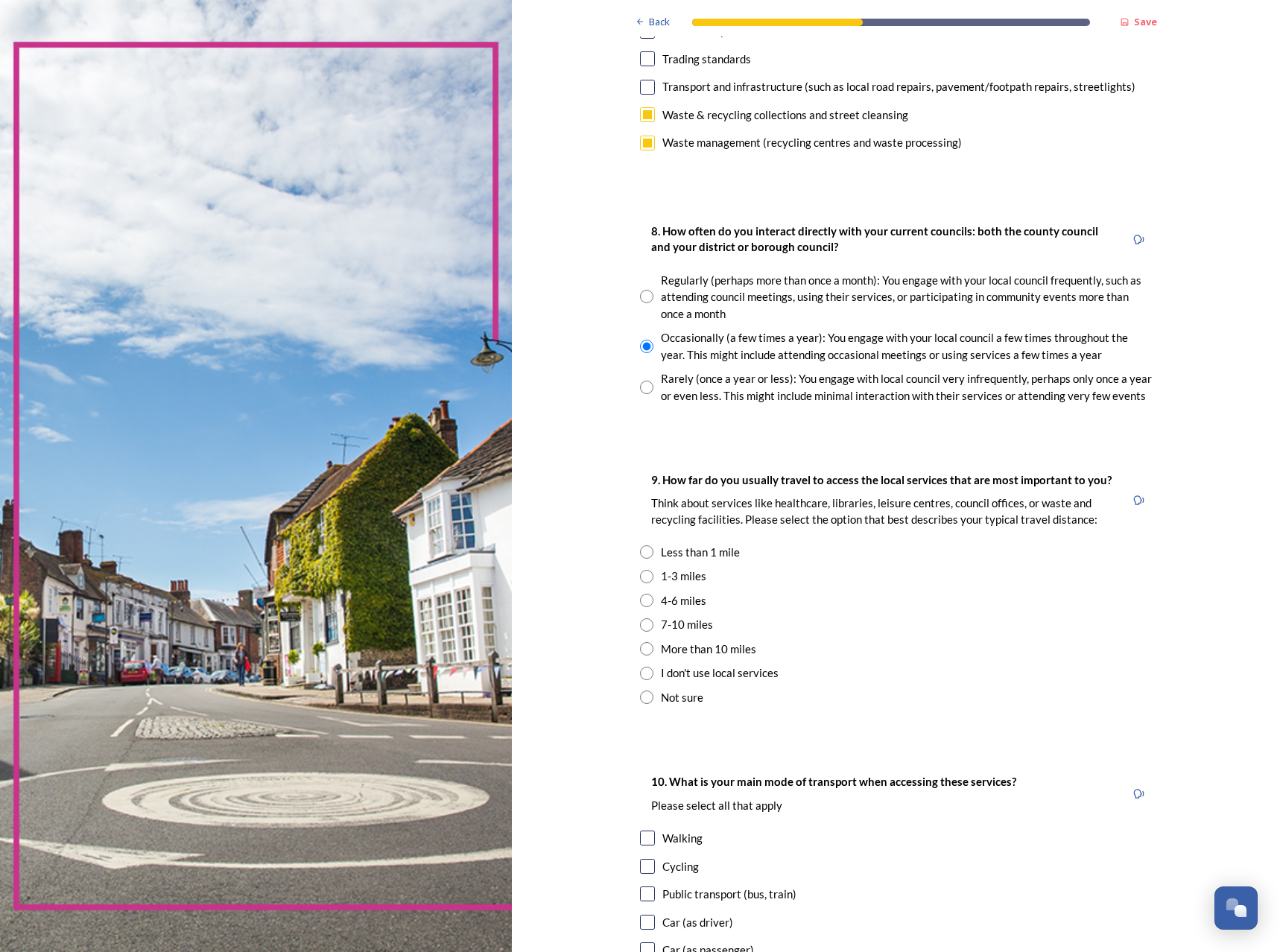
scroll to position [894, 0]
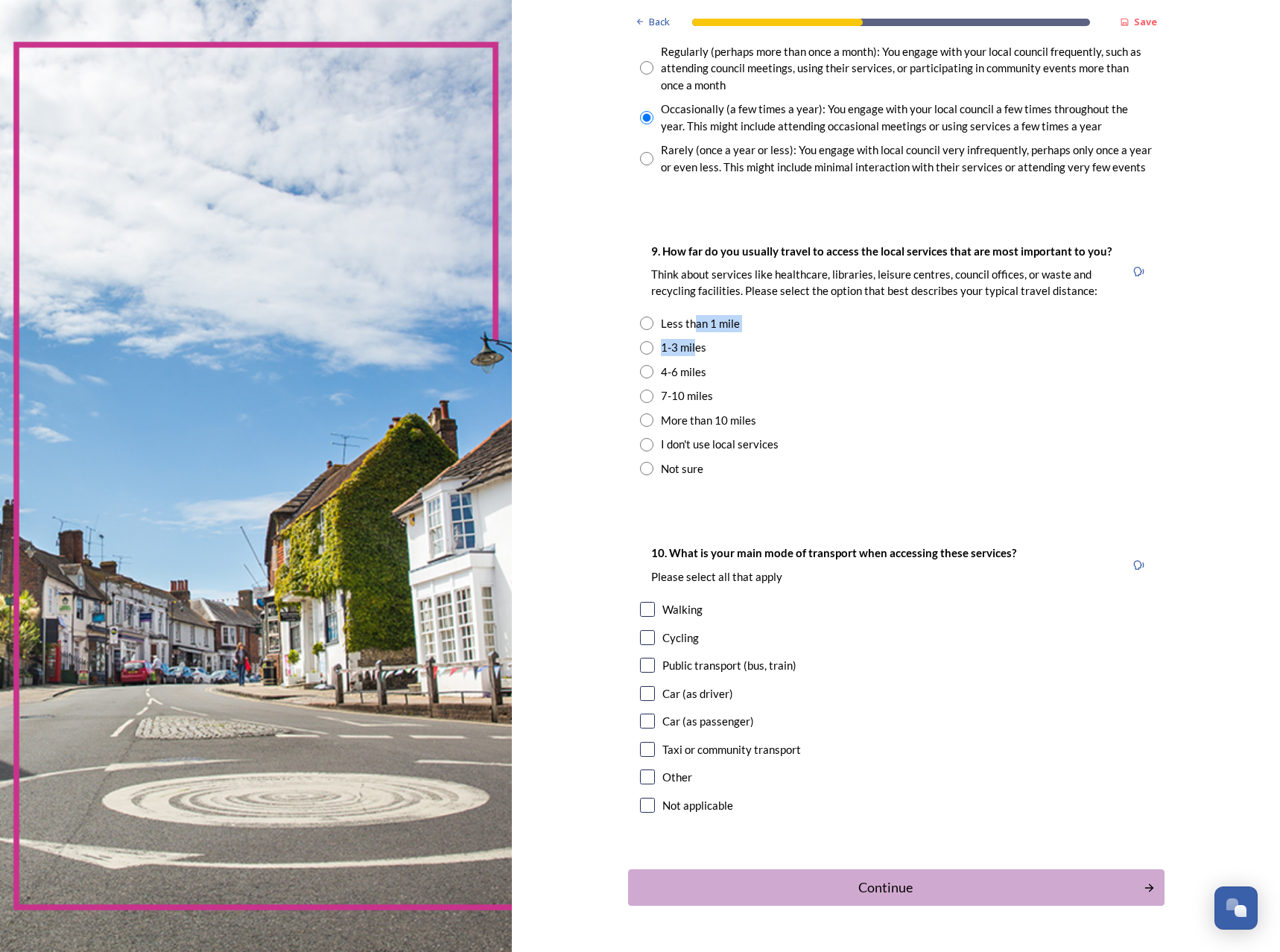
click at [691, 331] on div "9. How far do you usually travel to access the local services that are most imp…" at bounding box center [896, 360] width 537 height 265
click at [684, 347] on div "1-3 miles" at bounding box center [684, 348] width 46 height 17
radio input "true"
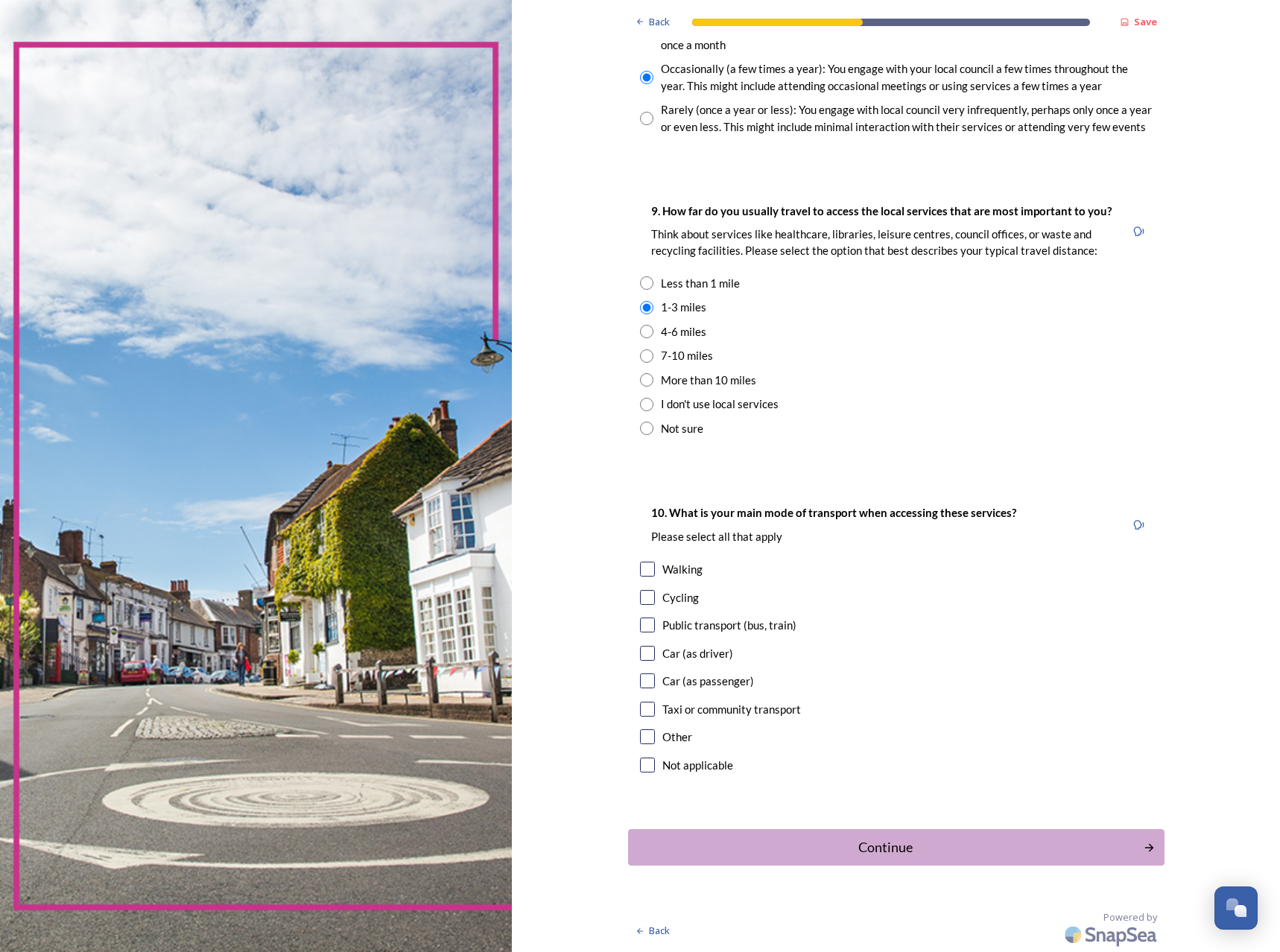
click at [687, 575] on div "Walking" at bounding box center [683, 570] width 40 height 17
checkbox input "true"
click at [670, 661] on div "Car (as driver)" at bounding box center [698, 653] width 70 height 17
checkbox input "true"
click at [834, 837] on div "Continue" at bounding box center [885, 848] width 504 height 20
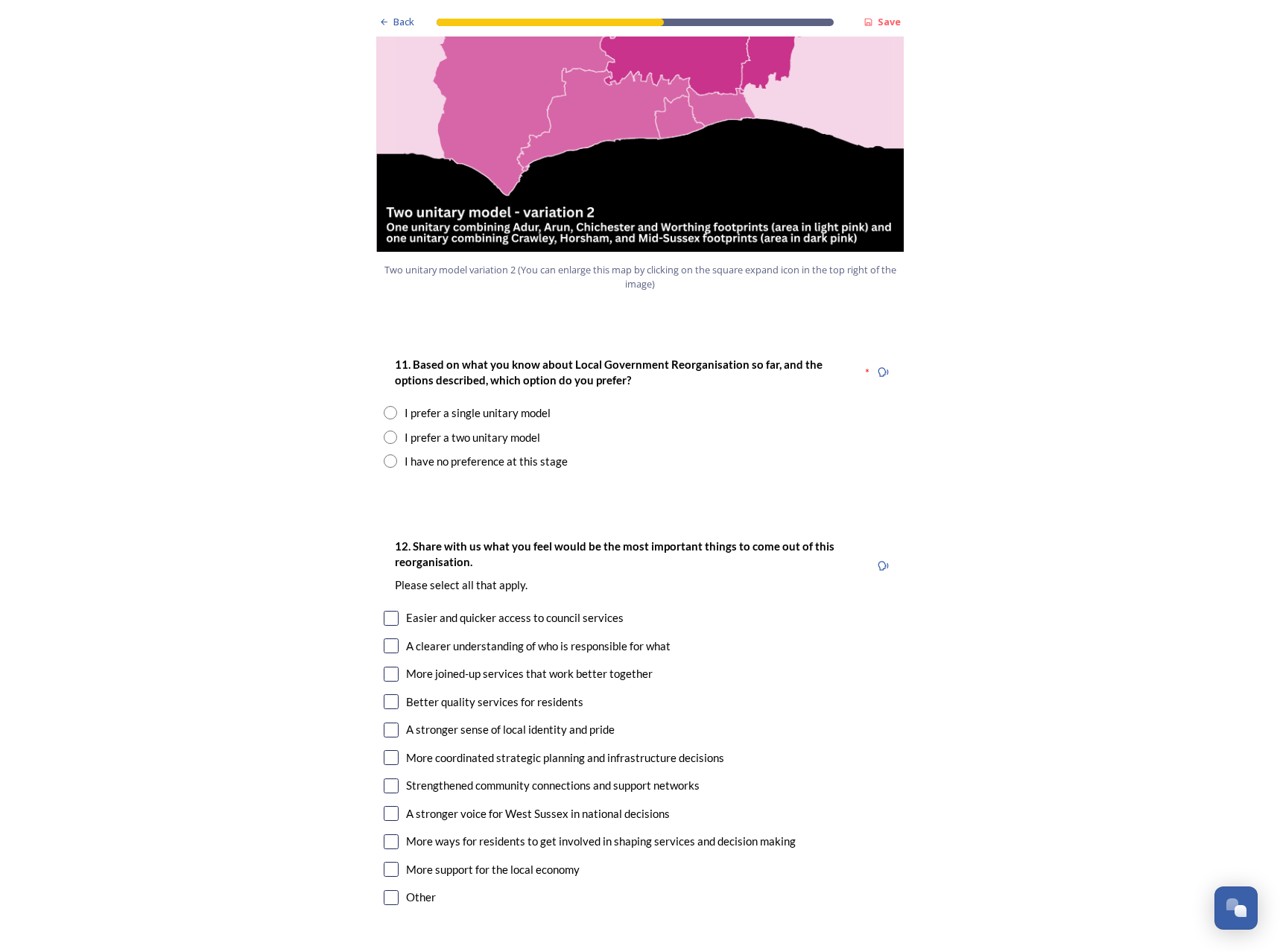
scroll to position [1788, 0]
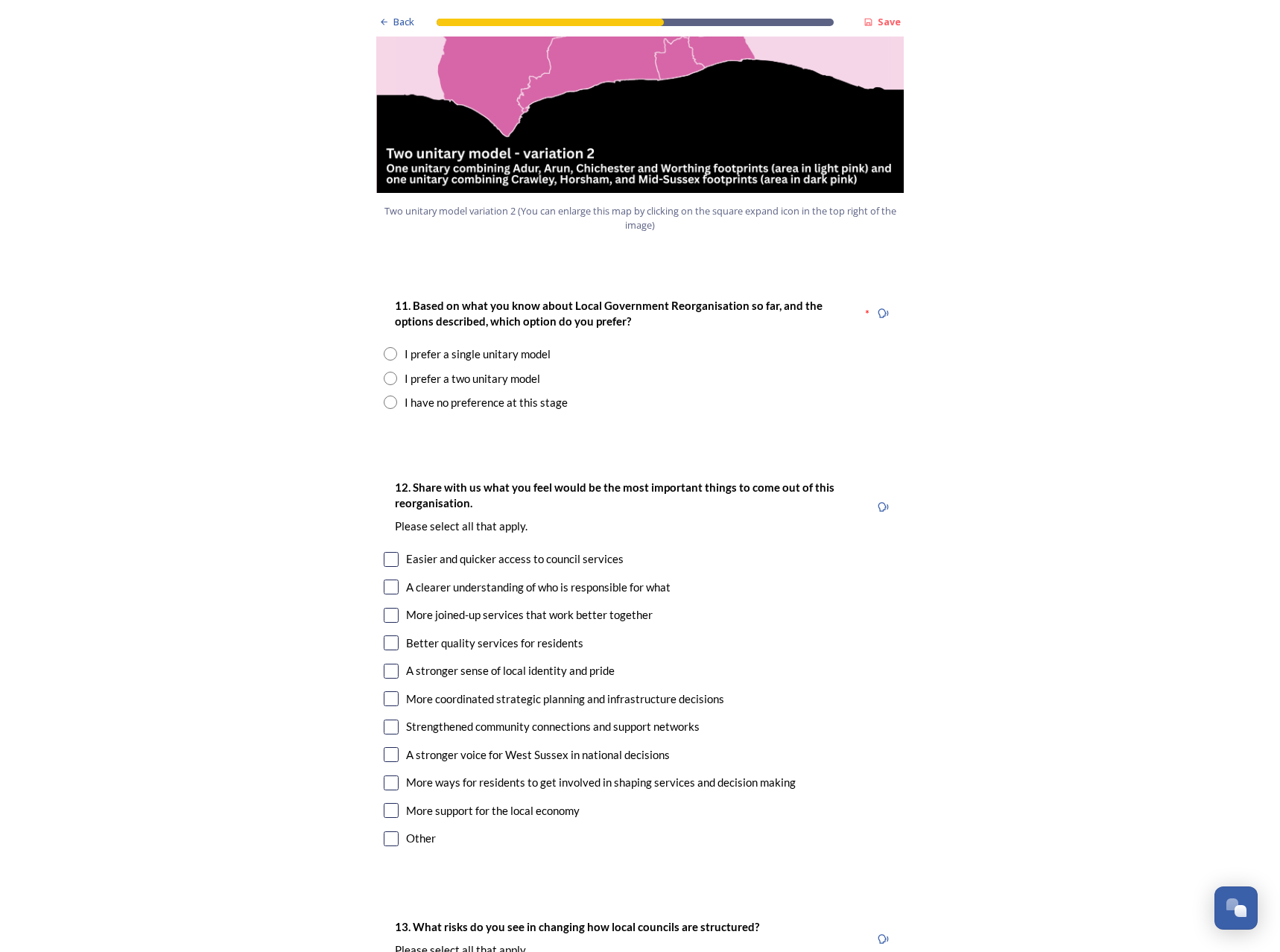
click at [451, 370] on div "I prefer a two unitary model" at bounding box center [472, 378] width 136 height 17
radio input "true"
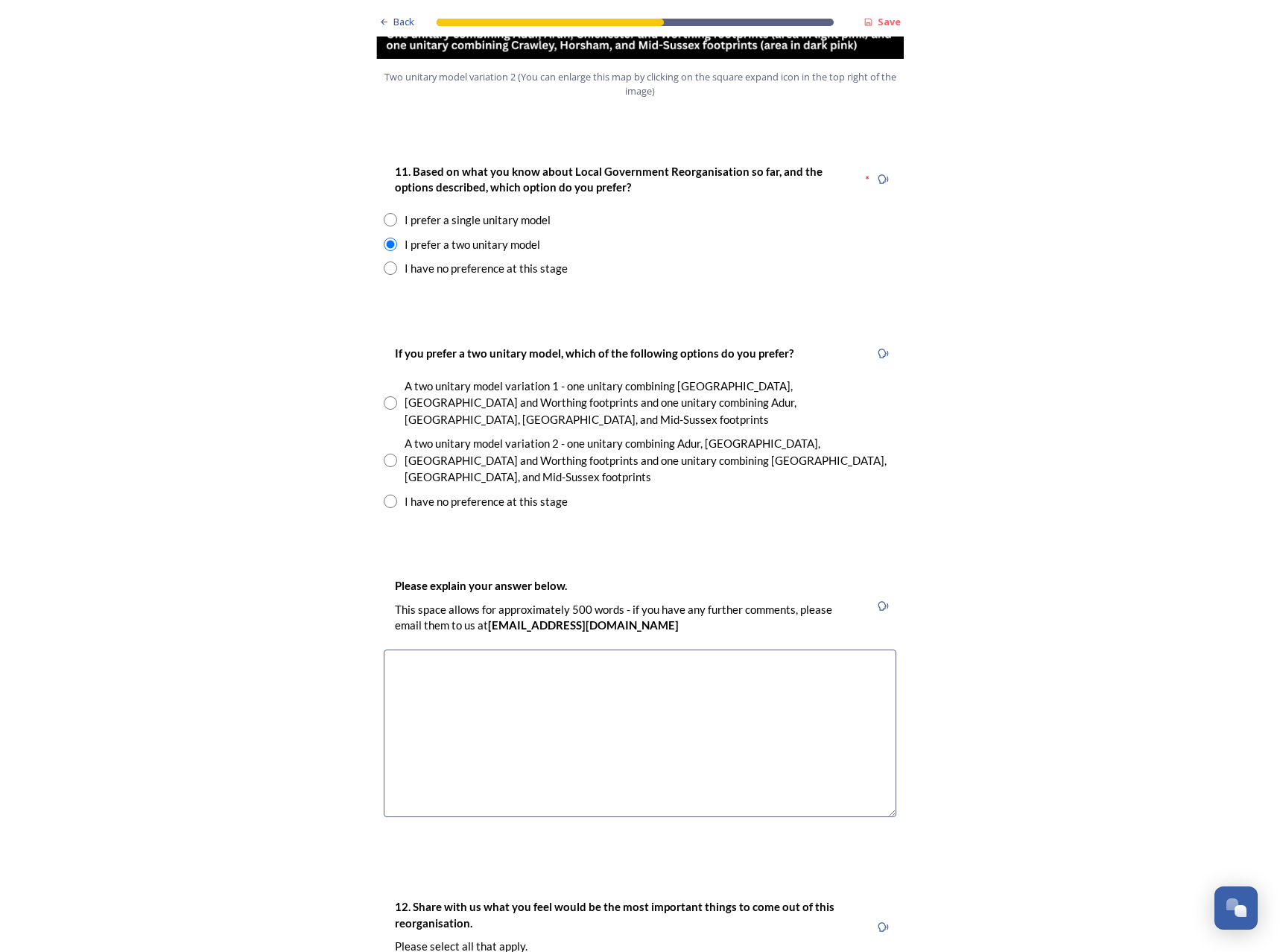
scroll to position [1937, 0]
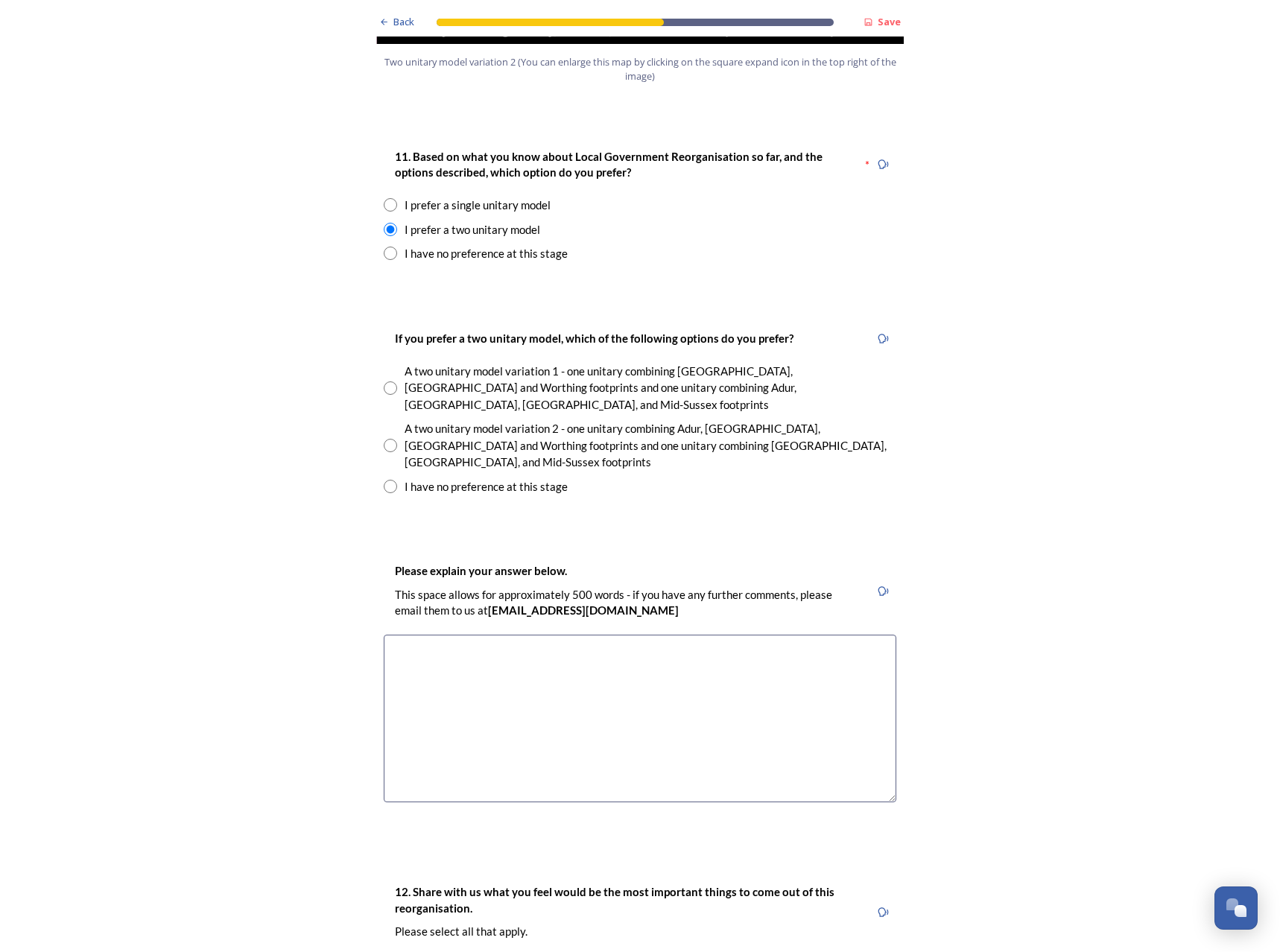
click at [473, 478] on div "I have no preference at this stage" at bounding box center [486, 487] width 163 height 17
radio input "true"
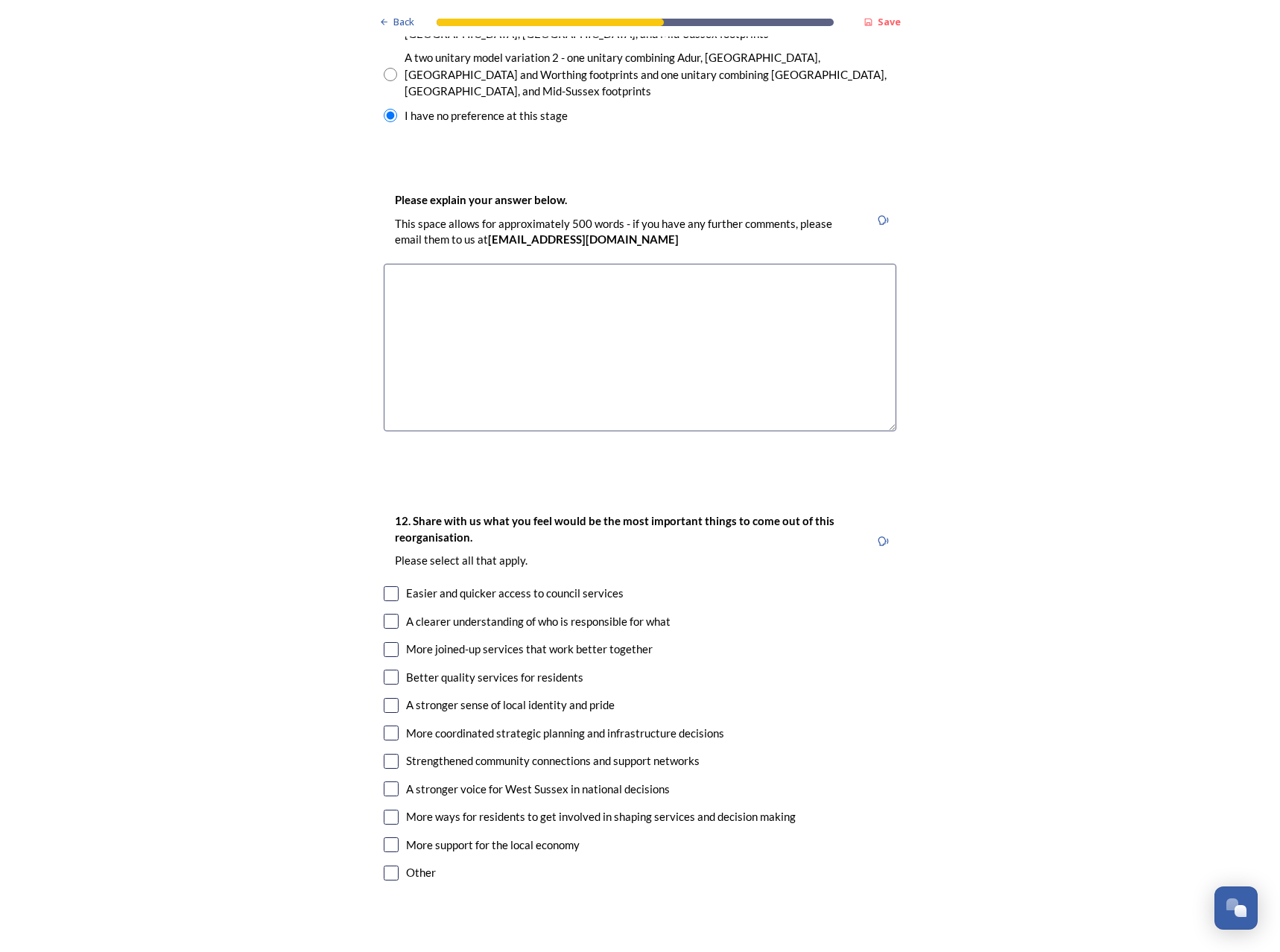
scroll to position [2309, 0]
click at [465, 611] on div "A clearer understanding of who is responsible for what" at bounding box center [538, 620] width 265 height 17
checkbox input "true"
click at [427, 667] on div "Better quality services for residents" at bounding box center [494, 676] width 177 height 17
checkbox input "true"
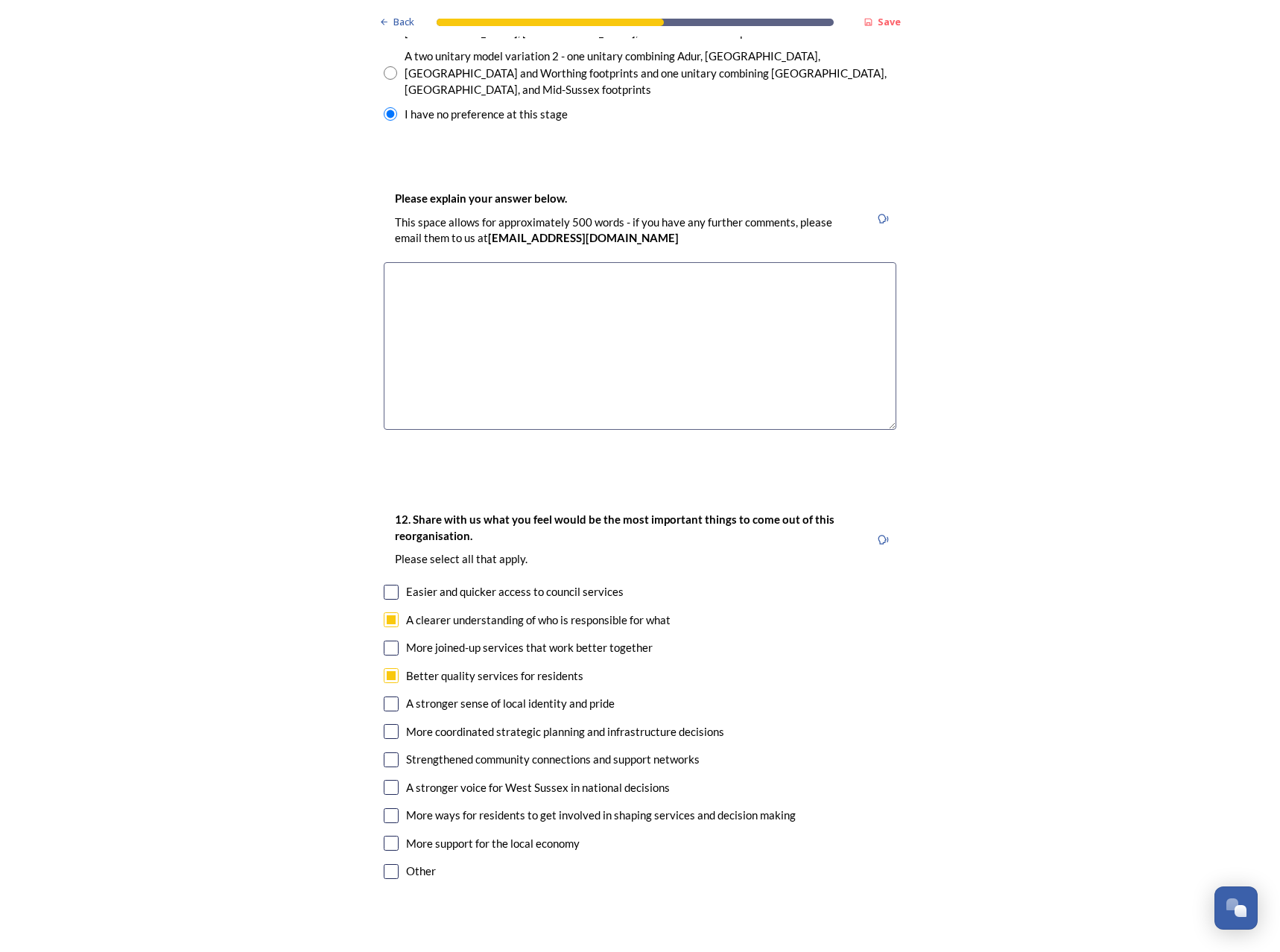
click at [513, 723] on div "More coordinated strategic planning and infrastructure decisions" at bounding box center [565, 731] width 318 height 17
checkbox input "true"
click at [559, 751] on div "Strengthened community connections and support networks" at bounding box center [552, 759] width 293 height 17
checkbox input "true"
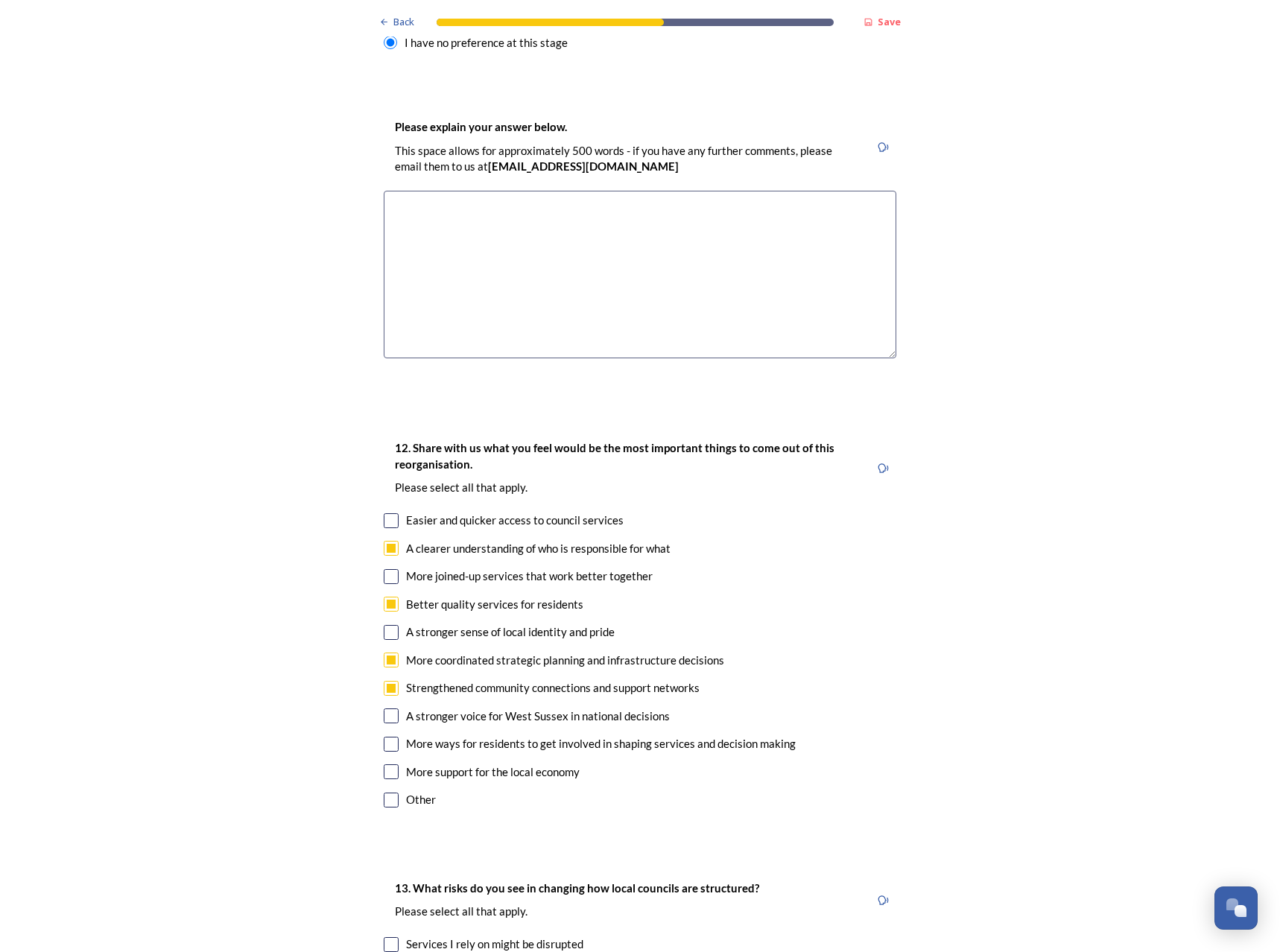
scroll to position [2383, 0]
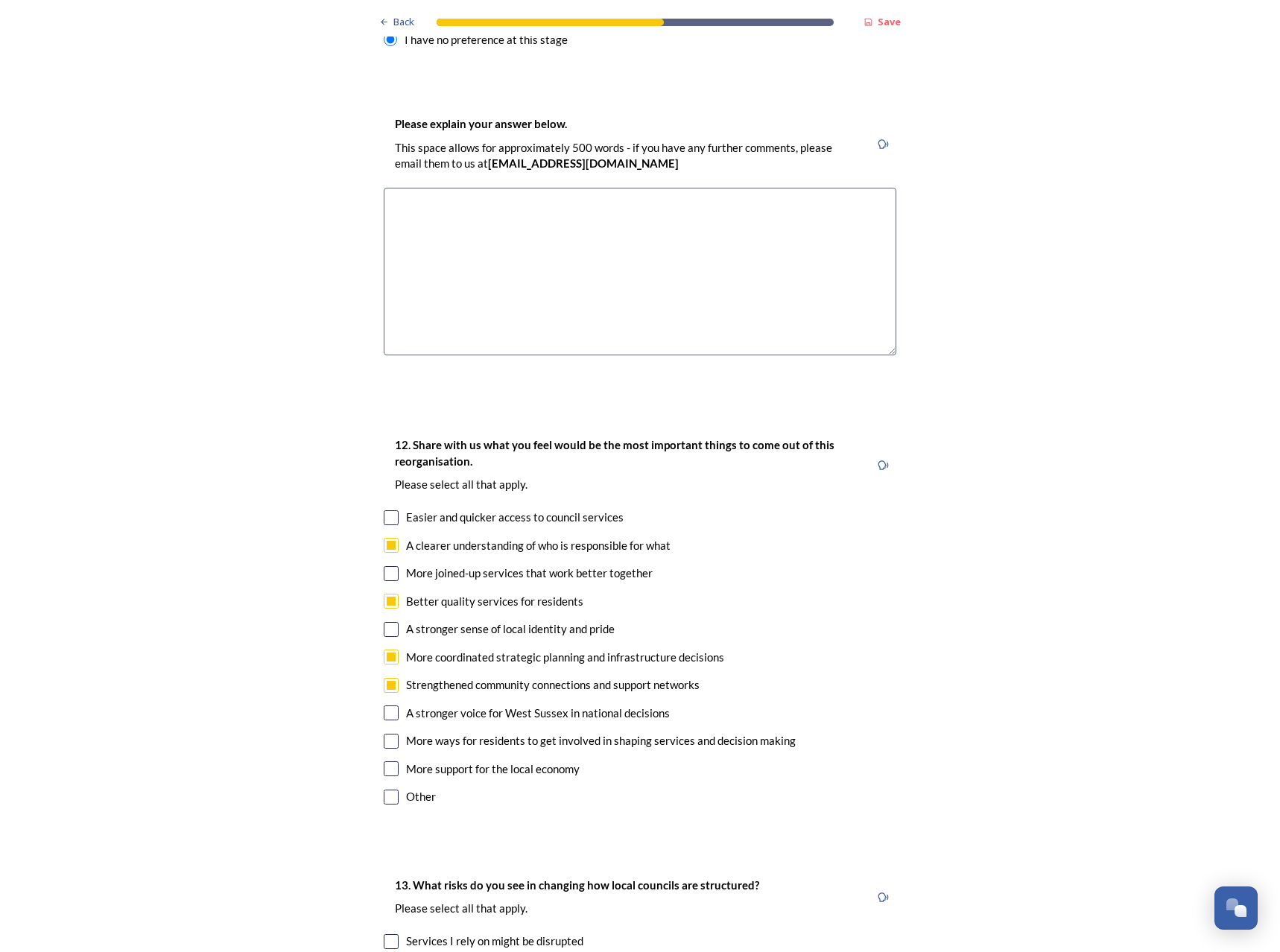
click at [527, 704] on div "A stronger voice for West Sussex in national decisions" at bounding box center [537, 713] width 264 height 17
checkbox input "true"
click at [516, 761] on div "More support for the local economy" at bounding box center [492, 769] width 173 height 17
checkbox input "true"
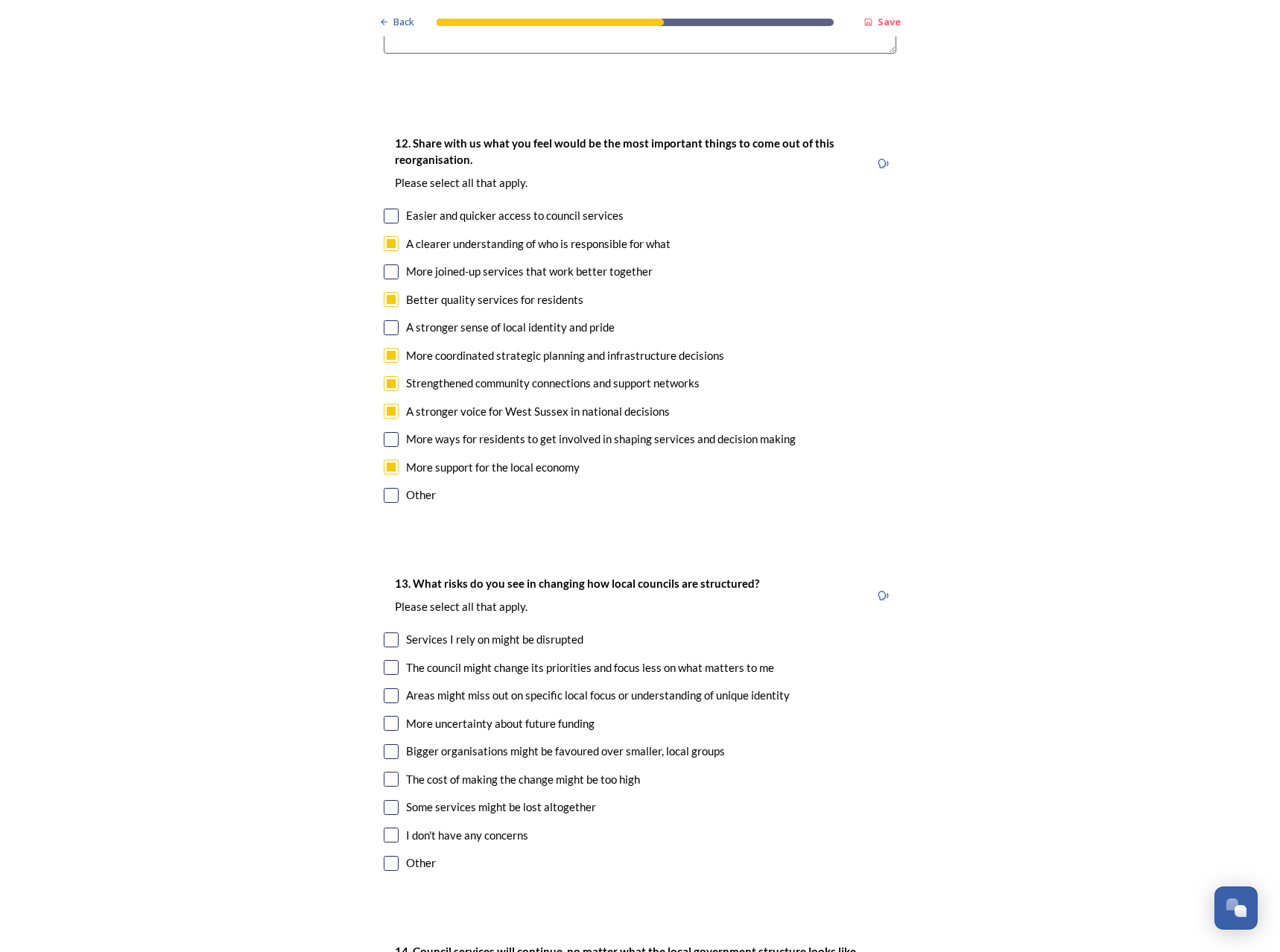
scroll to position [2830, 0]
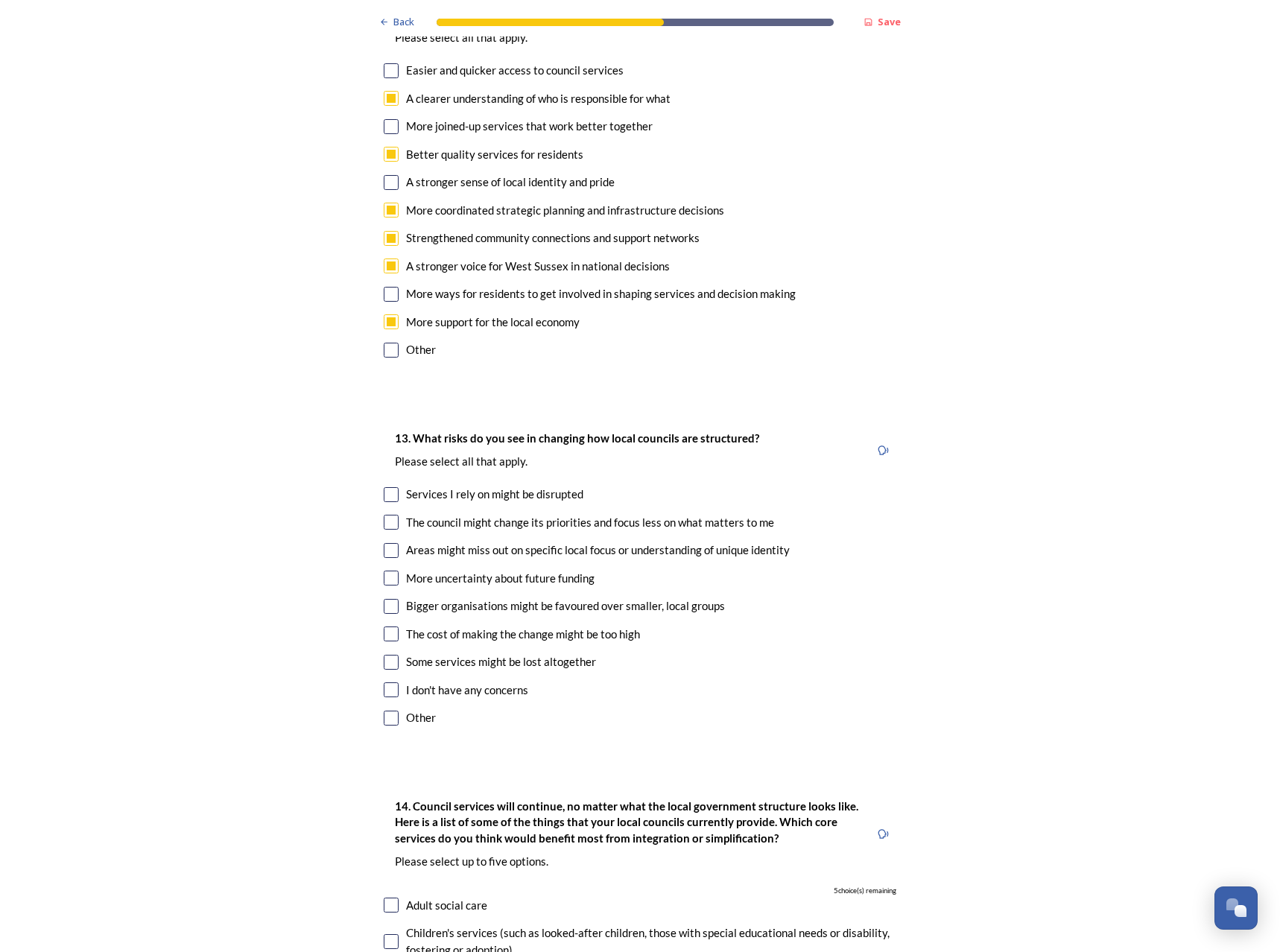
click at [524, 485] on div "Services I rely on might be disrupted" at bounding box center [494, 494] width 177 height 17
checkbox input "true"
click at [530, 514] on div "The council might change its priorities and focus less on what matters to me" at bounding box center [589, 522] width 368 height 17
checkbox input "true"
click at [530, 542] on div "Areas might miss out on specific local focus or understanding of unique identity" at bounding box center [598, 550] width 384 height 17
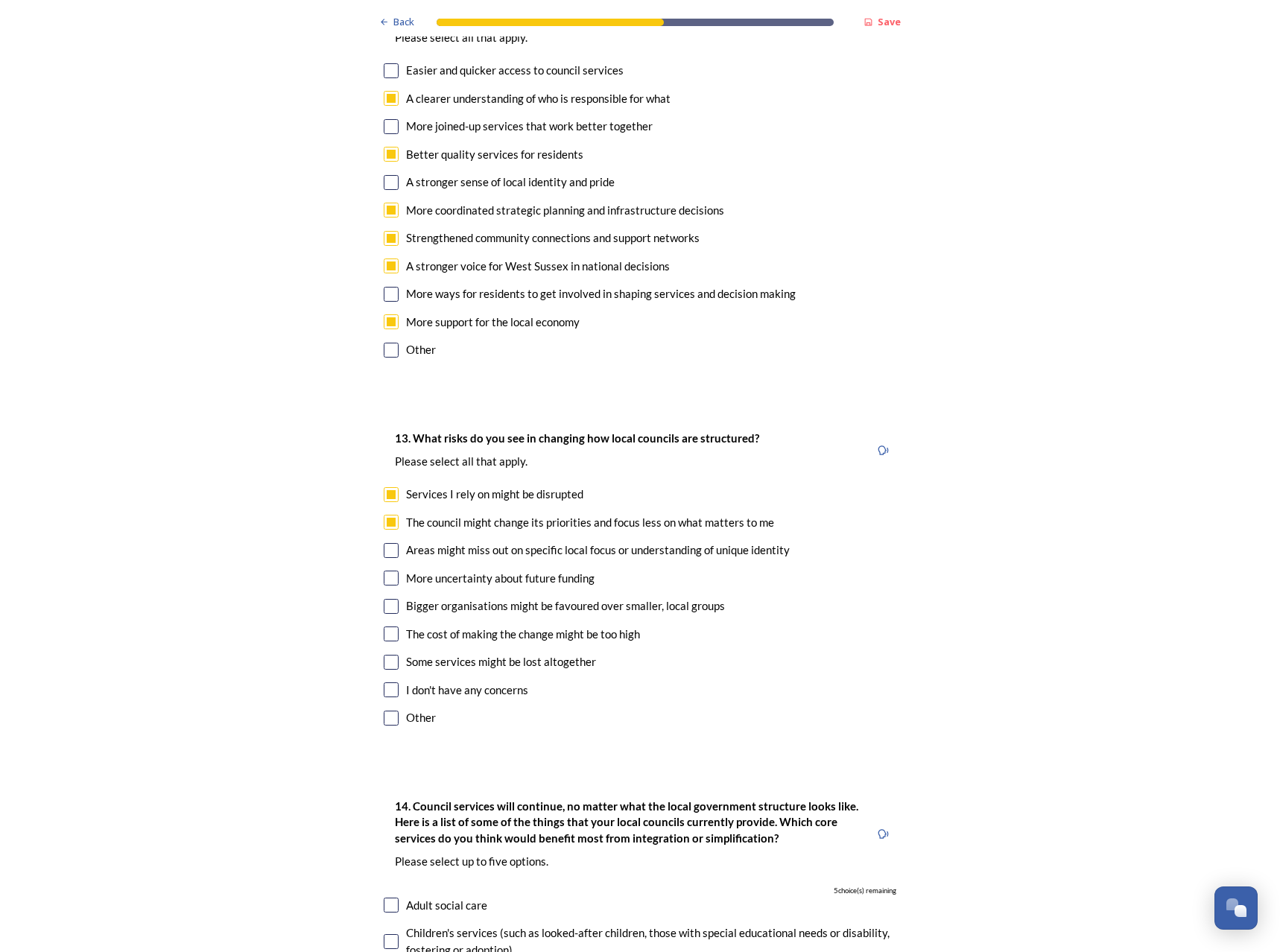
checkbox input "true"
click at [485, 514] on div "The council might change its priorities and focus less on what matters to me" at bounding box center [589, 522] width 368 height 17
checkbox input "false"
click at [483, 485] on div "Services I rely on might be disrupted" at bounding box center [494, 494] width 177 height 17
click at [482, 485] on div "Services I rely on might be disrupted" at bounding box center [494, 494] width 177 height 17
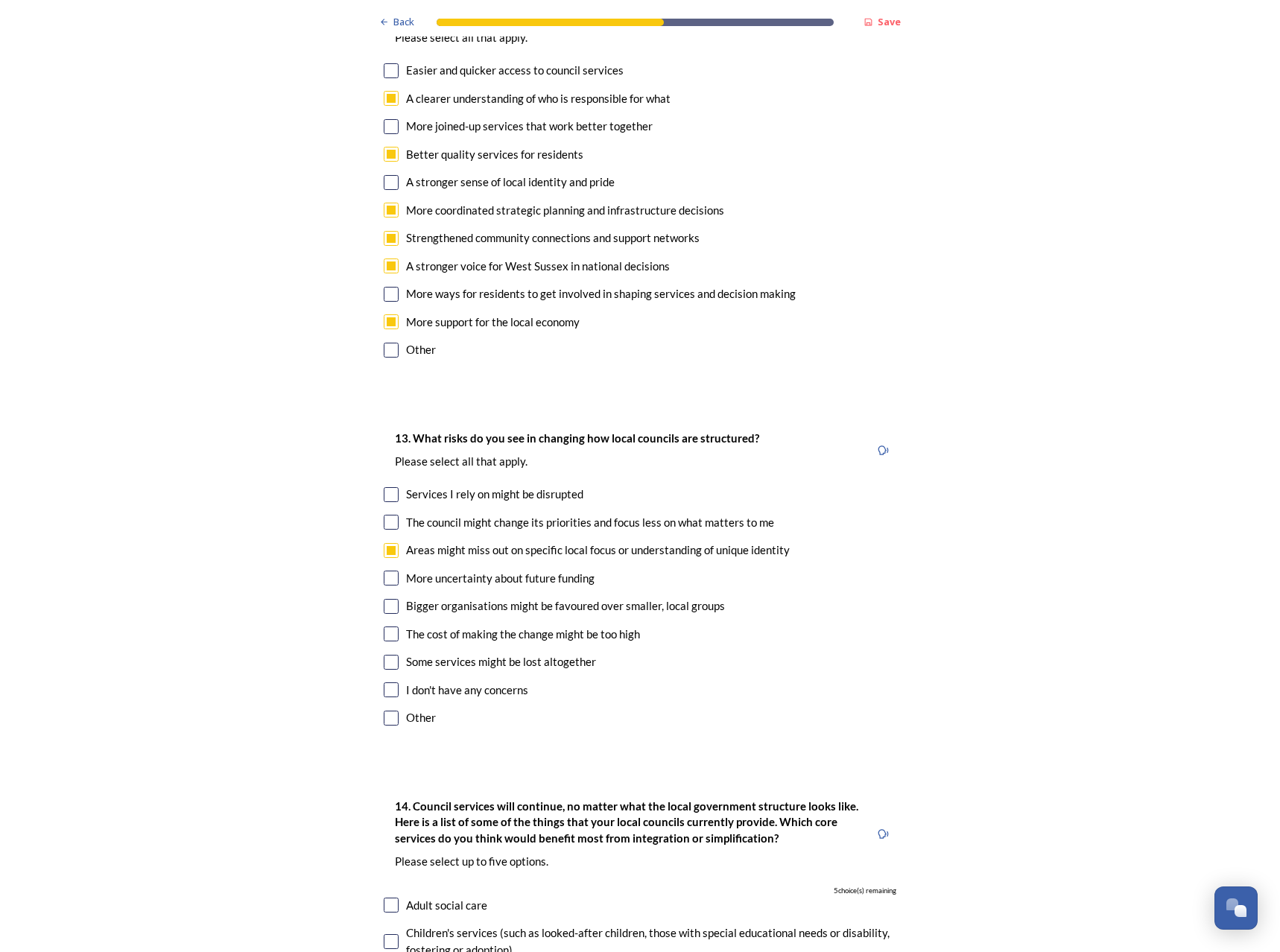
checkbox input "true"
click at [456, 570] on div "More uncertainty about future funding" at bounding box center [499, 578] width 188 height 17
click at [457, 570] on div "More uncertainty about future funding" at bounding box center [499, 578] width 188 height 17
checkbox input "false"
click at [465, 598] on div "Bigger organisations might be favoured over smaller, local groups" at bounding box center [565, 606] width 319 height 17
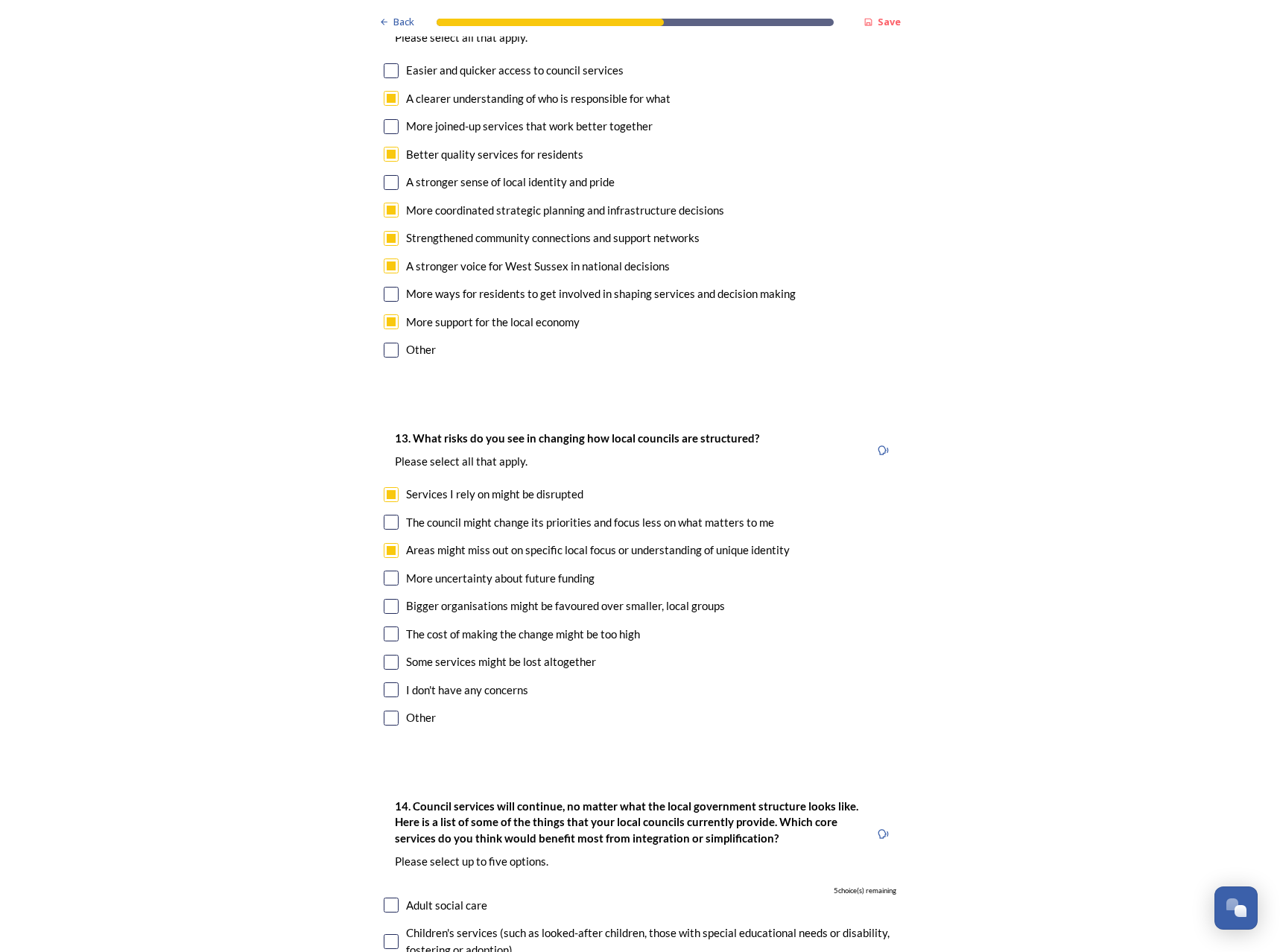
checkbox input "true"
click at [480, 625] on div "The cost of making the change might be too high" at bounding box center [523, 634] width 234 height 17
checkbox input "true"
click at [495, 653] on div "Some services might be lost altogether" at bounding box center [500, 662] width 190 height 17
checkbox input "true"
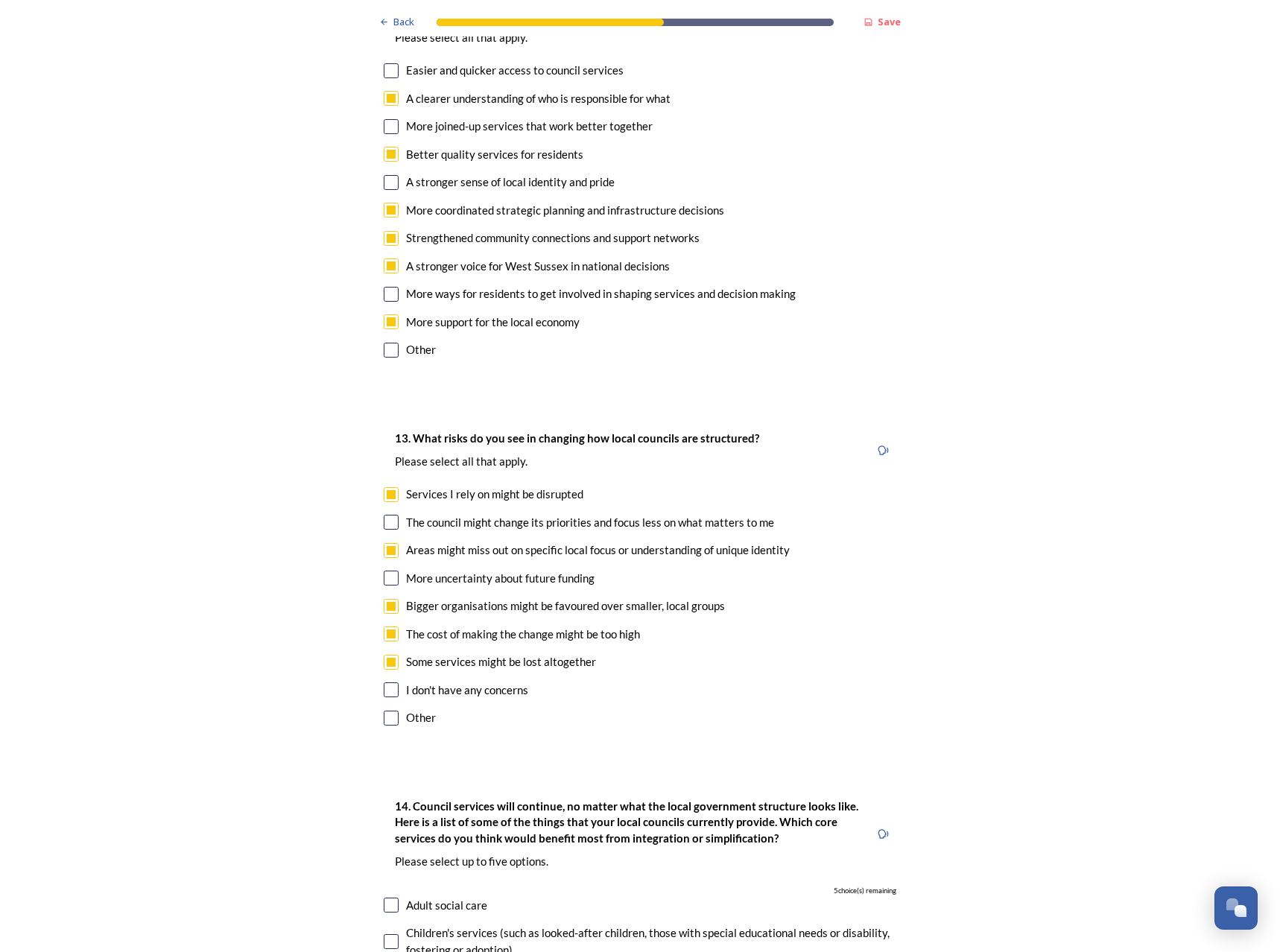
click at [489, 625] on div "The cost of making the change might be too high" at bounding box center [523, 634] width 234 height 17
click at [486, 625] on div "The cost of making the change might be too high" at bounding box center [523, 634] width 234 height 17
click at [481, 625] on div "The cost of making the change might be too high" at bounding box center [523, 634] width 234 height 17
checkbox input "false"
click at [484, 598] on div "Bigger organisations might be favoured over smaller, local groups" at bounding box center [565, 606] width 319 height 17
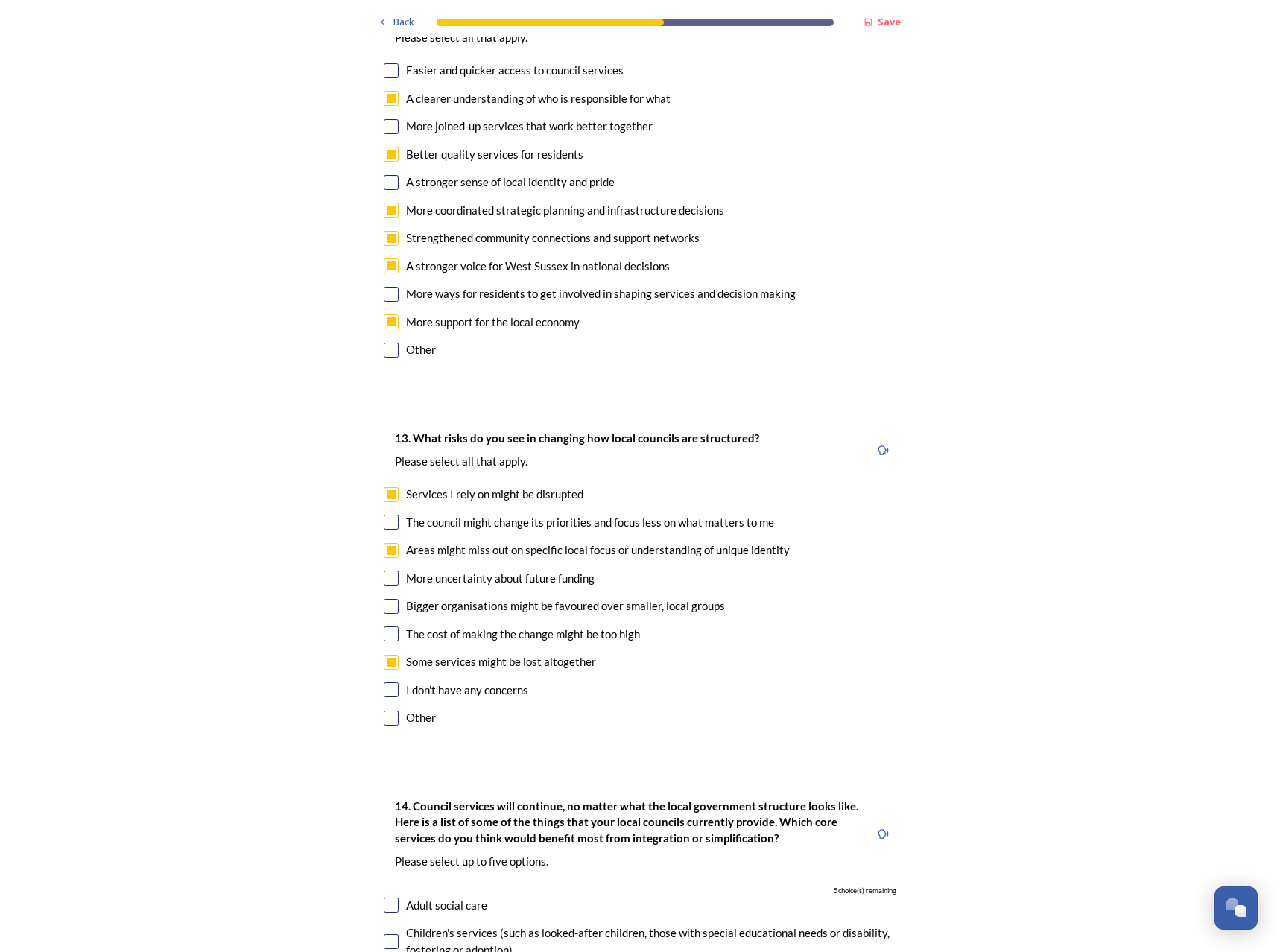
checkbox input "false"
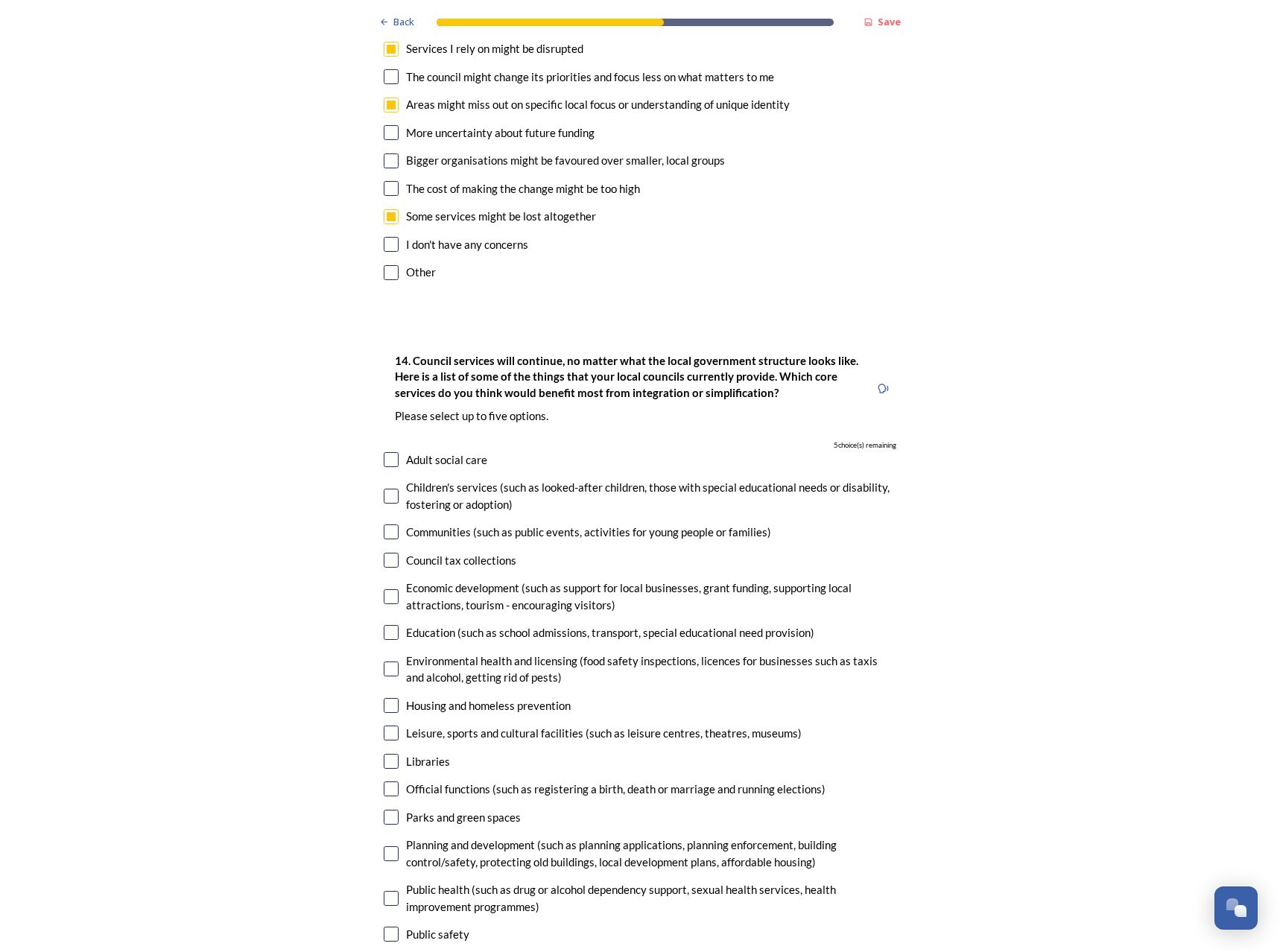
scroll to position [3277, 0]
click at [446, 450] on div "Adult social care" at bounding box center [446, 458] width 81 height 17
checkbox input "true"
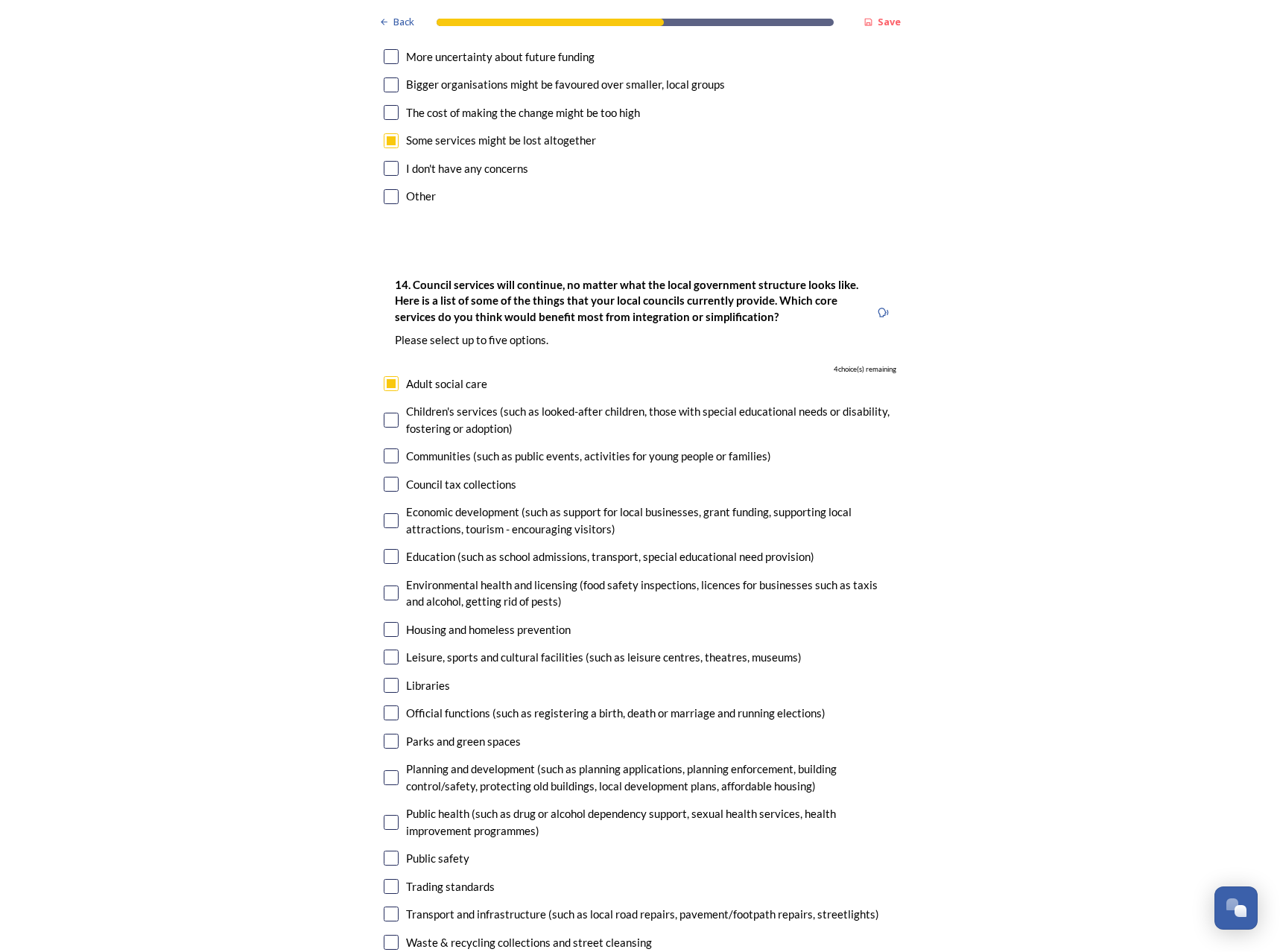
click at [443, 850] on div "Public safety" at bounding box center [438, 858] width 63 height 17
checkbox input "true"
click at [479, 934] on div "Waste & recycling collections and street cleansing" at bounding box center [529, 943] width 246 height 17
checkbox input "true"
click at [472, 951] on div "Waste management (recycling centres and waste processing)" at bounding box center [555, 970] width 300 height 17
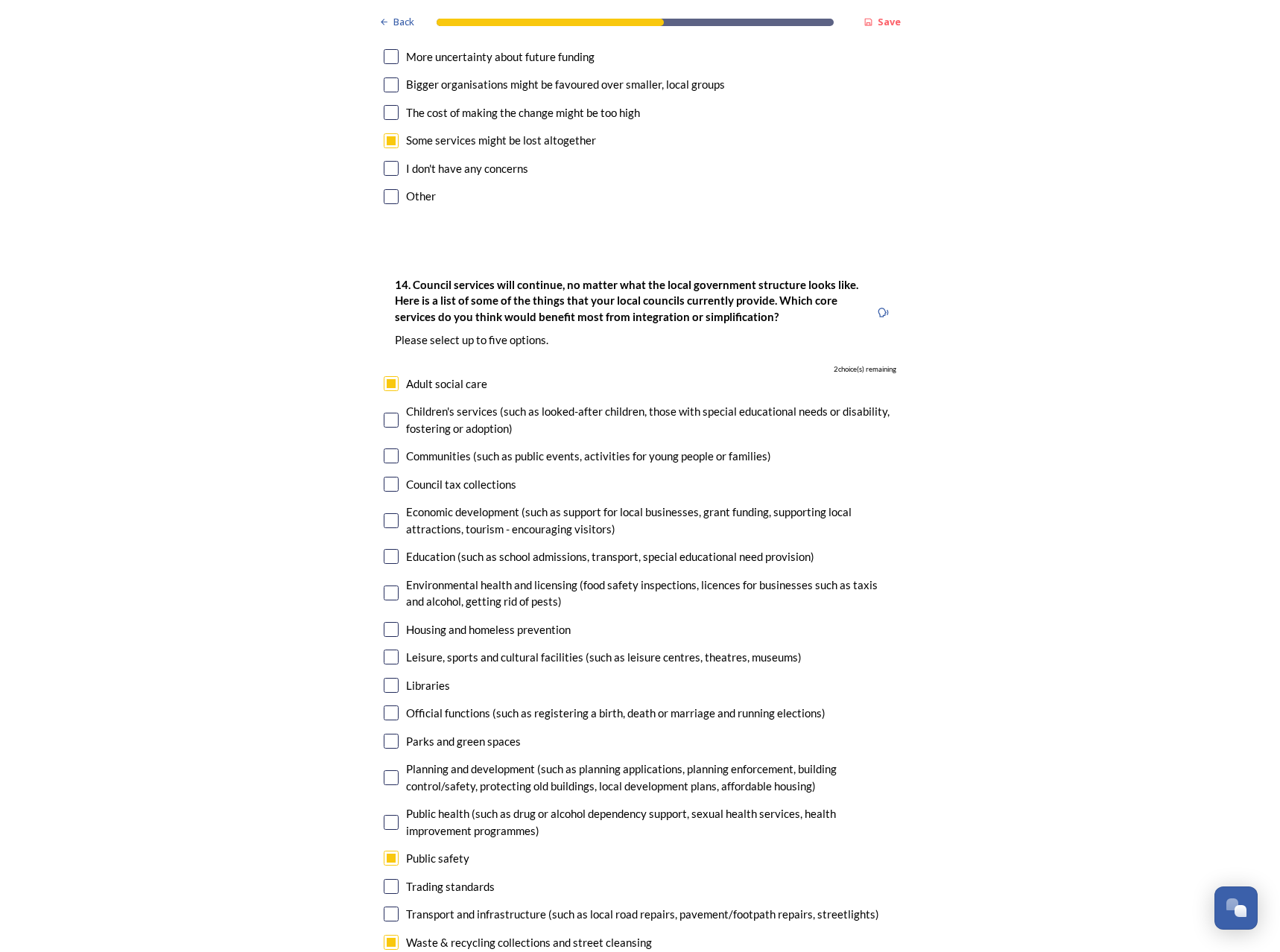
checkbox input "true"
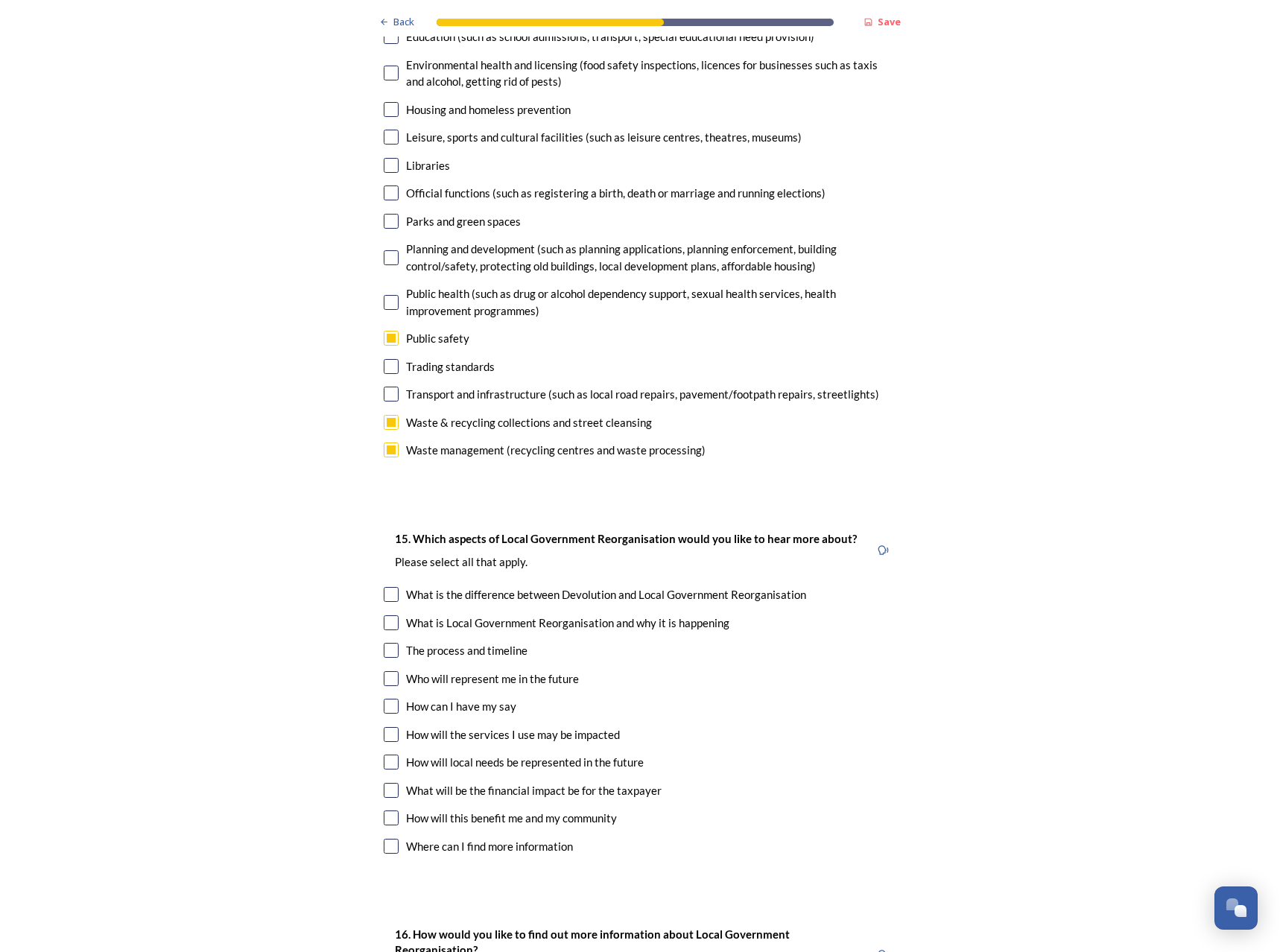
scroll to position [3873, 0]
click at [426, 641] on div "The process and timeline" at bounding box center [466, 649] width 122 height 17
checkbox input "true"
click at [430, 697] on div "How can I have my say" at bounding box center [461, 705] width 110 height 17
checkbox input "true"
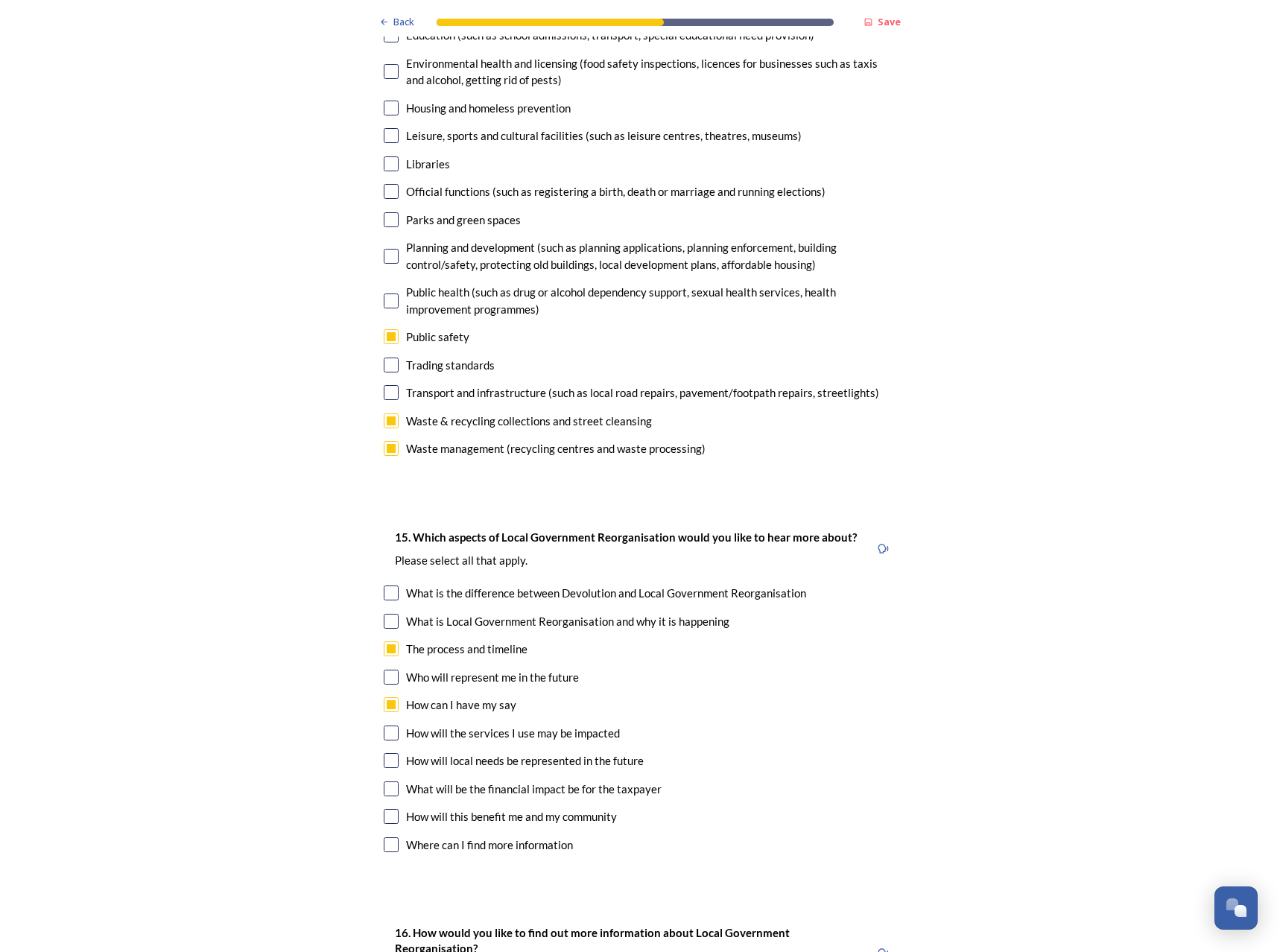
click at [436, 724] on div "How will the services I use may be impacted" at bounding box center [513, 733] width 214 height 17
checkbox input "true"
click at [440, 752] on div "How will local needs be represented in the future" at bounding box center [524, 761] width 238 height 17
checkbox input "true"
click at [444, 781] on div "What will be the financial impact be for the taxpayer" at bounding box center [534, 789] width 256 height 17
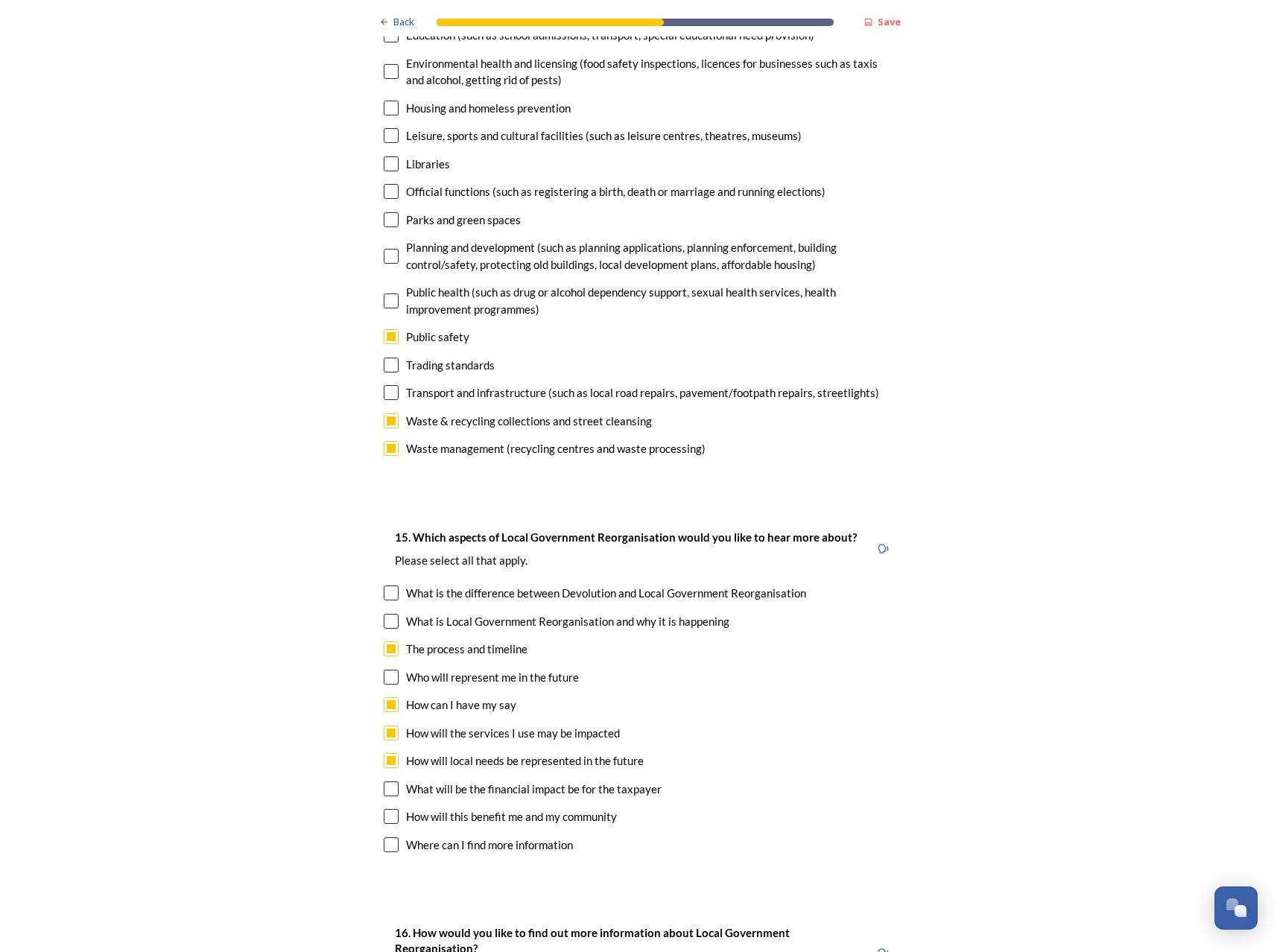
checkbox input "true"
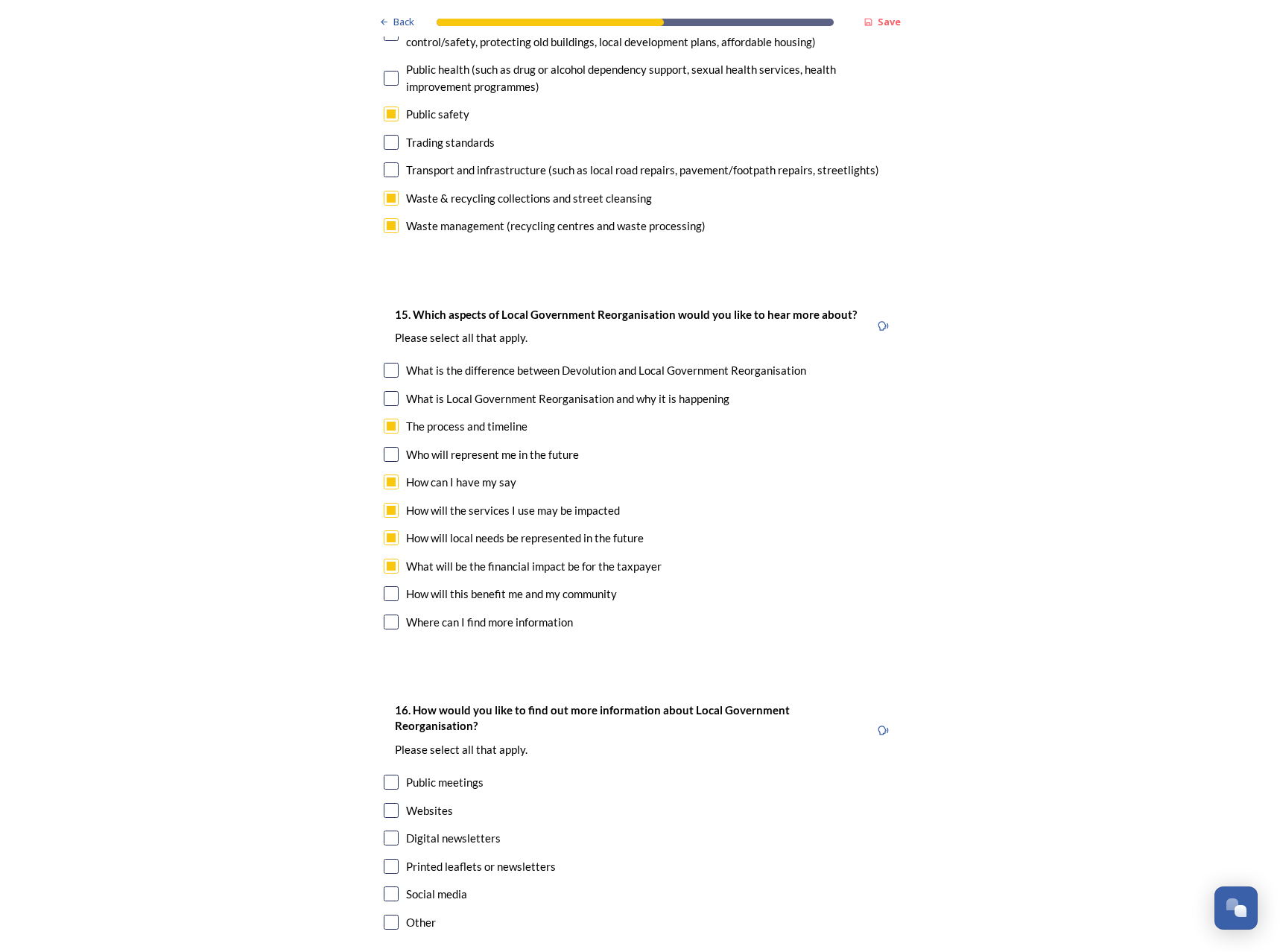
scroll to position [4097, 0]
click at [448, 773] on div "Public meetings" at bounding box center [444, 782] width 77 height 17
checkbox input "true"
click at [440, 801] on div "Websites" at bounding box center [429, 810] width 47 height 17
checkbox input "true"
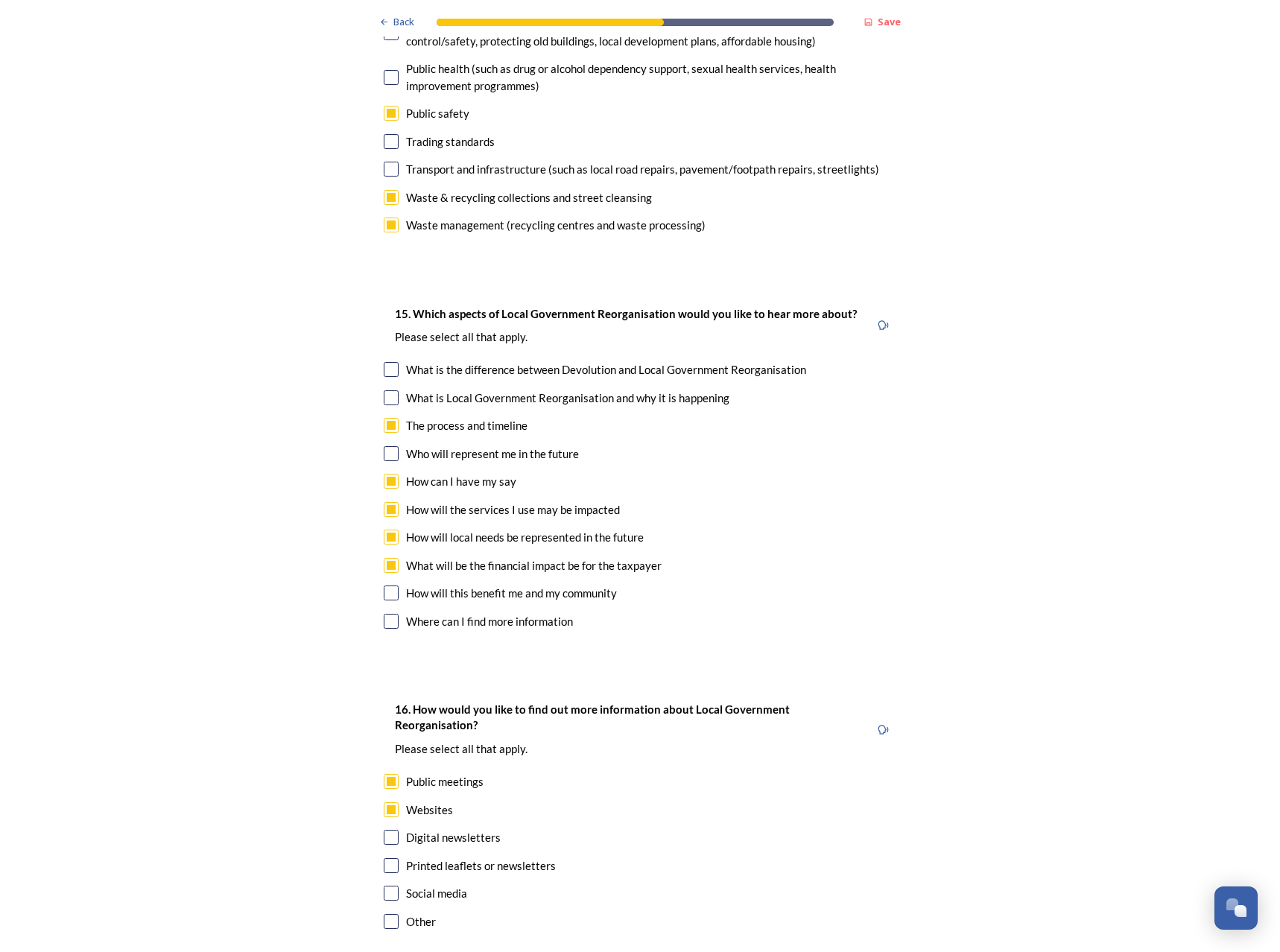
click at [440, 829] on div "Digital newsletters" at bounding box center [453, 837] width 94 height 17
checkbox input "true"
click at [425, 801] on div "Websites" at bounding box center [429, 810] width 47 height 17
checkbox input "false"
click at [424, 829] on div "Digital newsletters" at bounding box center [453, 837] width 94 height 17
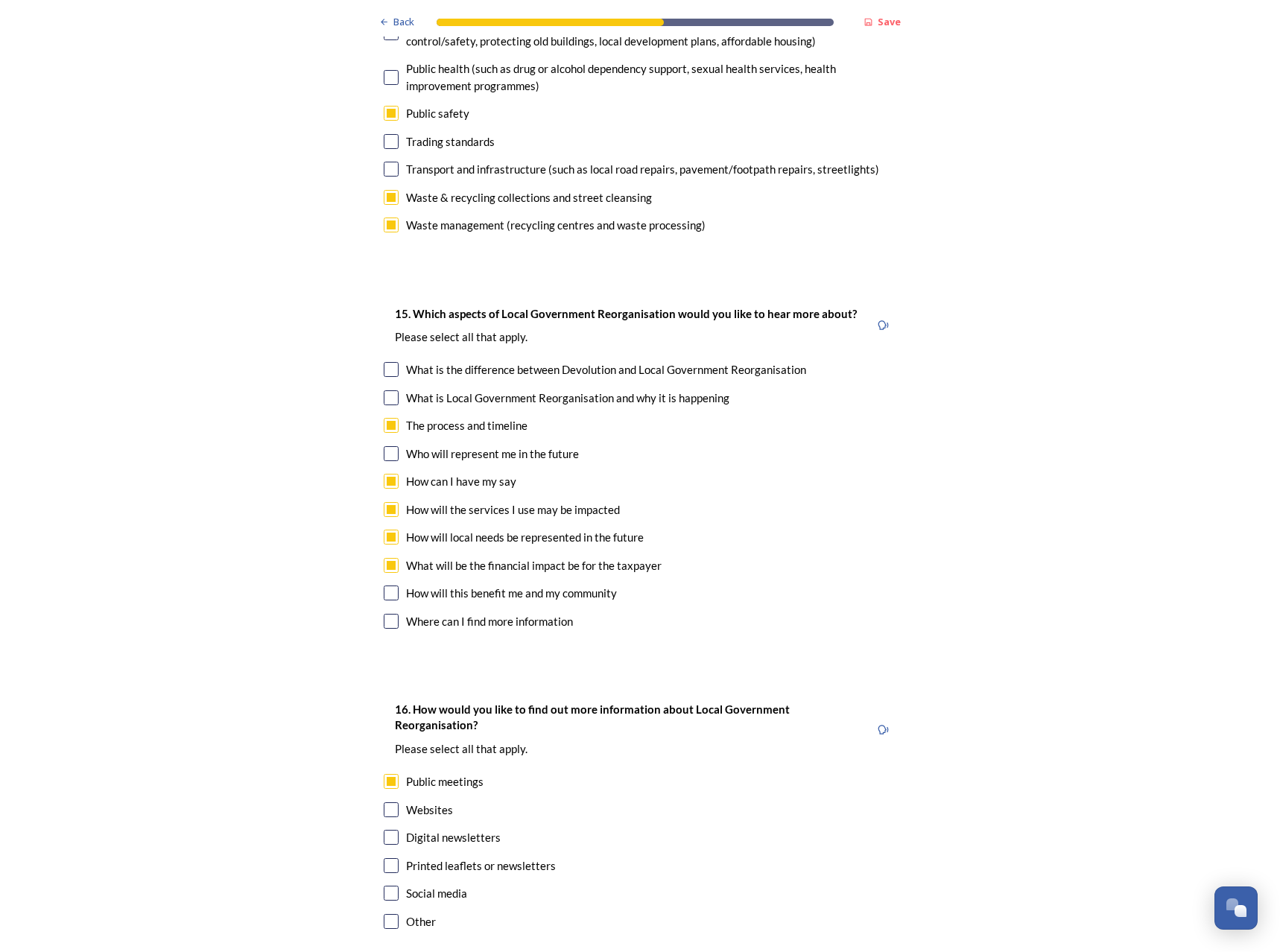
checkbox input "false"
click at [424, 858] on div "Printed leaflets or newsletters" at bounding box center [480, 866] width 149 height 17
checkbox input "true"
click at [424, 829] on div "Digital newsletters" at bounding box center [453, 837] width 94 height 17
checkbox input "true"
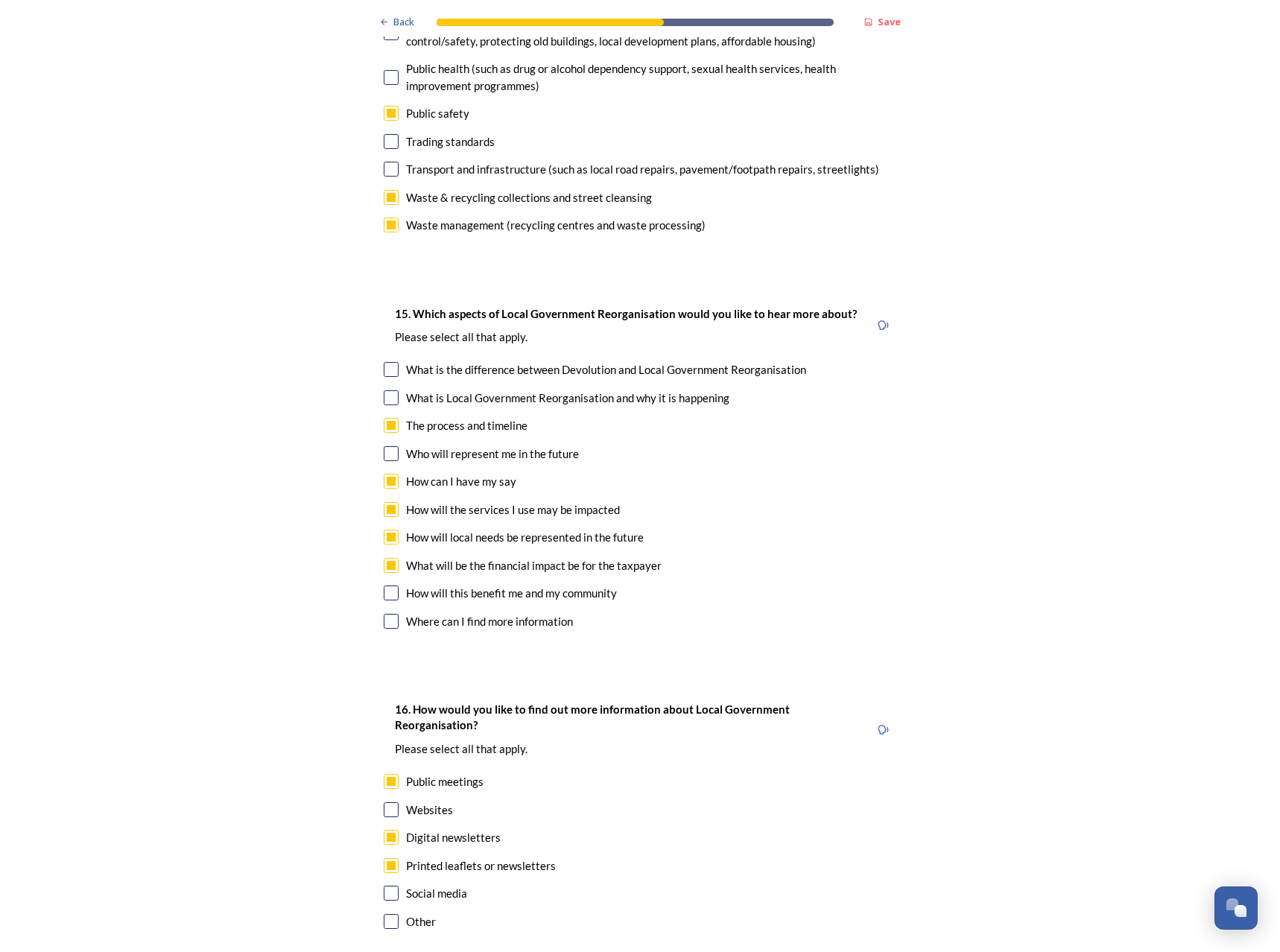
click at [425, 805] on div "16. How would you like to find out more information about Local Government Reor…" at bounding box center [640, 817] width 537 height 263
click at [431, 885] on div "Social media" at bounding box center [436, 893] width 61 height 17
checkbox input "true"
click at [419, 745] on div "16. How would you like to find out more information about Local Government Reor…" at bounding box center [640, 817] width 537 height 263
click at [417, 801] on div "Websites" at bounding box center [429, 810] width 47 height 17
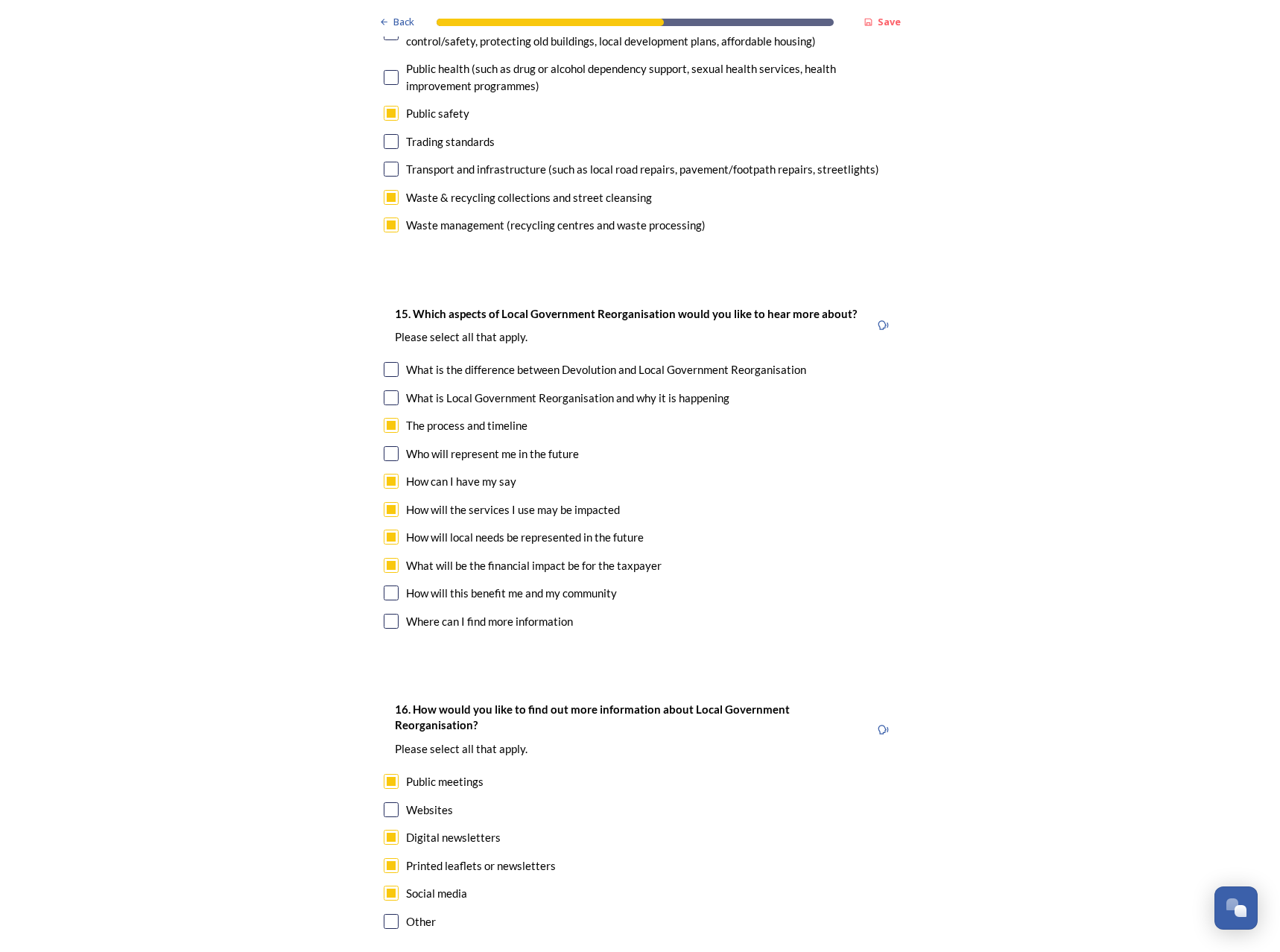
checkbox input "true"
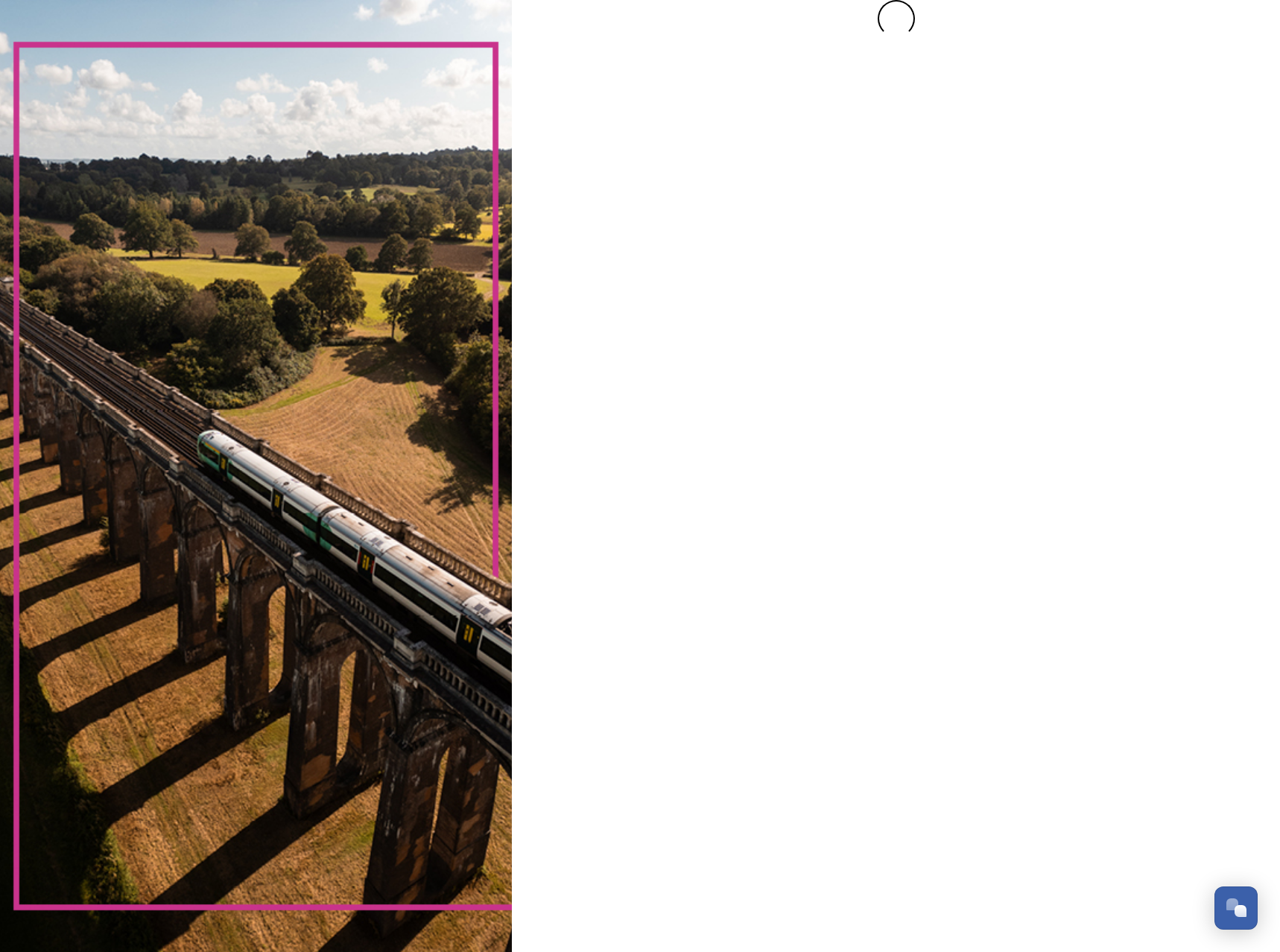
scroll to position [0, 0]
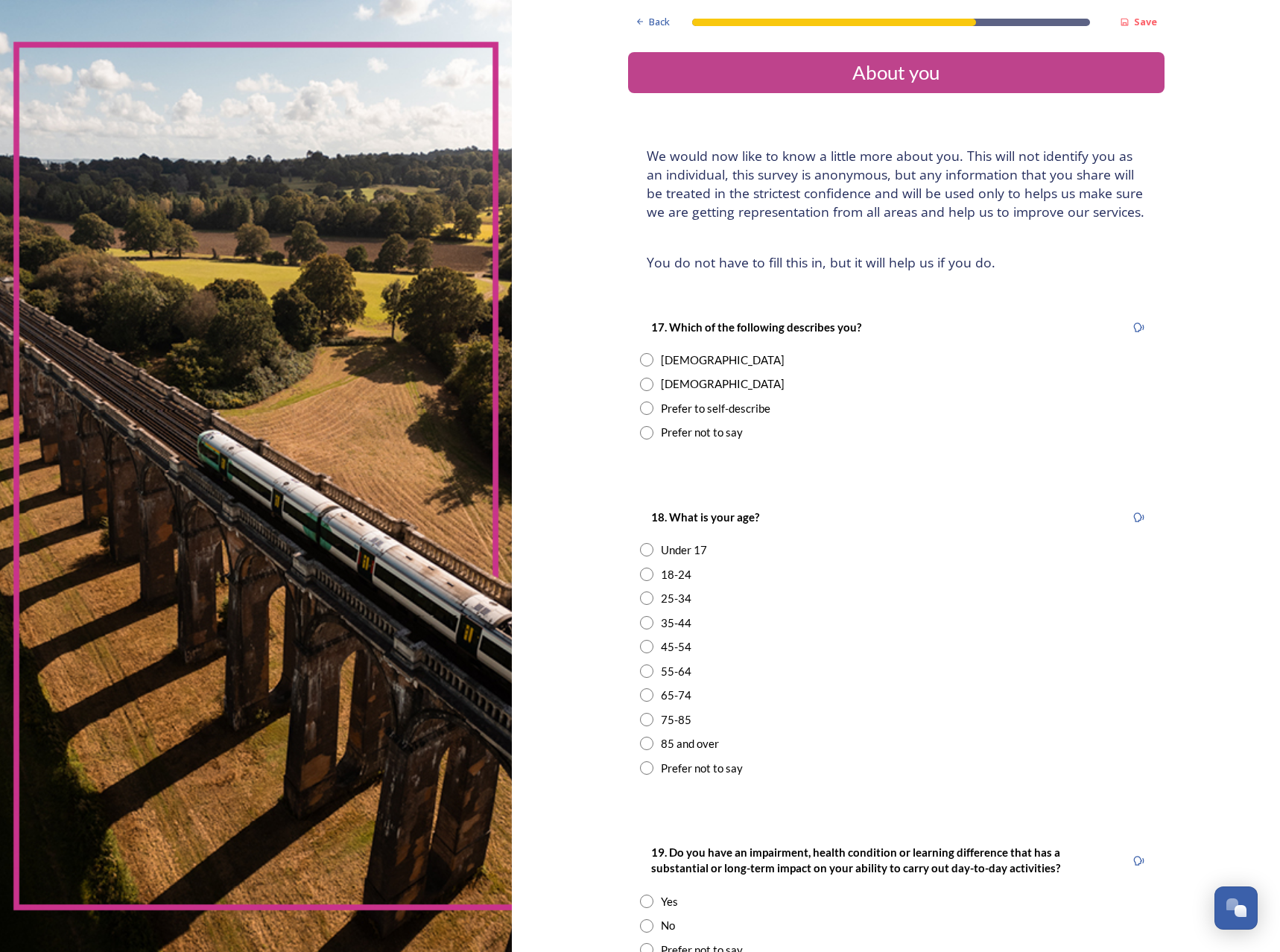
click at [661, 390] on div "Male" at bounding box center [723, 384] width 124 height 17
radio input "true"
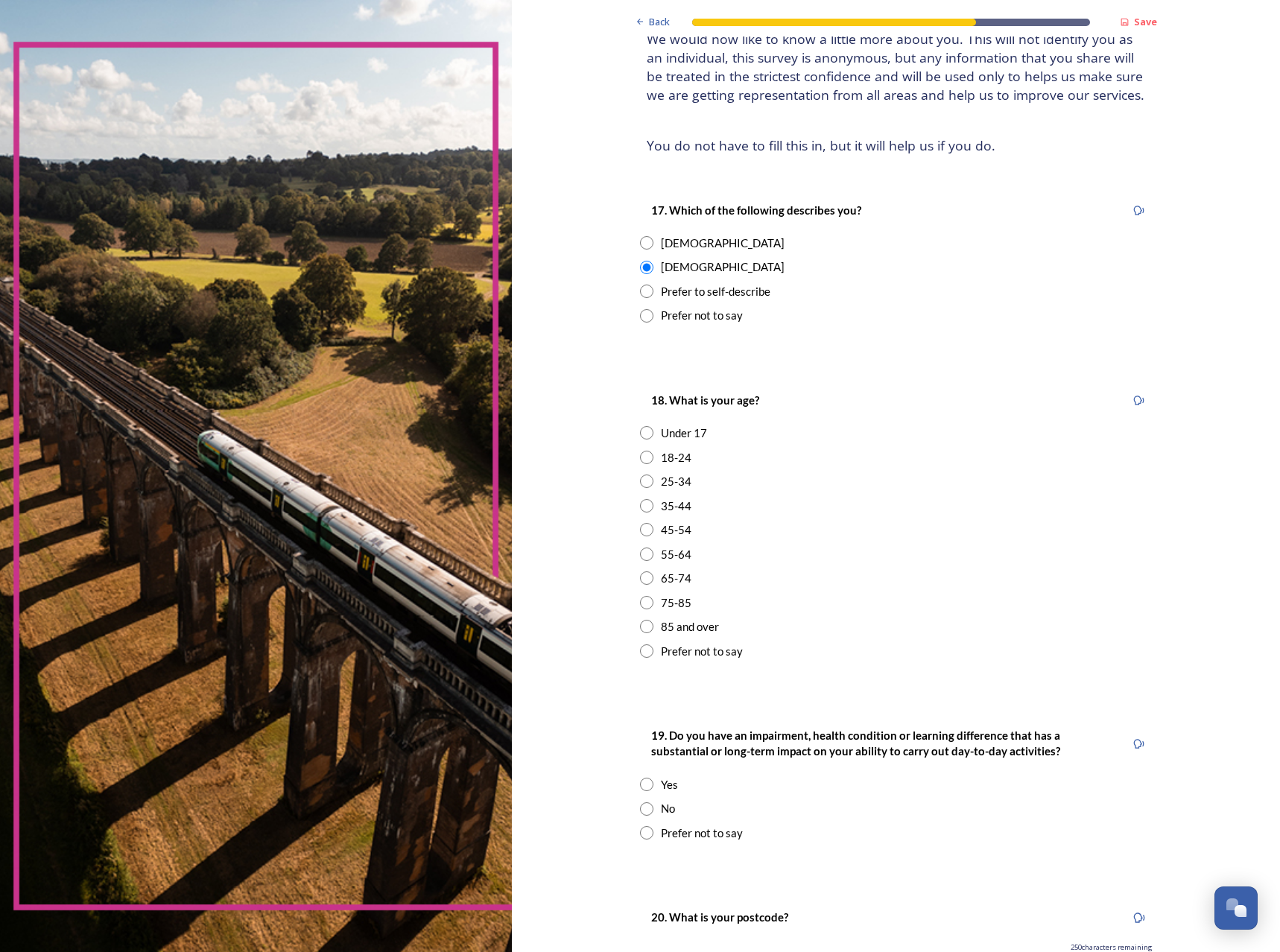
scroll to position [149, 0]
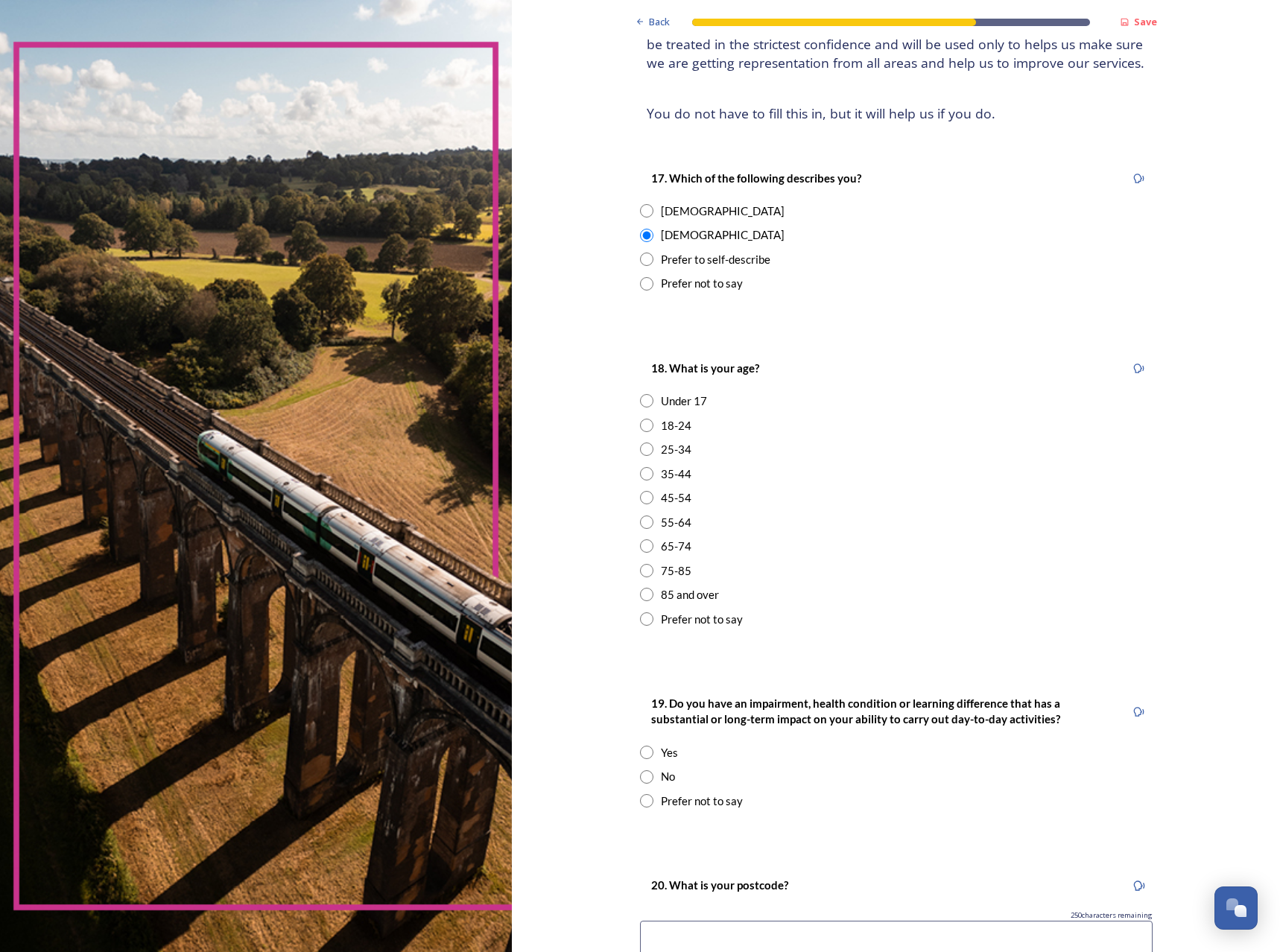
click at [674, 450] on div "25-34" at bounding box center [676, 450] width 30 height 17
radio input "true"
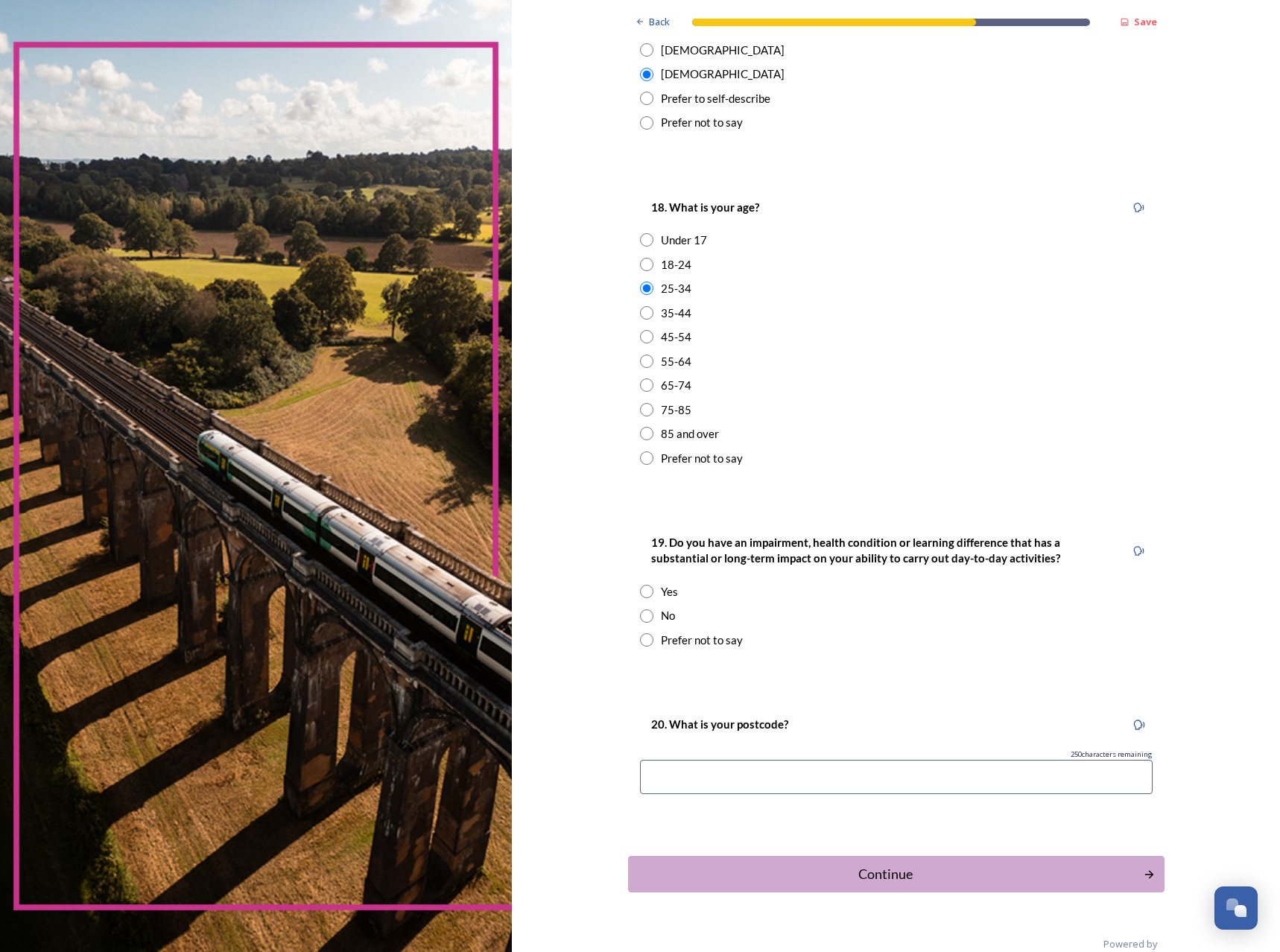
scroll to position [337, 0]
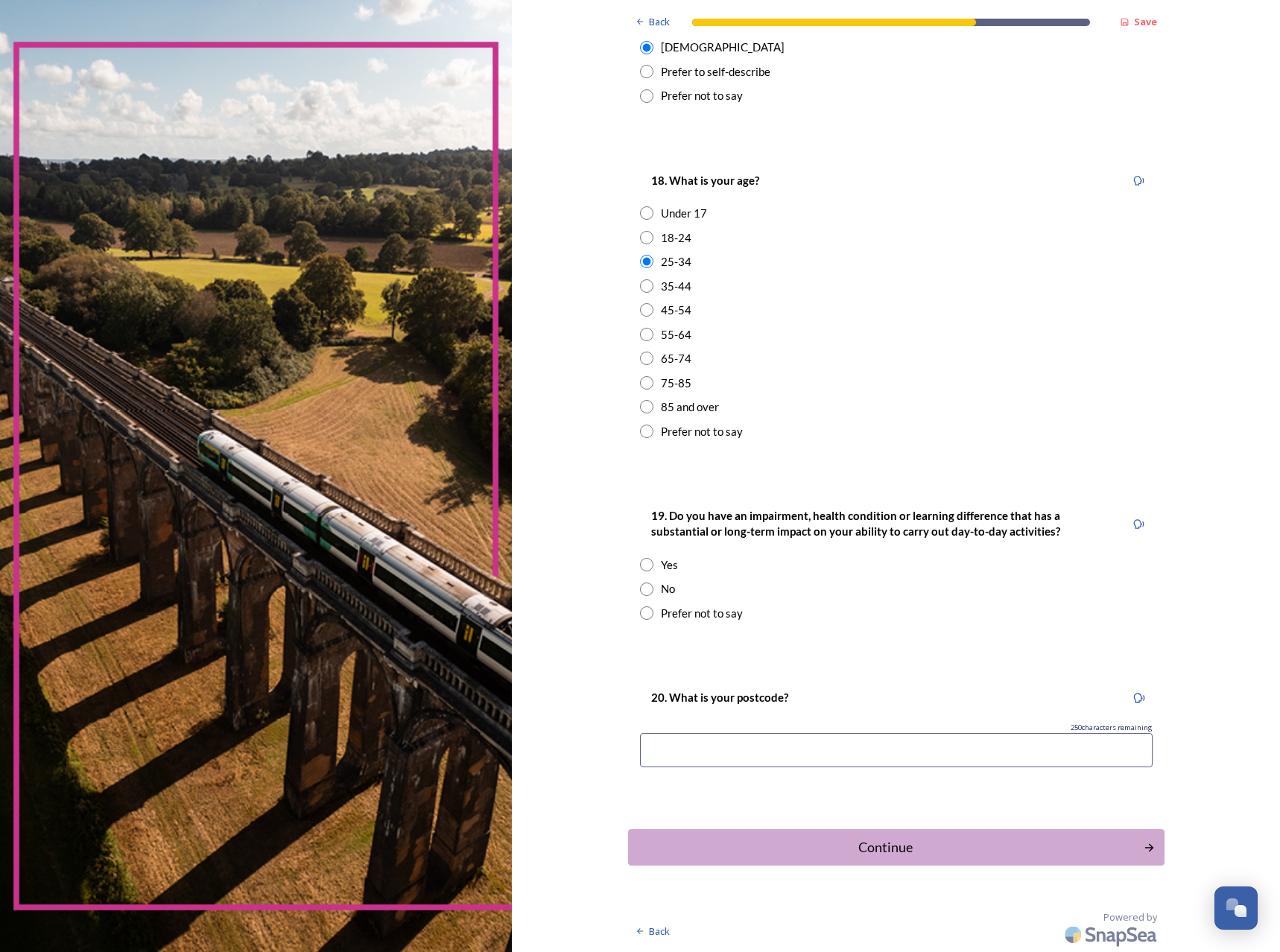
click at [666, 591] on div "No" at bounding box center [668, 589] width 14 height 17
radio input "true"
click at [720, 765] on input at bounding box center [897, 750] width 513 height 34
type input "RH12 7LR"
click at [743, 820] on div "Back Save About you We would now like to know a little more about you. This wil…" at bounding box center [896, 307] width 537 height 1289
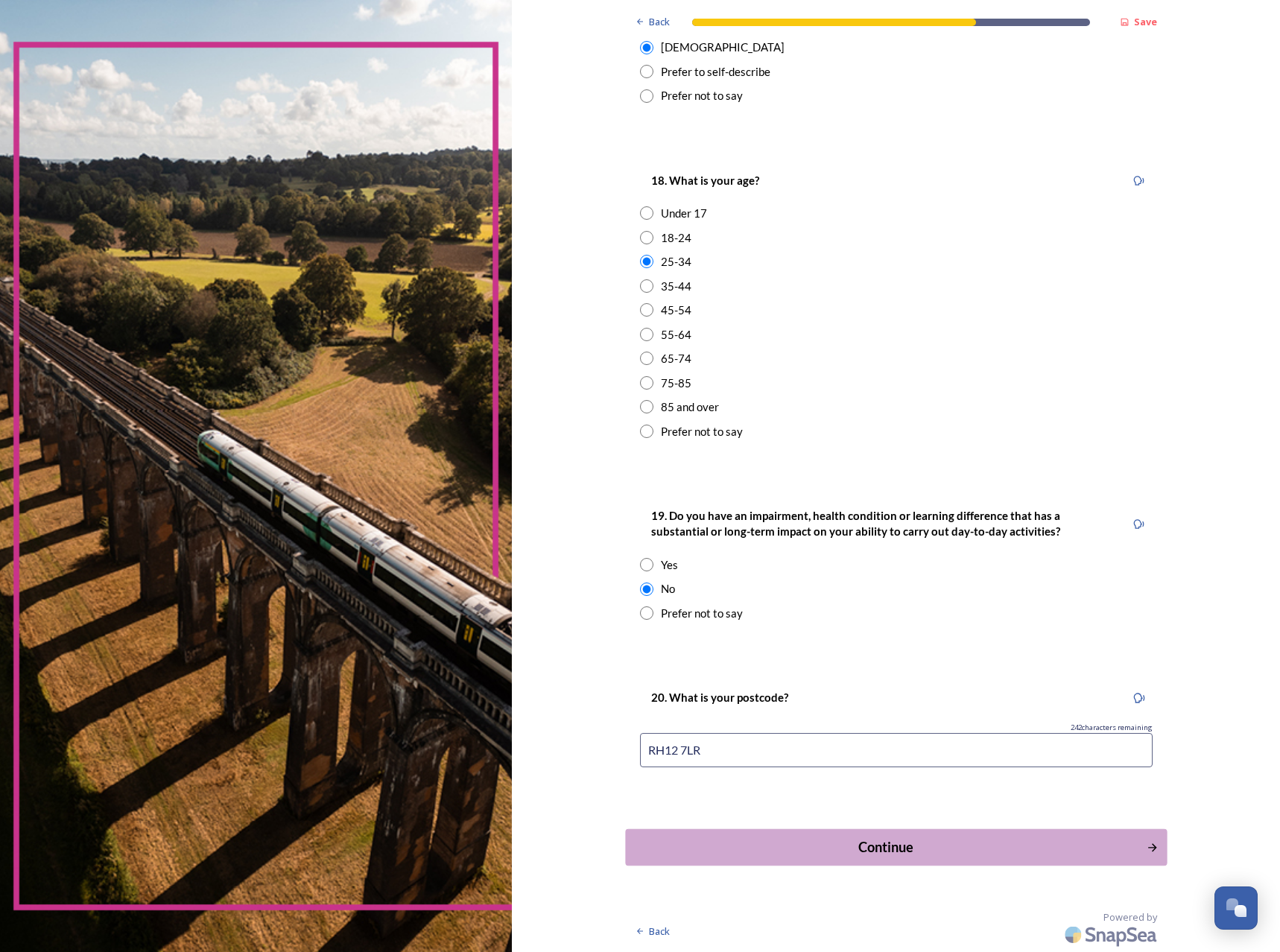
click at [748, 835] on button "Continue" at bounding box center [896, 847] width 542 height 36
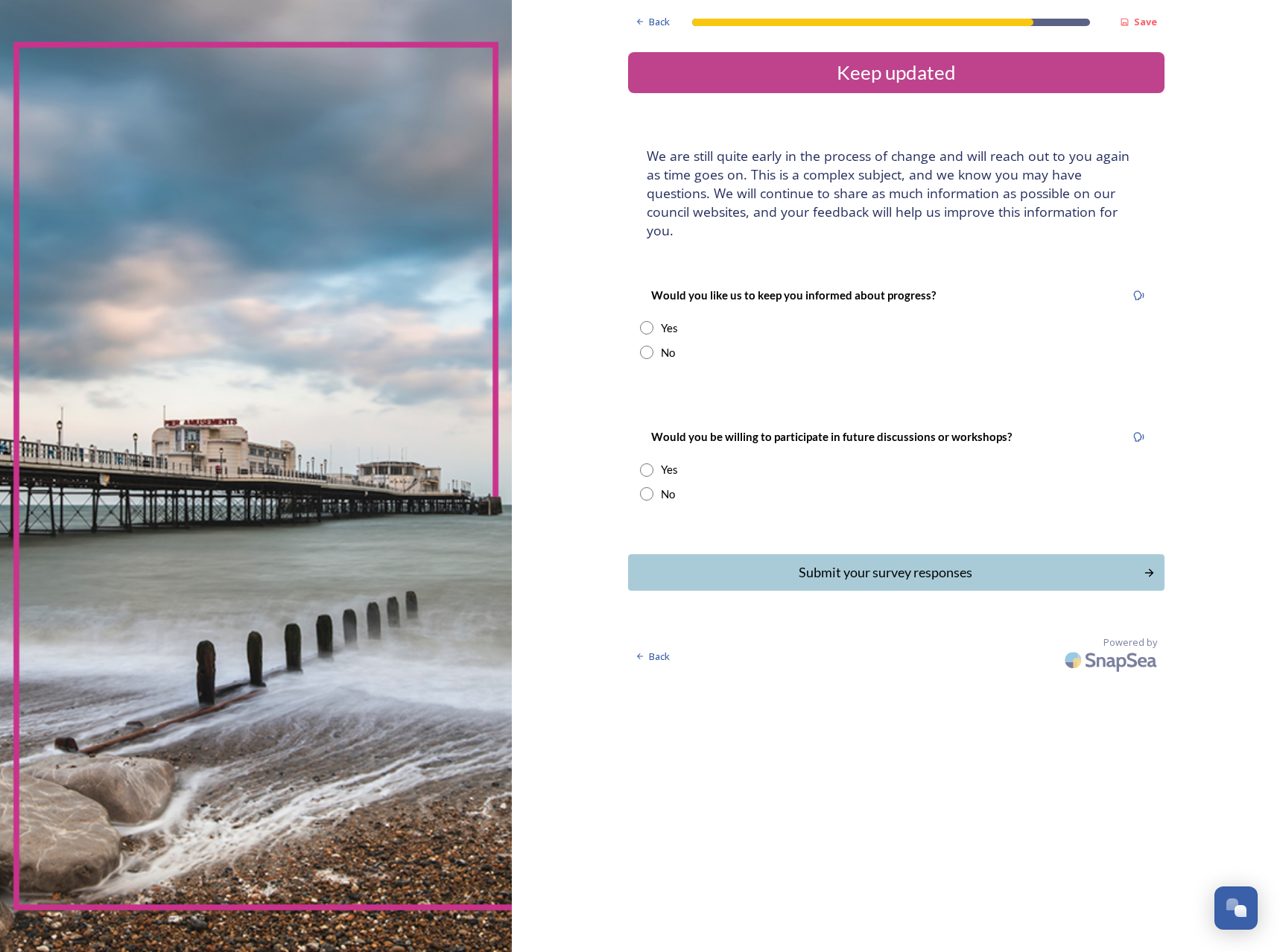
click at [654, 320] on div "Yes" at bounding box center [897, 328] width 513 height 17
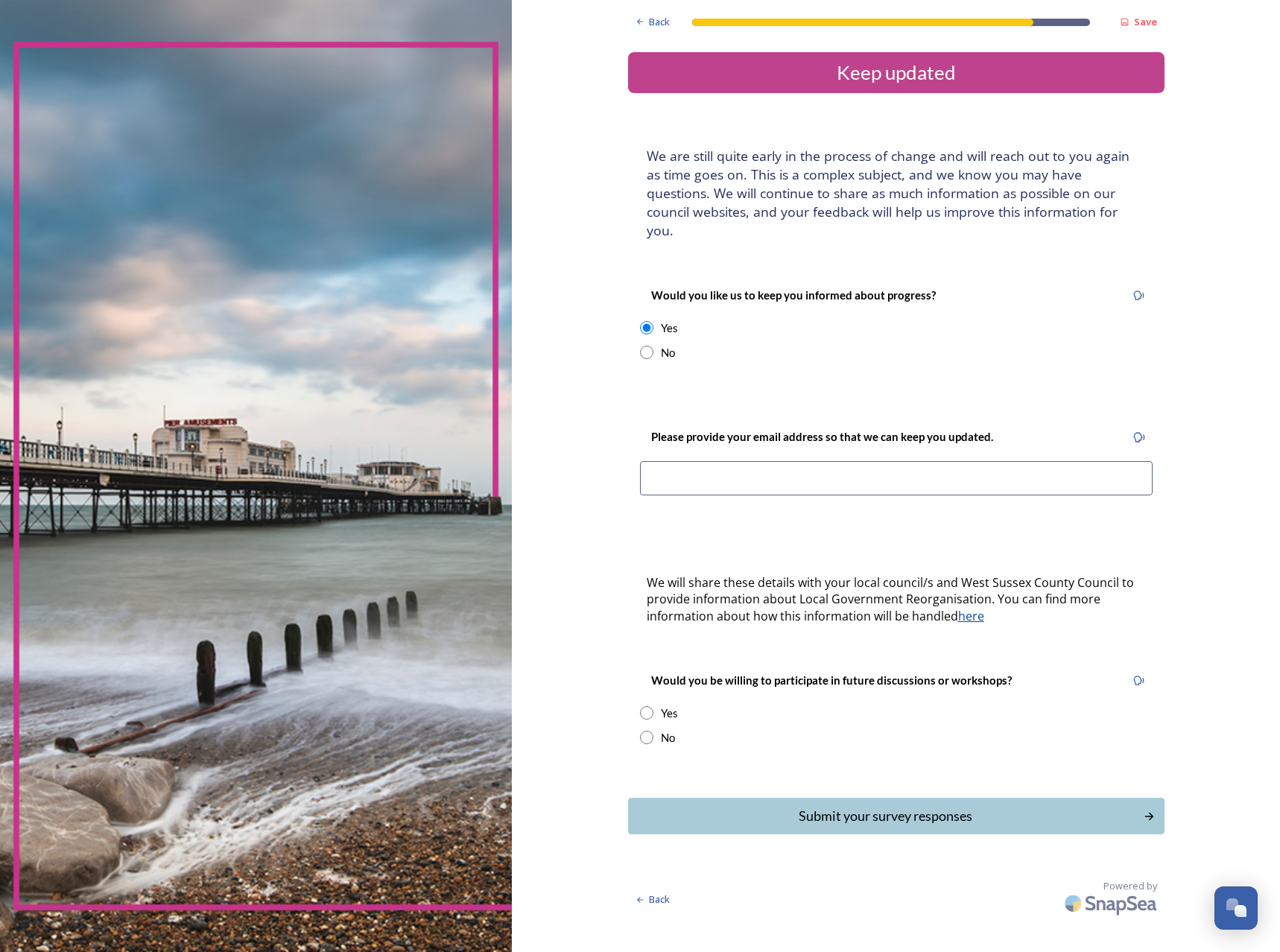
click at [654, 320] on div "Yes" at bounding box center [897, 328] width 513 height 17
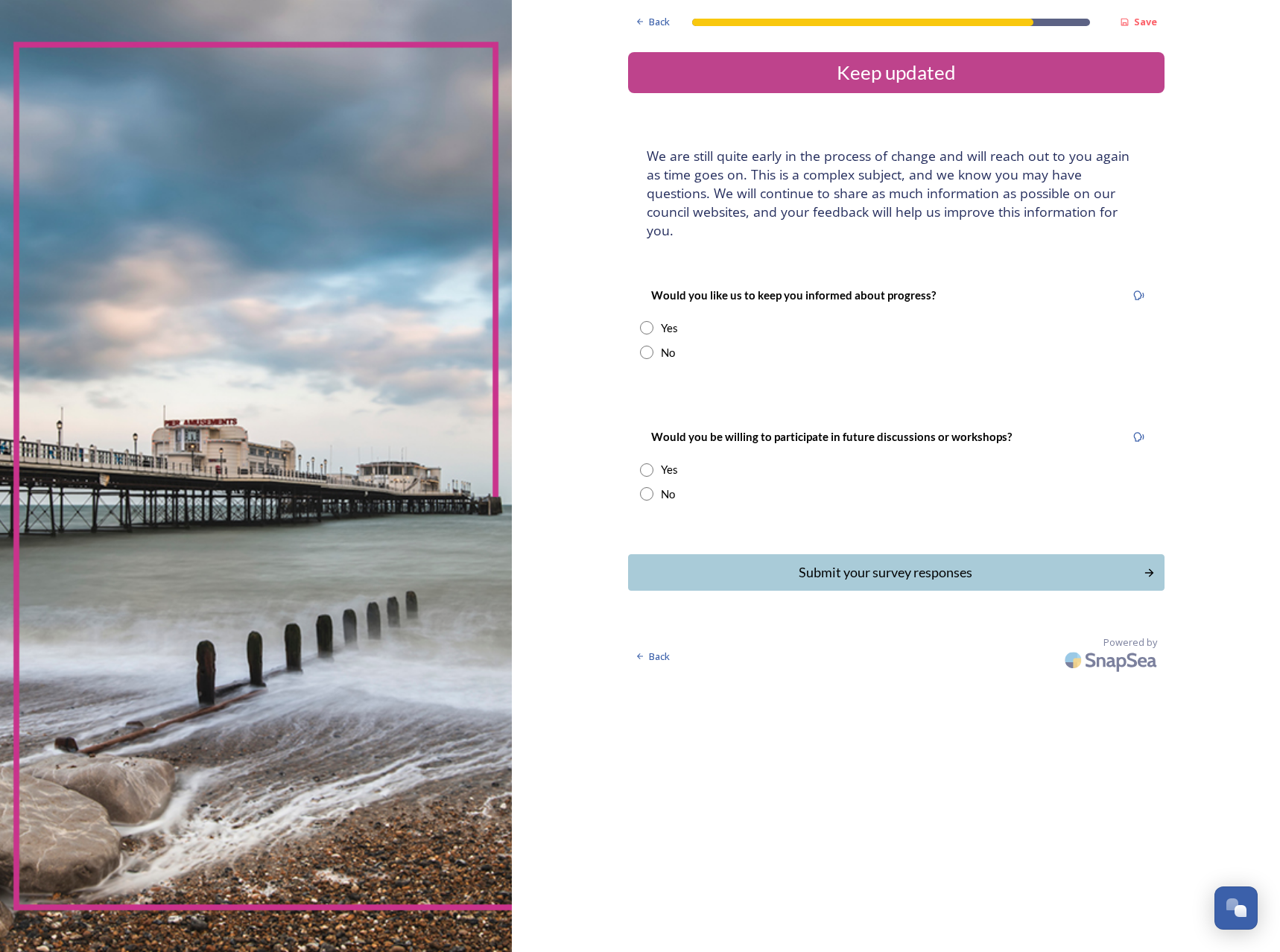
click at [653, 321] on input "radio" at bounding box center [647, 327] width 13 height 13
radio input "true"
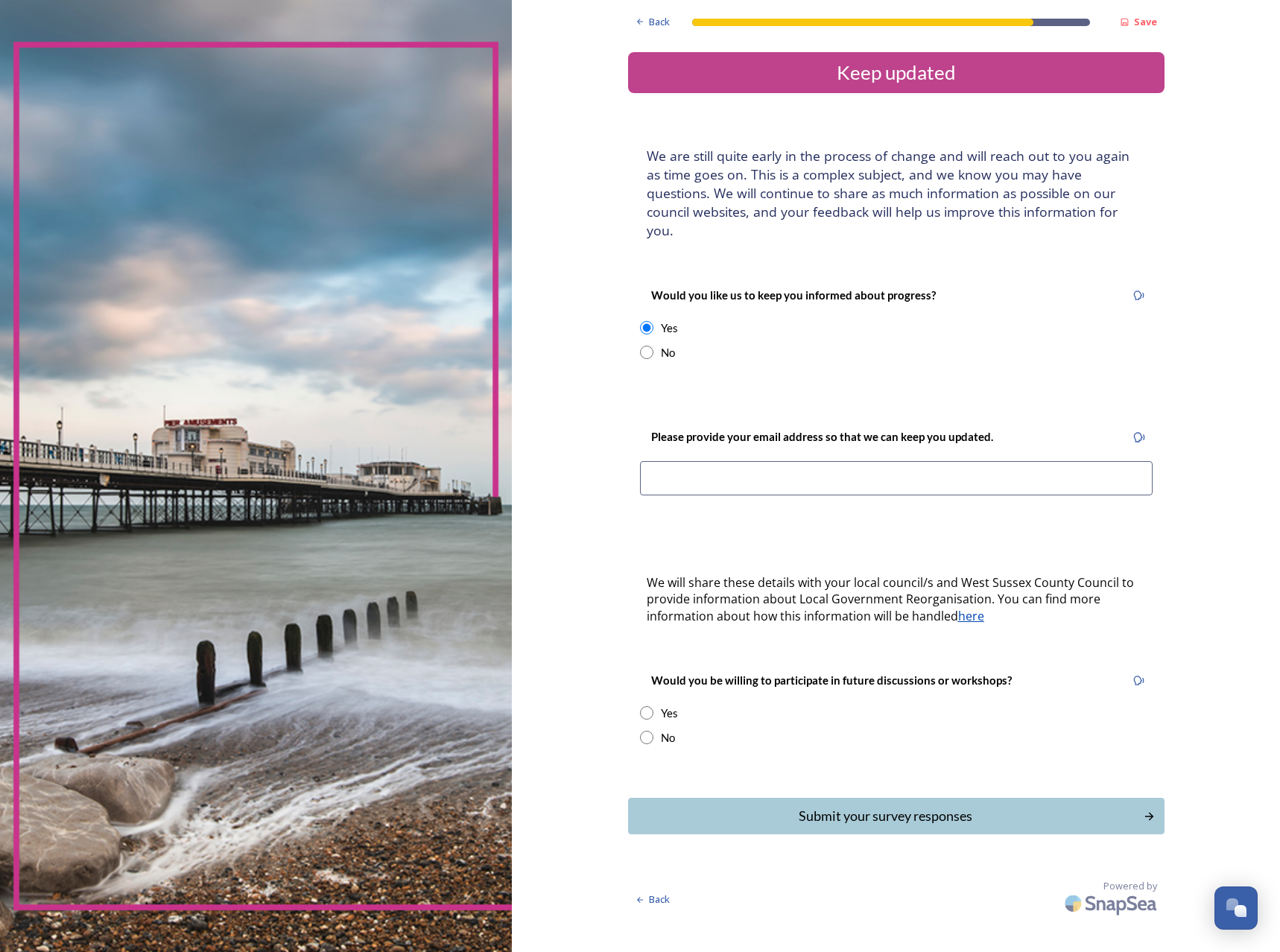
click at [702, 467] on input at bounding box center [897, 478] width 513 height 34
type input "Jamiehickman243@Gmail.com"
click at [668, 704] on div "Yes" at bounding box center [670, 713] width 17 height 17
radio input "true"
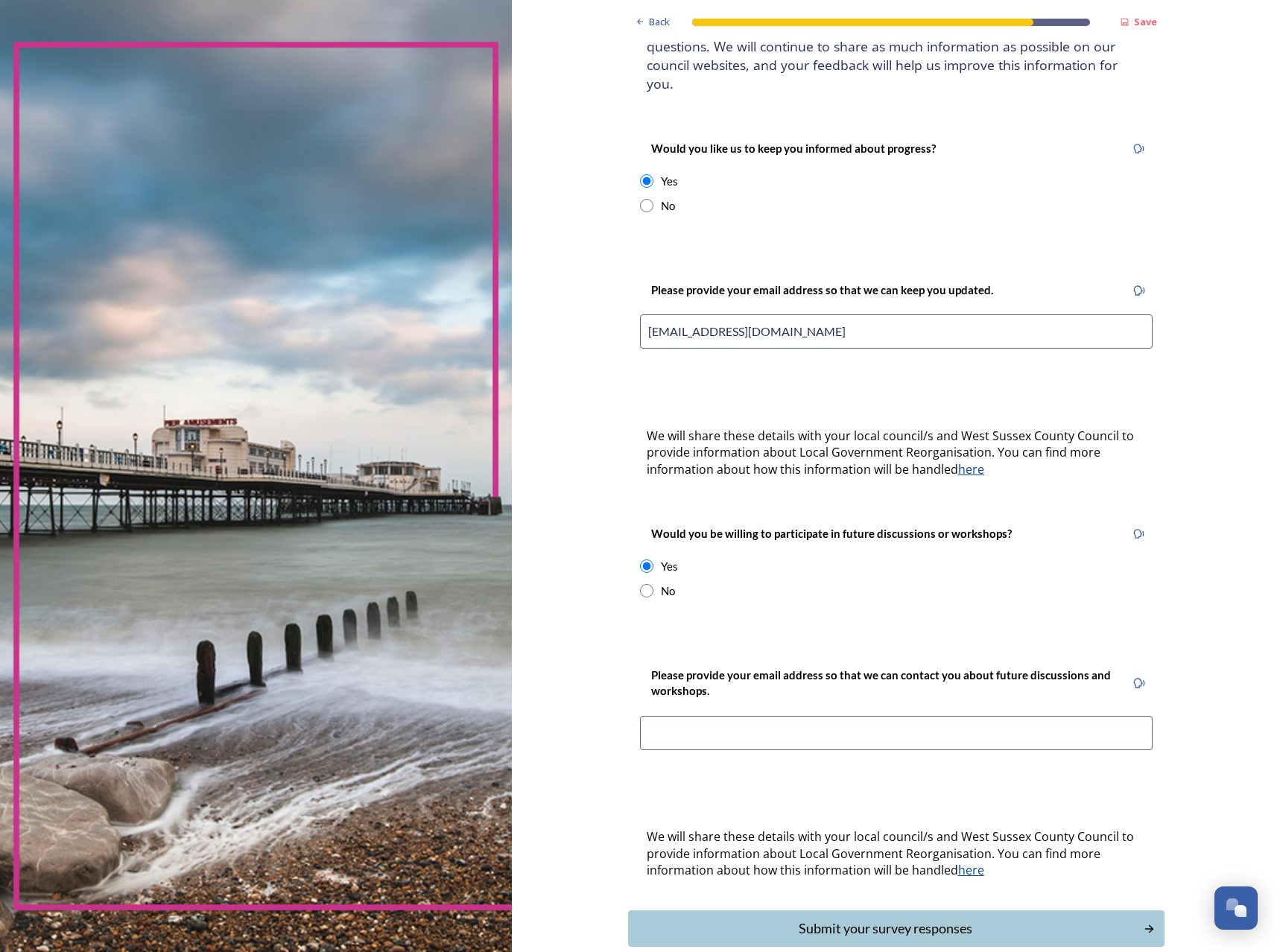
scroll to position [149, 0]
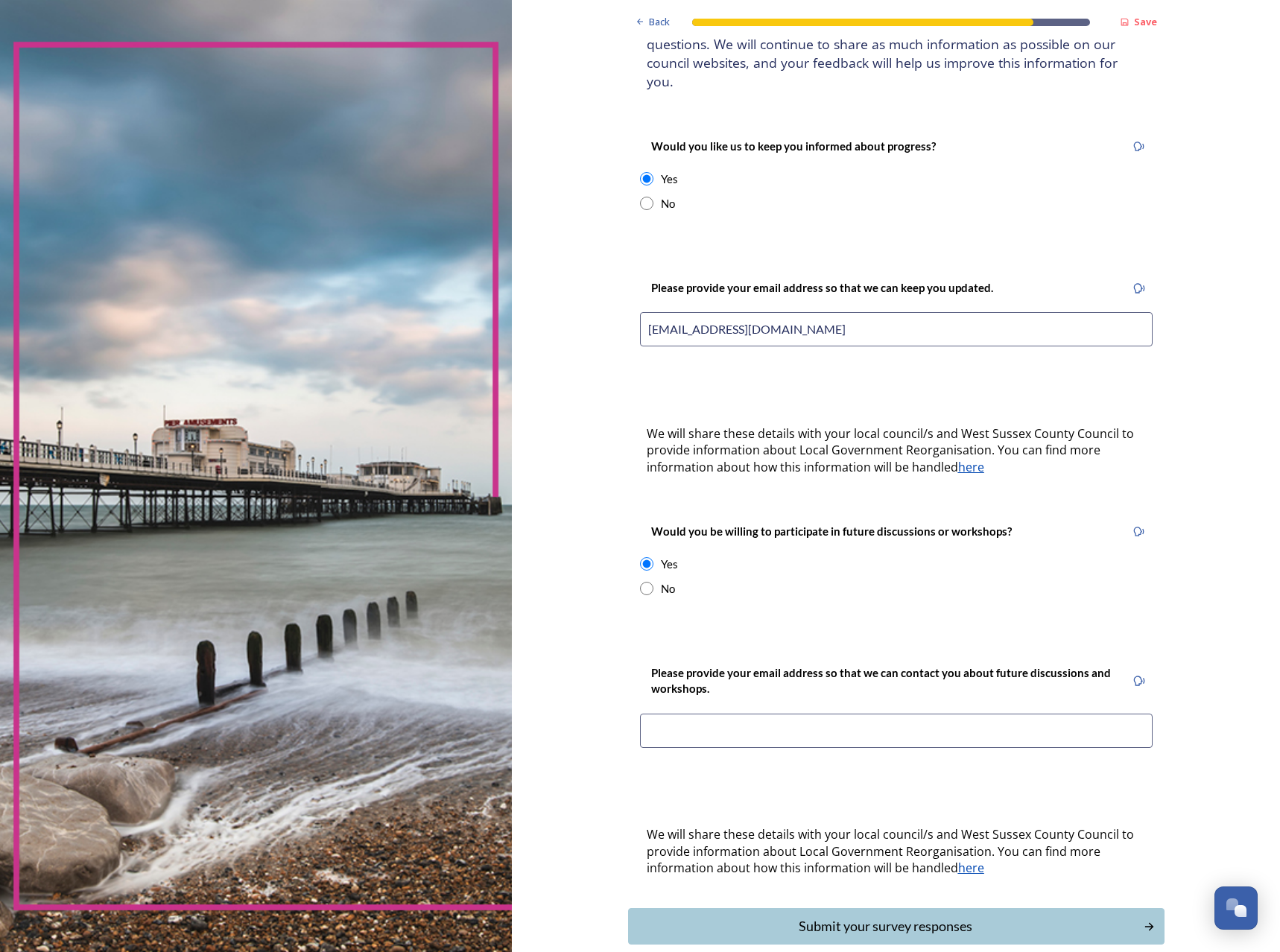
click at [746, 722] on input at bounding box center [897, 731] width 513 height 34
type input "Jamiehickman243@gmail.com"
click at [839, 916] on div "Submit your survey responses" at bounding box center [885, 926] width 504 height 20
